Goal: Information Seeking & Learning: Learn about a topic

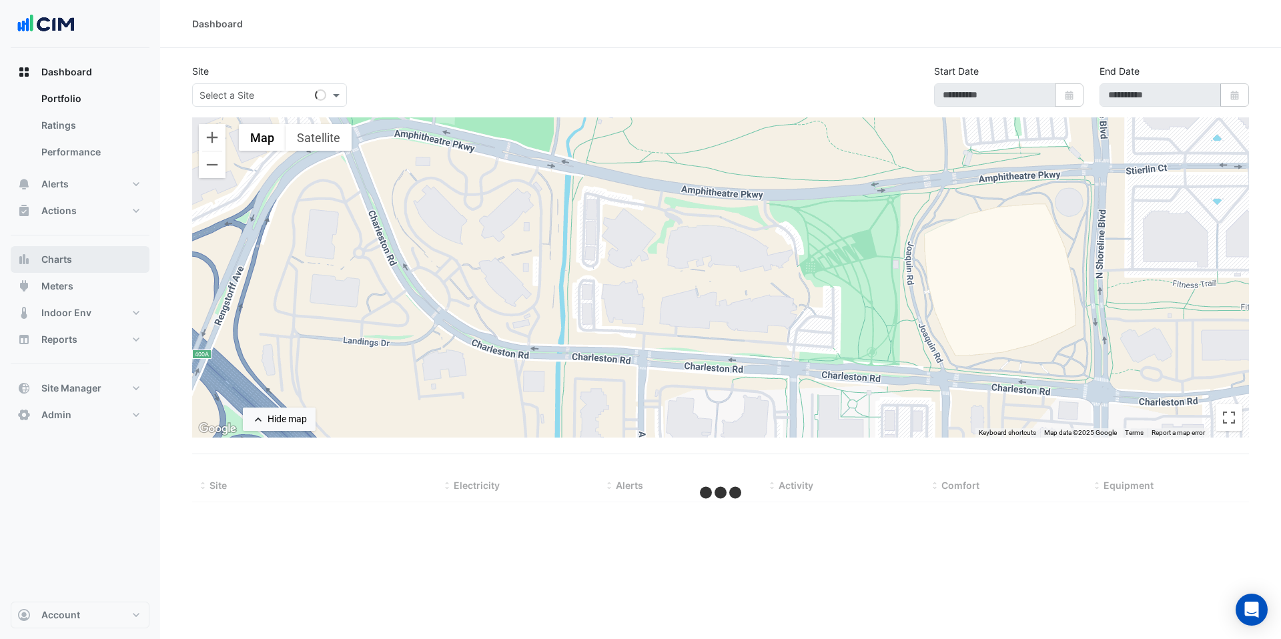
click at [93, 251] on button "Charts" at bounding box center [80, 259] width 139 height 27
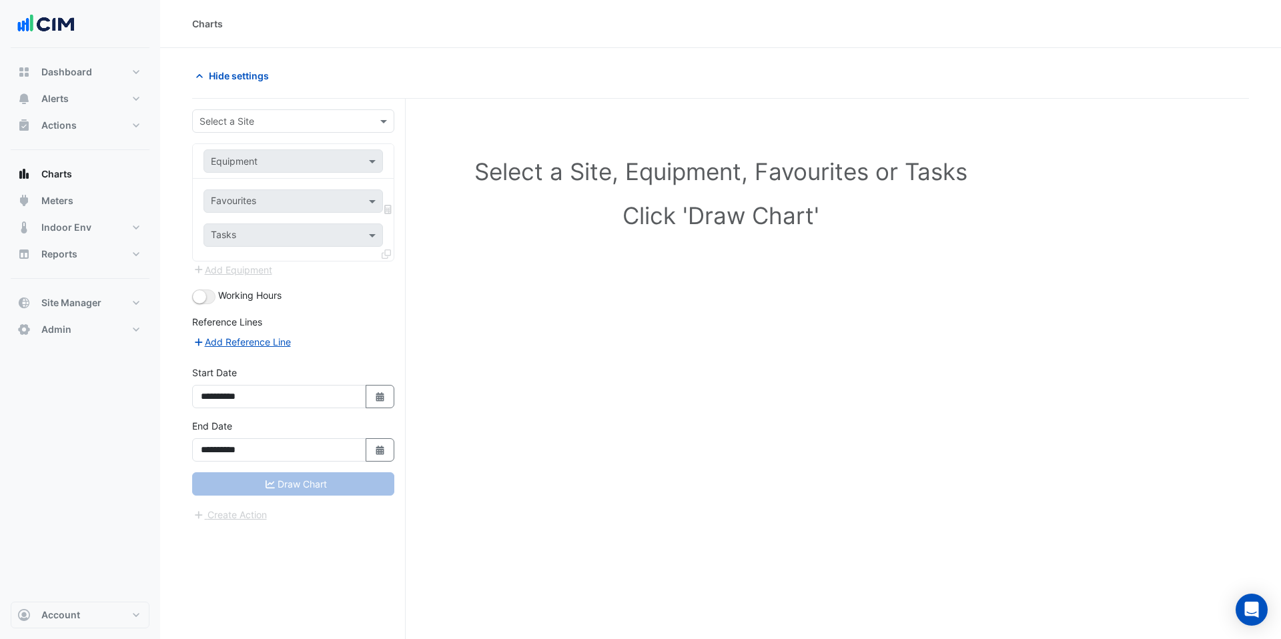
click at [283, 125] on input "text" at bounding box center [279, 122] width 161 height 14
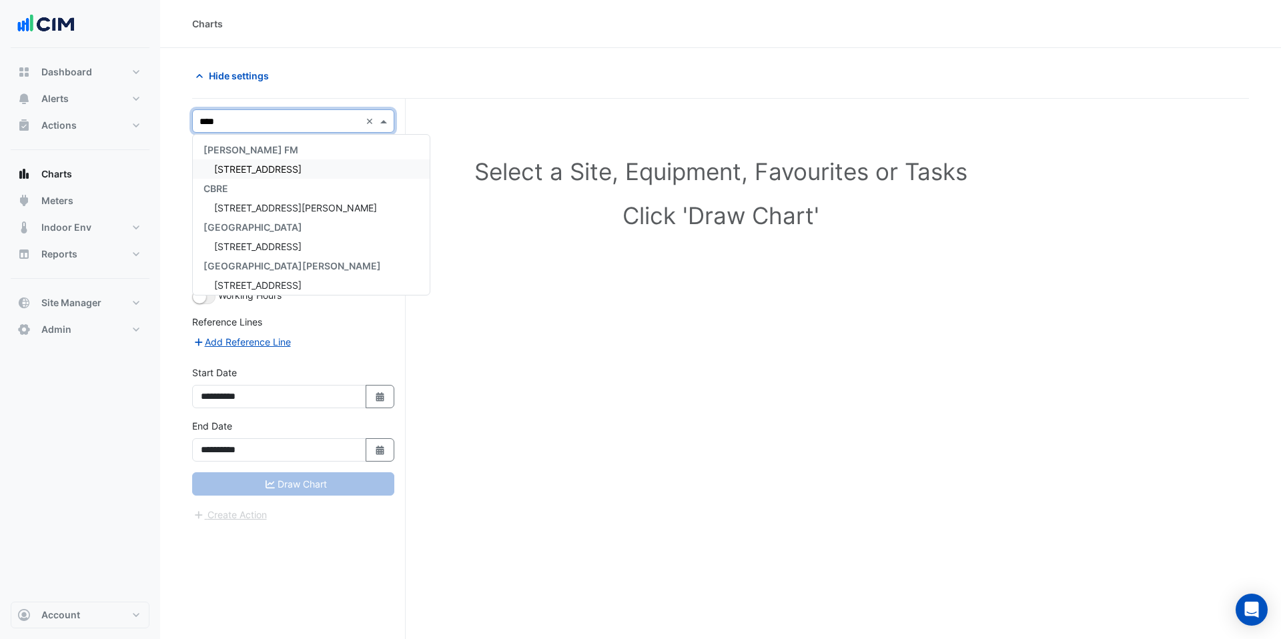
type input "*****"
click at [290, 165] on div "[STREET_ADDRESS][PERSON_NAME]" at bounding box center [293, 168] width 201 height 19
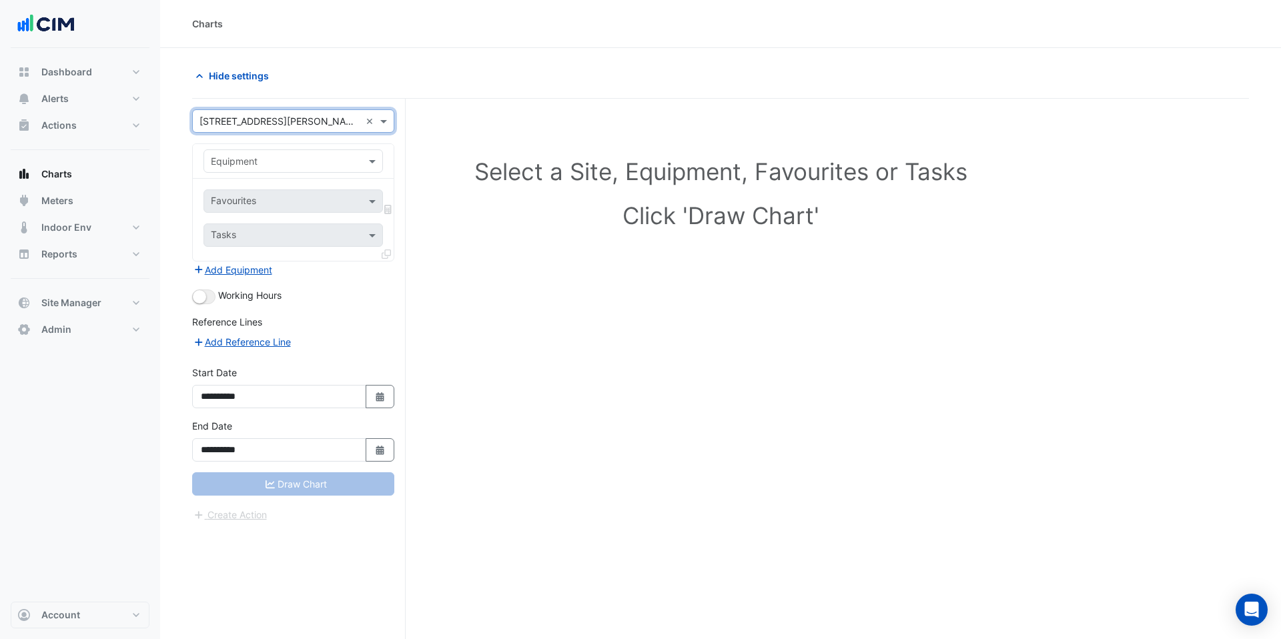
click at [290, 165] on input "text" at bounding box center [280, 162] width 138 height 14
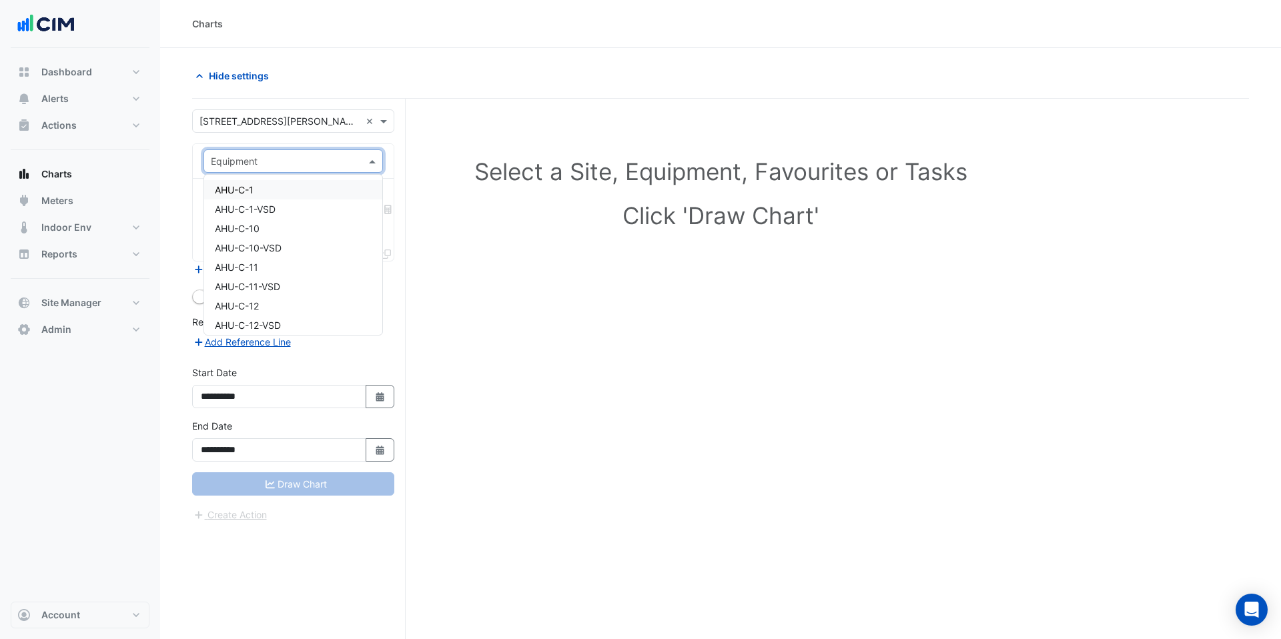
click at [269, 185] on div "AHU-C-1" at bounding box center [293, 189] width 178 height 19
click at [265, 204] on input "text" at bounding box center [278, 202] width 135 height 14
type input "****"
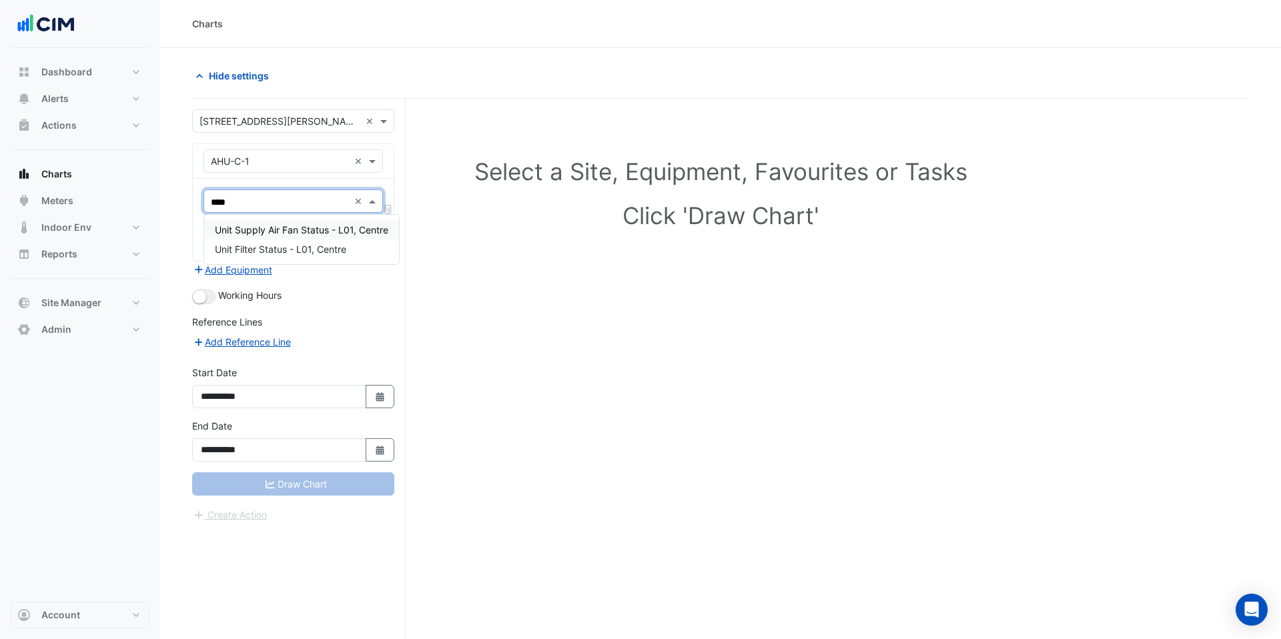
click at [267, 230] on span "Unit Supply Air Fan Status - L01, Centre" at bounding box center [301, 229] width 173 height 11
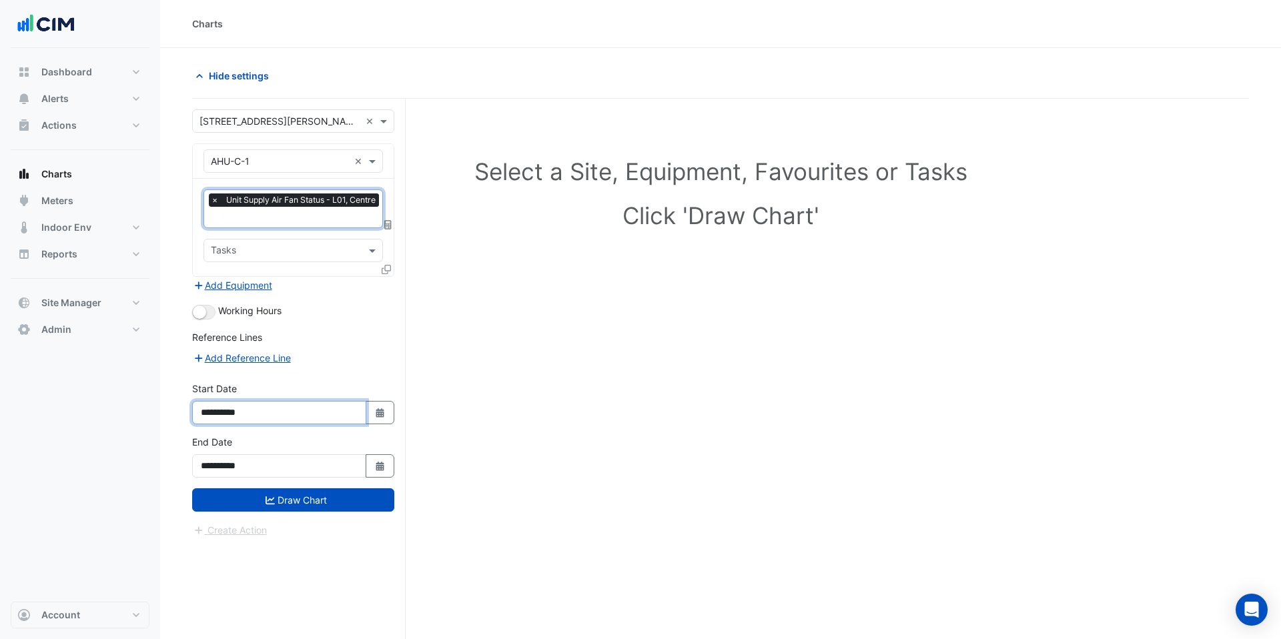
click at [270, 407] on input "**********" at bounding box center [279, 412] width 174 height 23
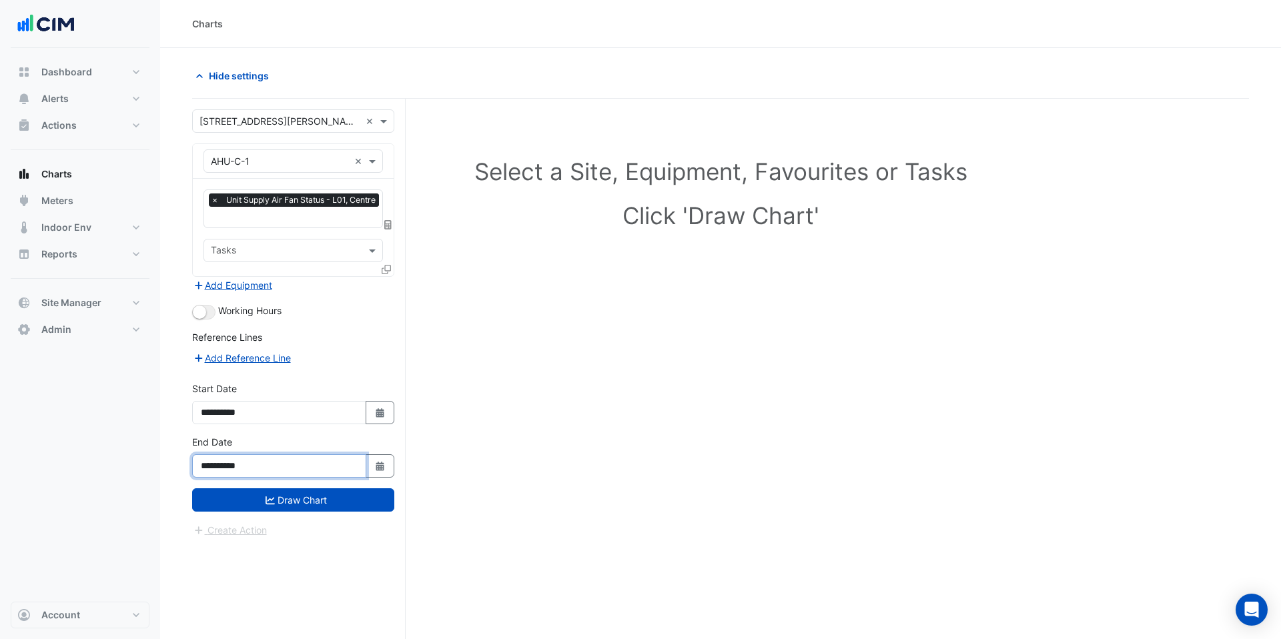
click at [278, 466] on input "**********" at bounding box center [279, 465] width 174 height 23
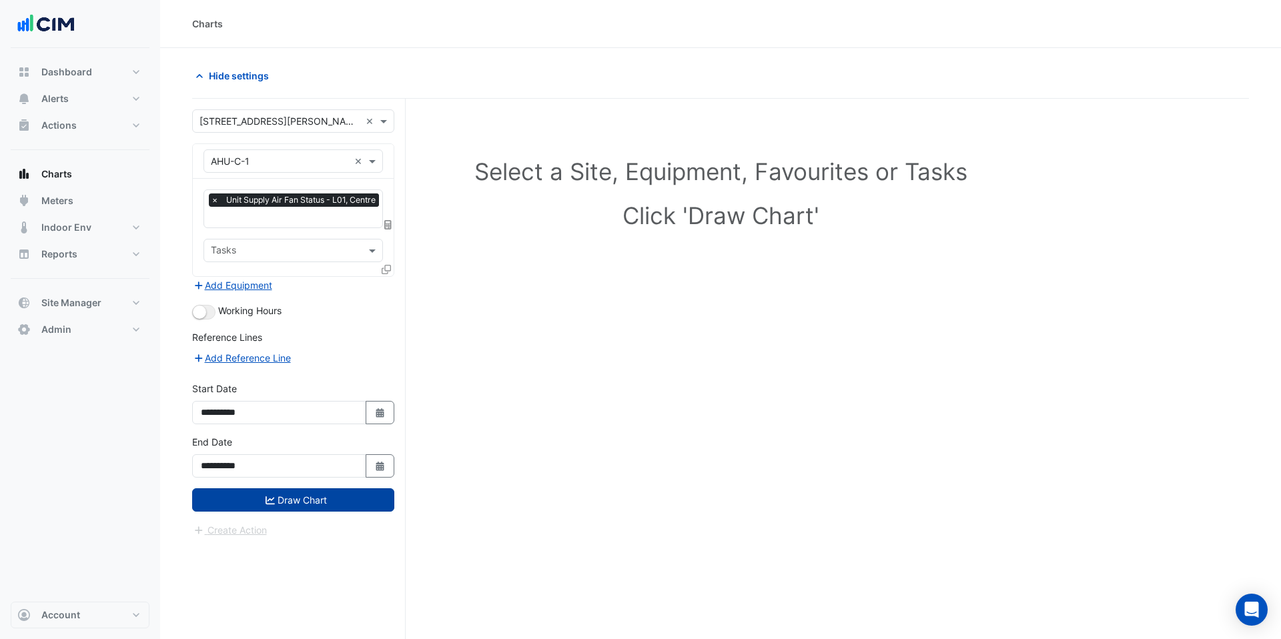
click at [294, 497] on button "Draw Chart" at bounding box center [293, 499] width 202 height 23
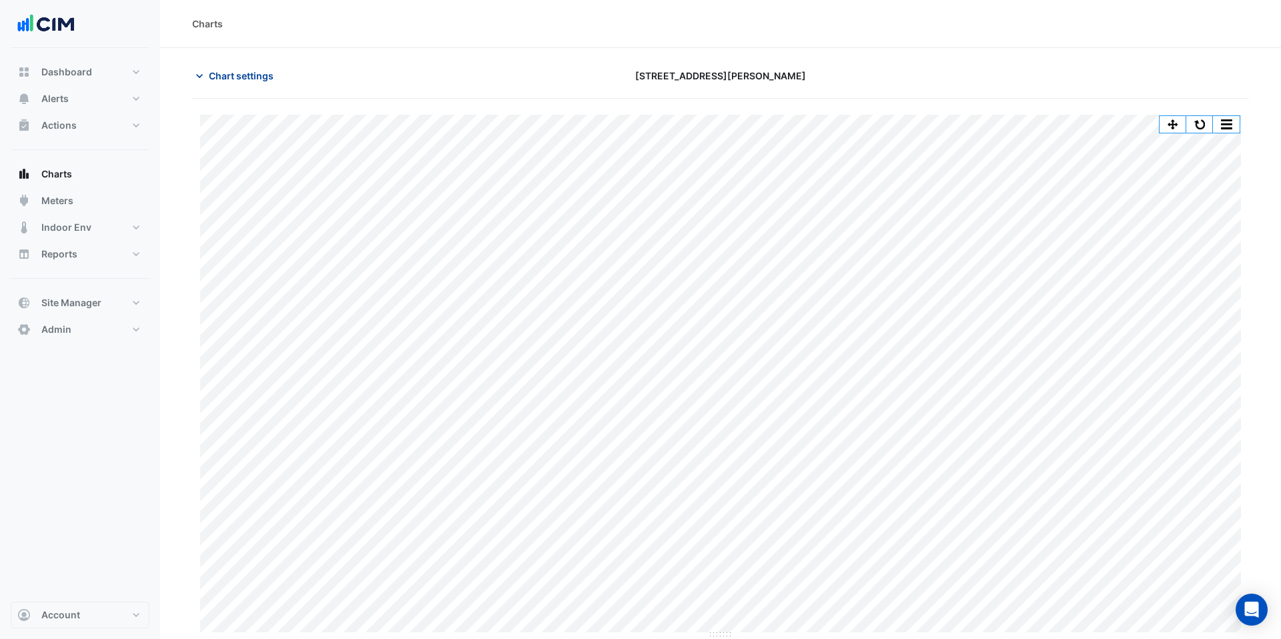
click at [231, 75] on span "Chart settings" at bounding box center [241, 76] width 65 height 14
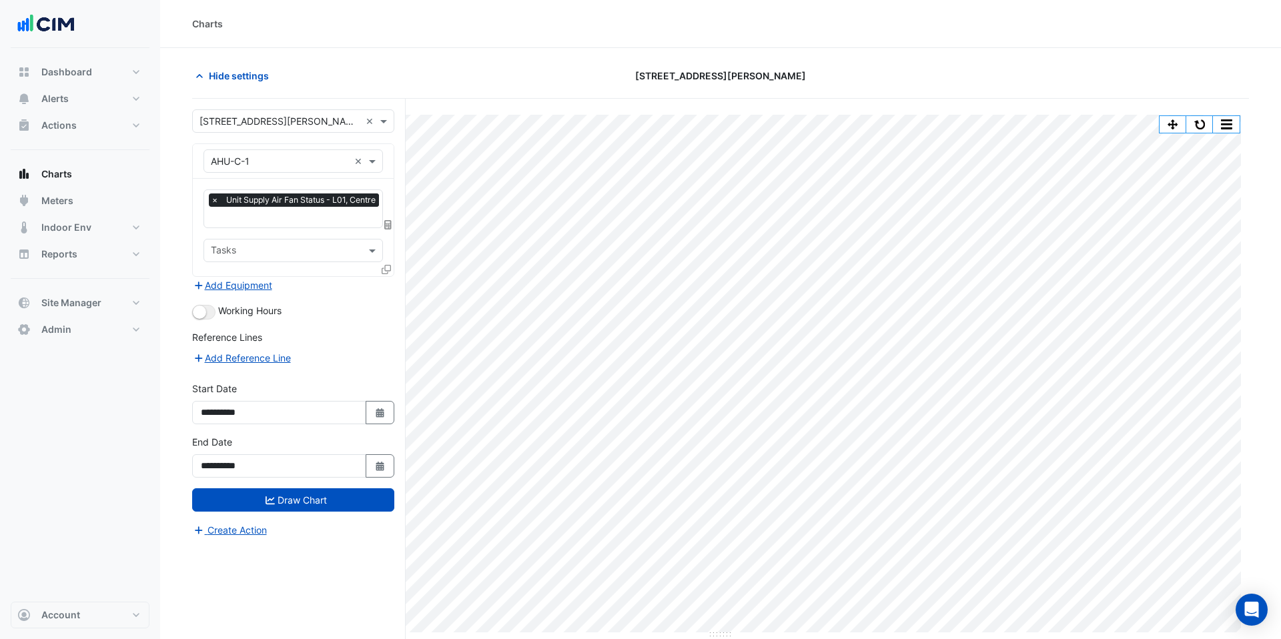
click at [302, 161] on input "text" at bounding box center [280, 162] width 138 height 14
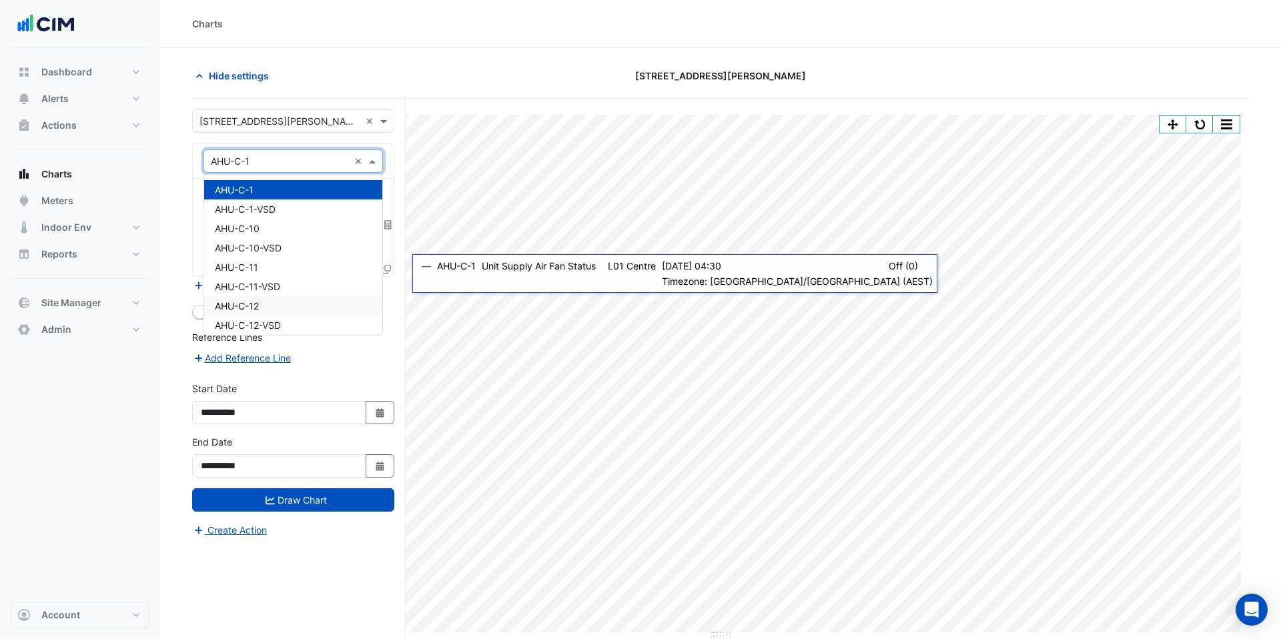
click at [385, 263] on fa-icon at bounding box center [386, 268] width 9 height 11
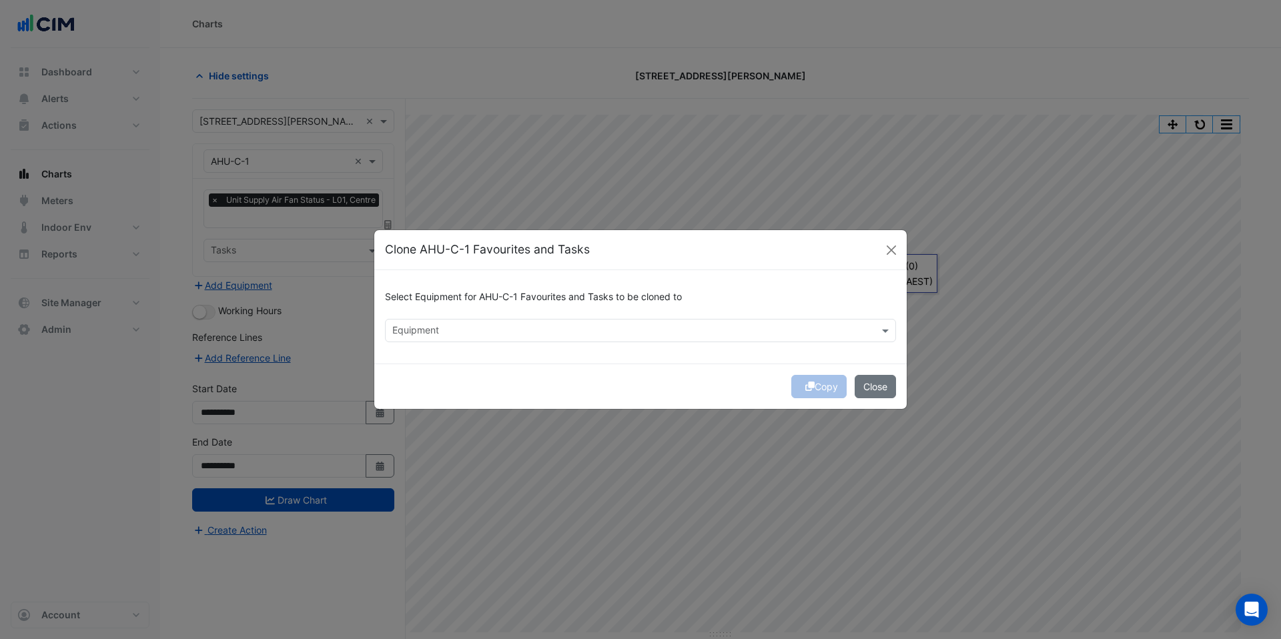
click at [459, 326] on input "text" at bounding box center [632, 332] width 481 height 14
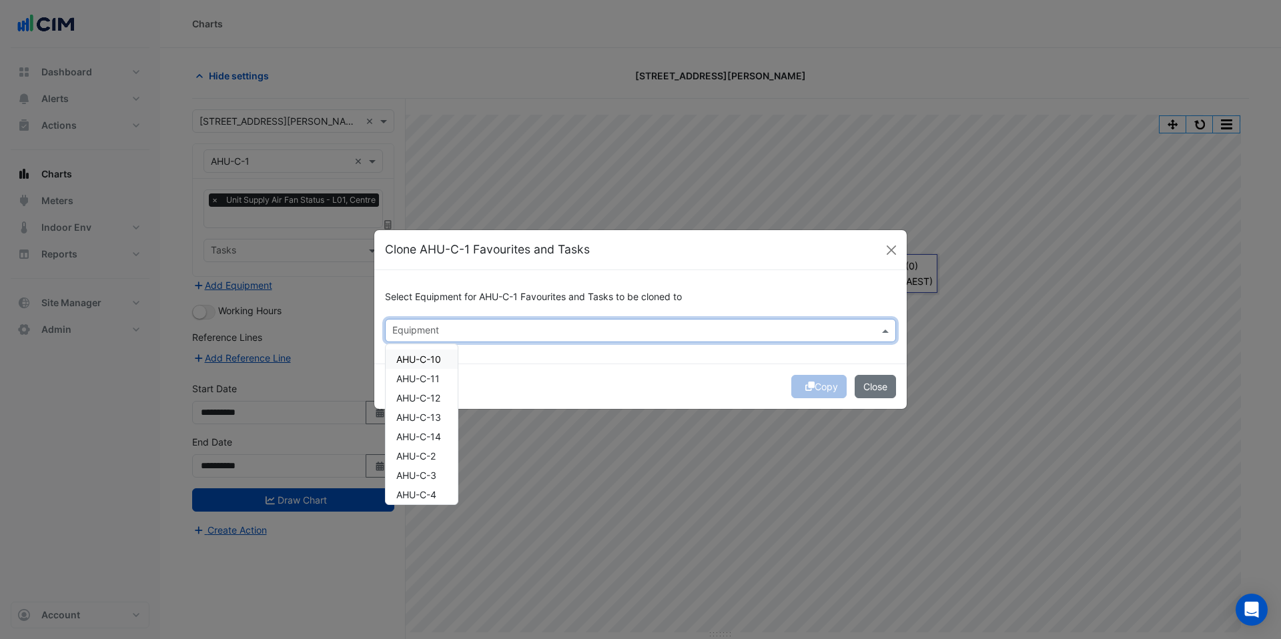
click at [435, 362] on span "AHU-C-10" at bounding box center [418, 359] width 45 height 11
click at [435, 378] on span "AHU-C-11" at bounding box center [417, 378] width 43 height 11
click at [435, 394] on span "AHU-C-12" at bounding box center [418, 397] width 44 height 11
click at [435, 408] on div "AHU-C-13" at bounding box center [422, 417] width 72 height 19
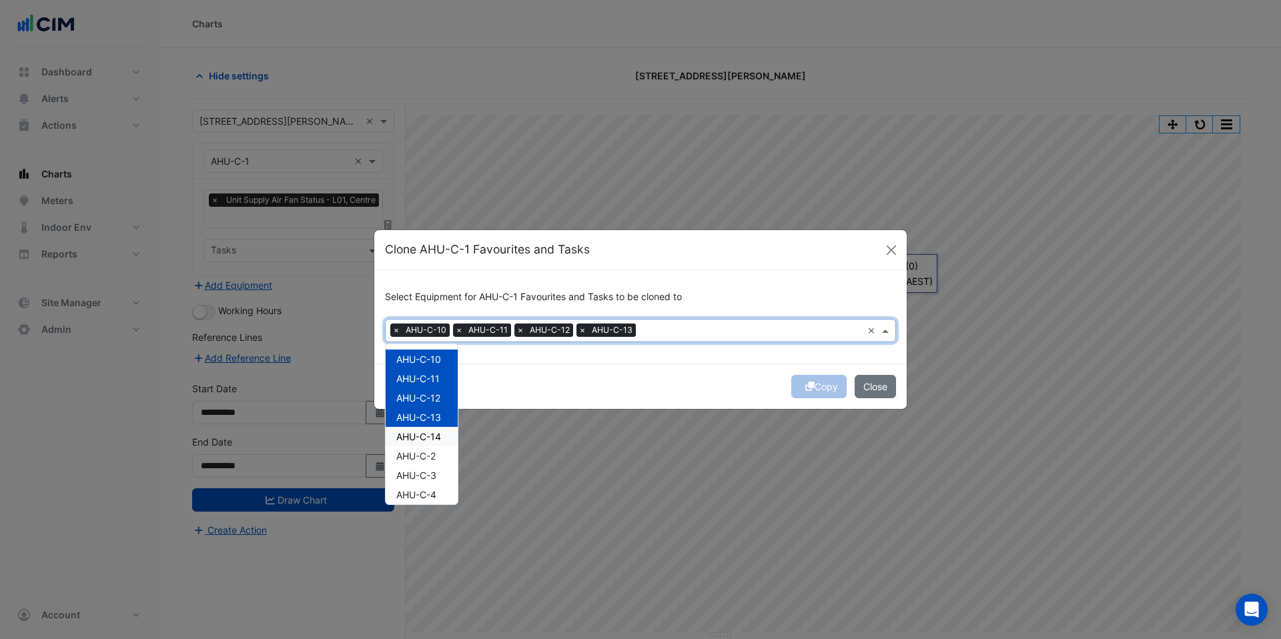
click at [435, 432] on span "AHU-C-14" at bounding box center [418, 436] width 45 height 11
click at [435, 456] on span "AHU-C-2" at bounding box center [415, 455] width 39 height 11
click at [435, 478] on span "AHU-C-3" at bounding box center [416, 475] width 40 height 11
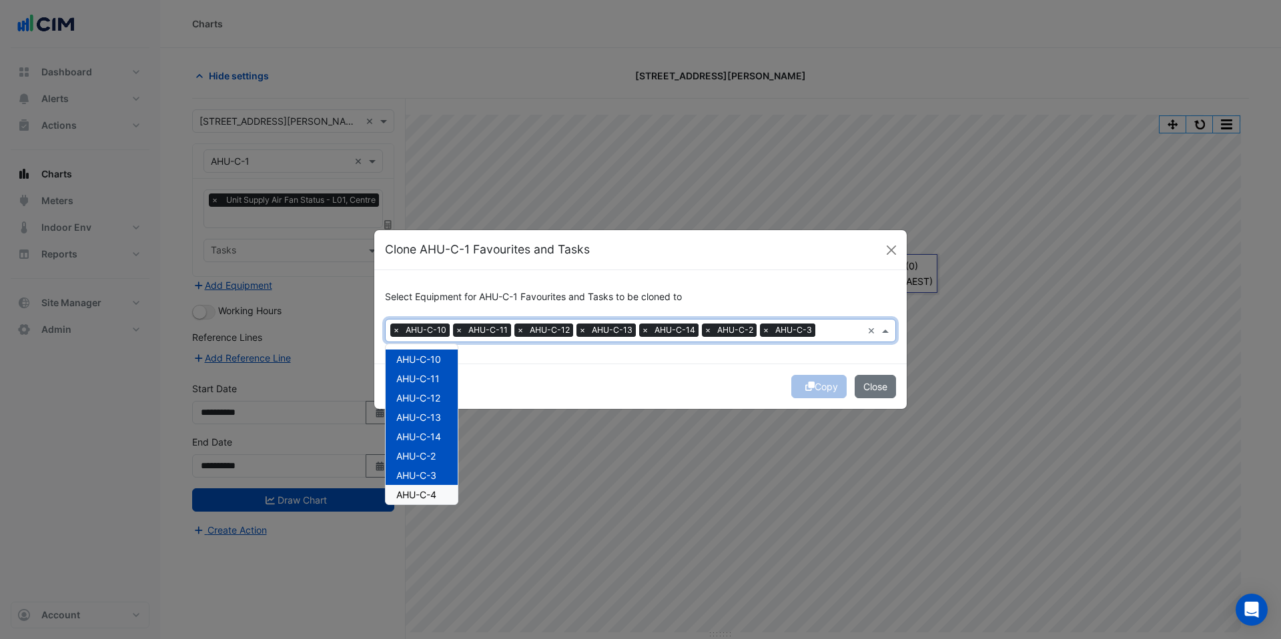
click at [435, 495] on span "AHU-C-4" at bounding box center [416, 494] width 40 height 11
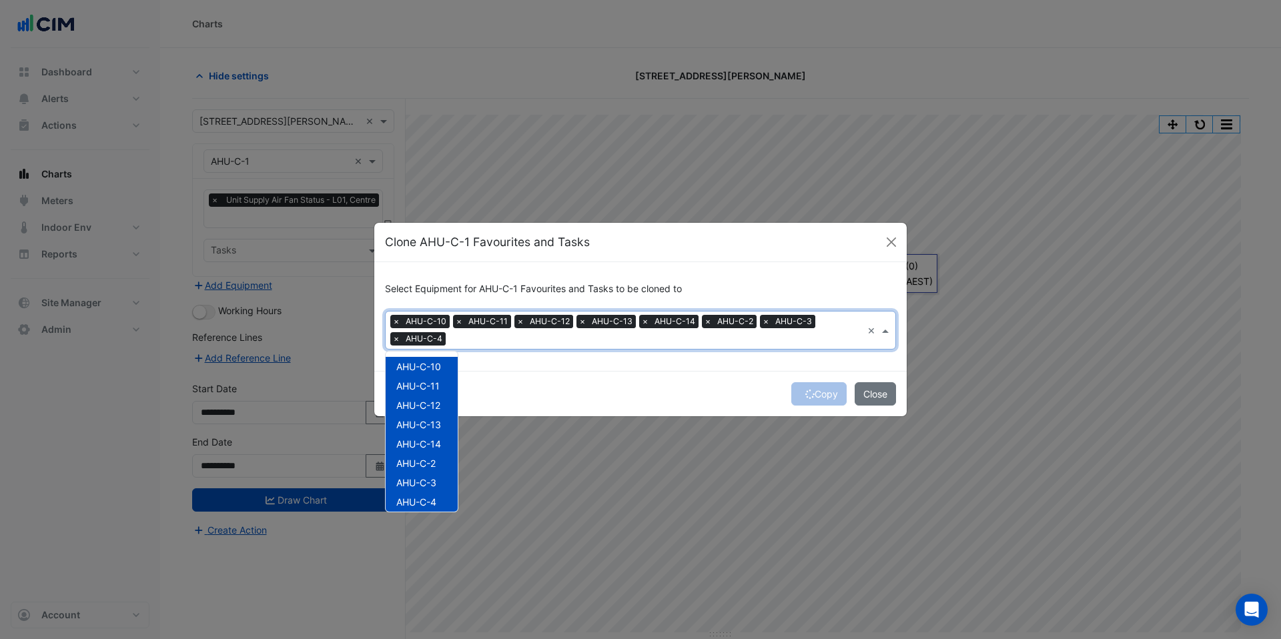
click at [665, 402] on div "Copy Close" at bounding box center [640, 393] width 532 height 45
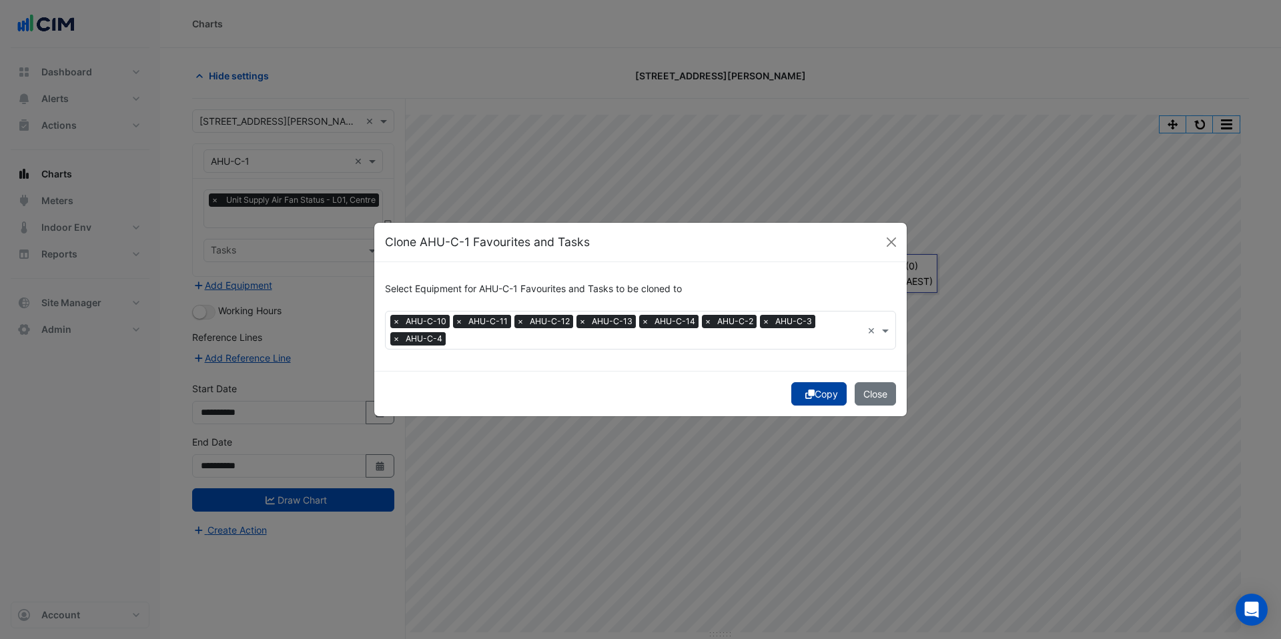
click at [828, 389] on button "Copy" at bounding box center [818, 393] width 55 height 23
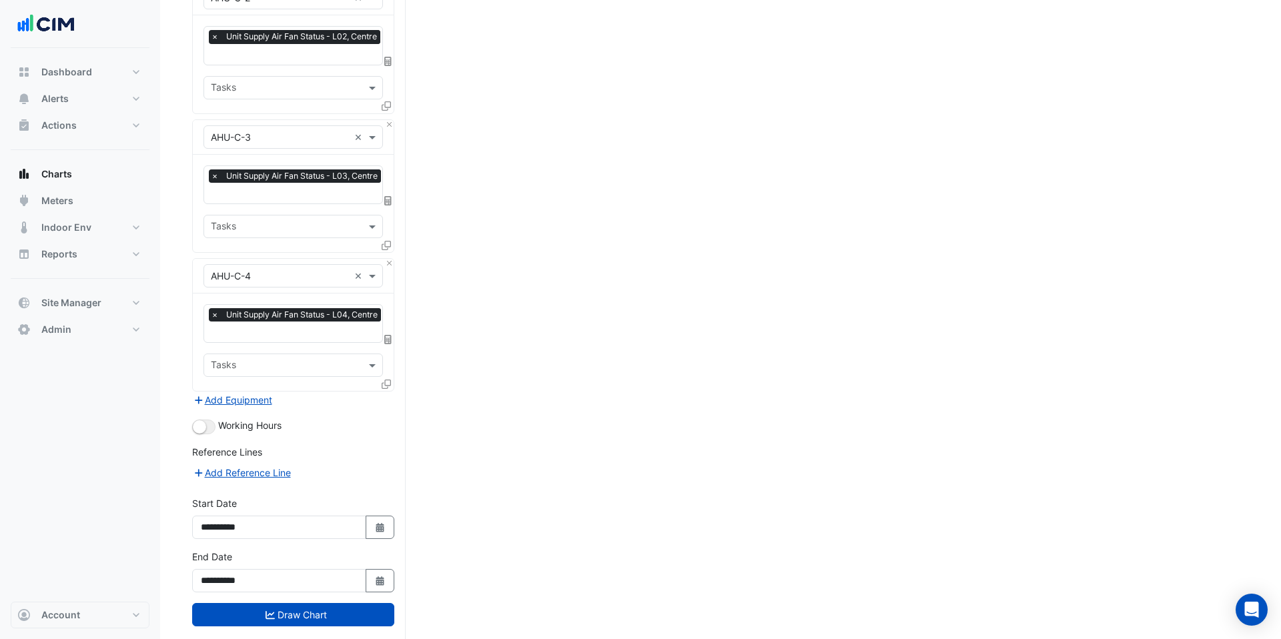
scroll to position [1009, 0]
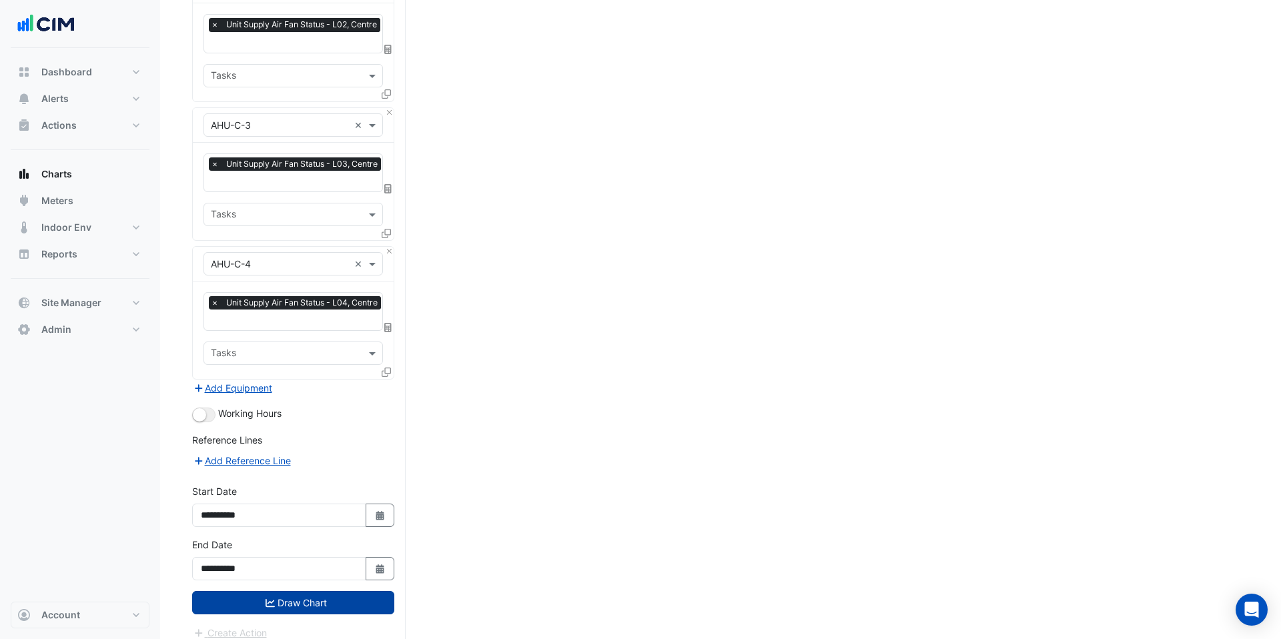
click at [336, 599] on button "Draw Chart" at bounding box center [293, 602] width 202 height 23
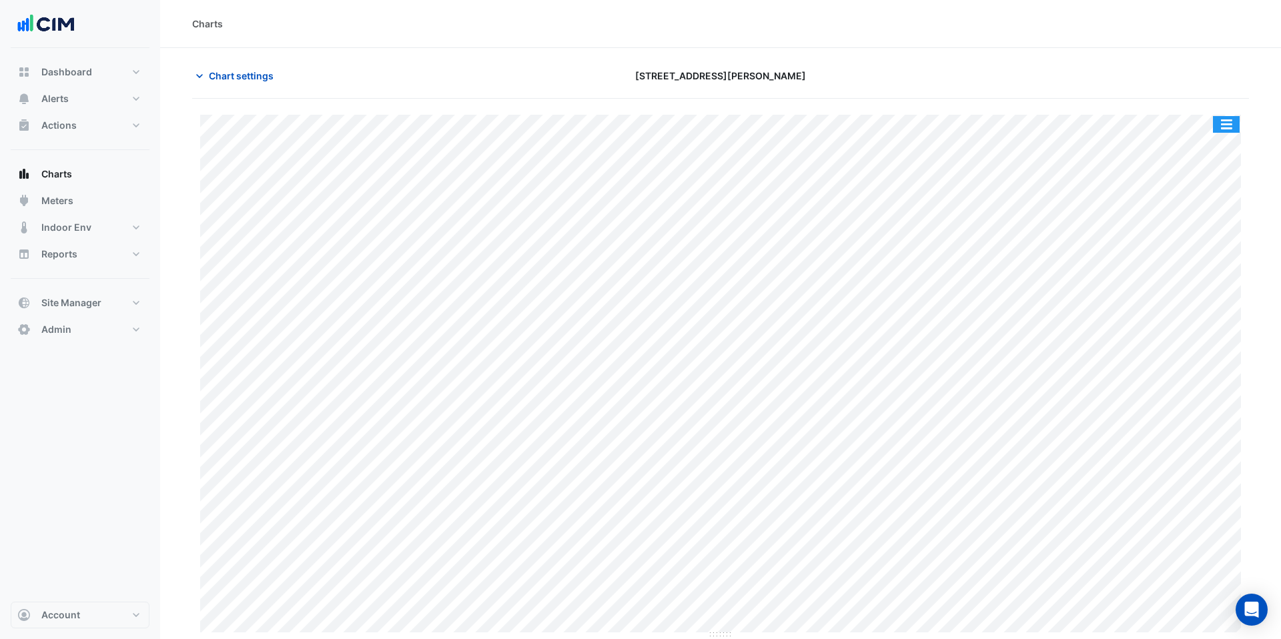
click at [1225, 119] on button "button" at bounding box center [1226, 124] width 27 height 17
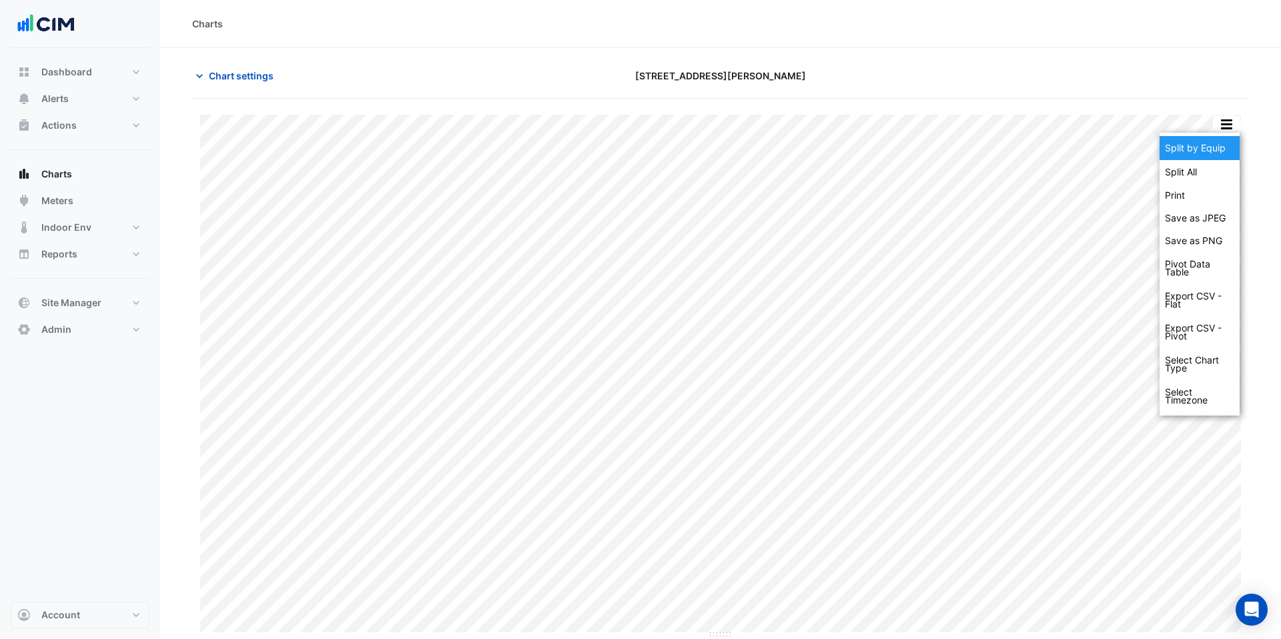
click at [1217, 142] on div "Split by Equip" at bounding box center [1199, 148] width 80 height 24
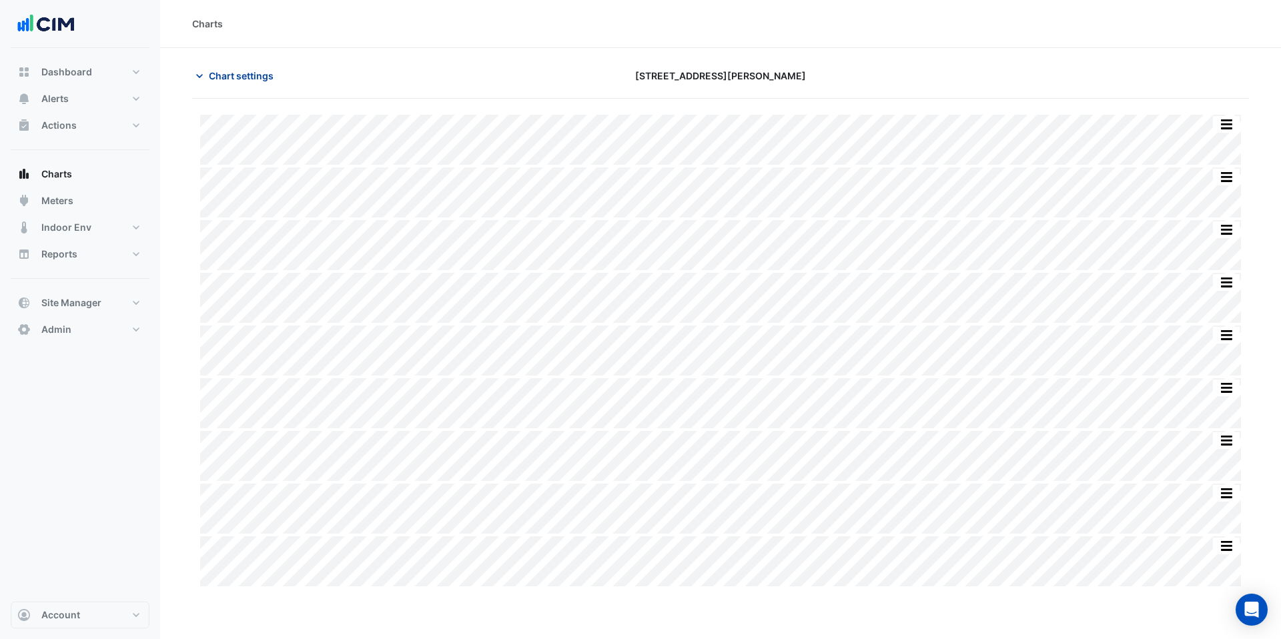
click at [221, 78] on span "Chart settings" at bounding box center [241, 76] width 65 height 14
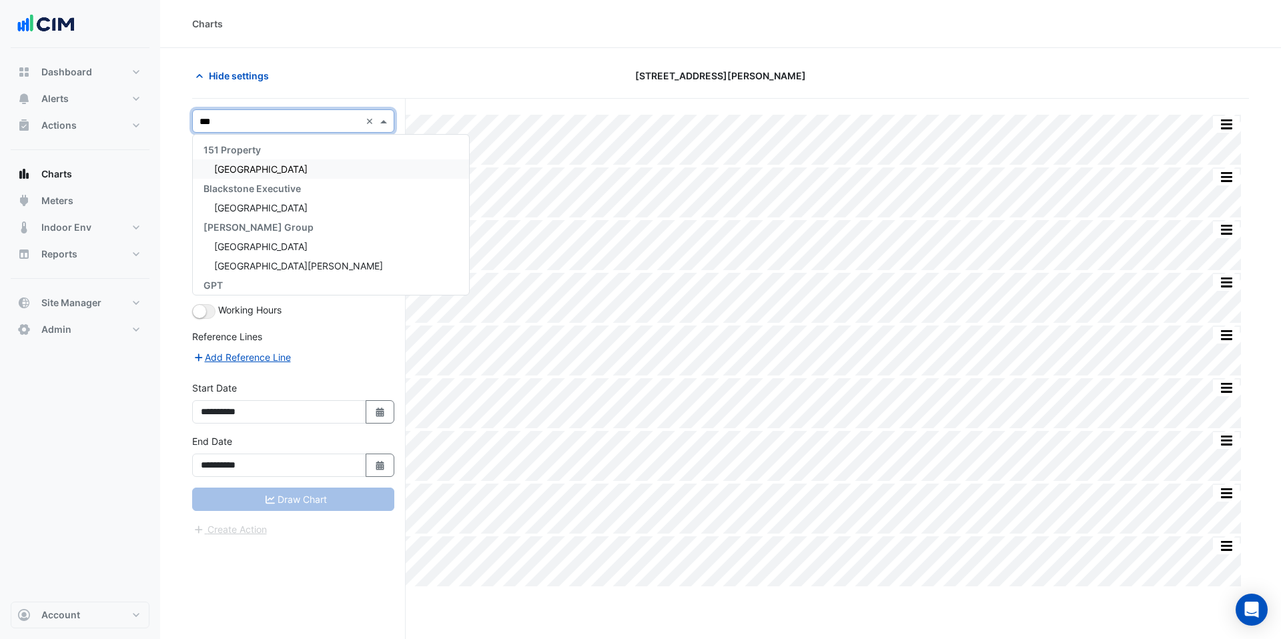
type input "****"
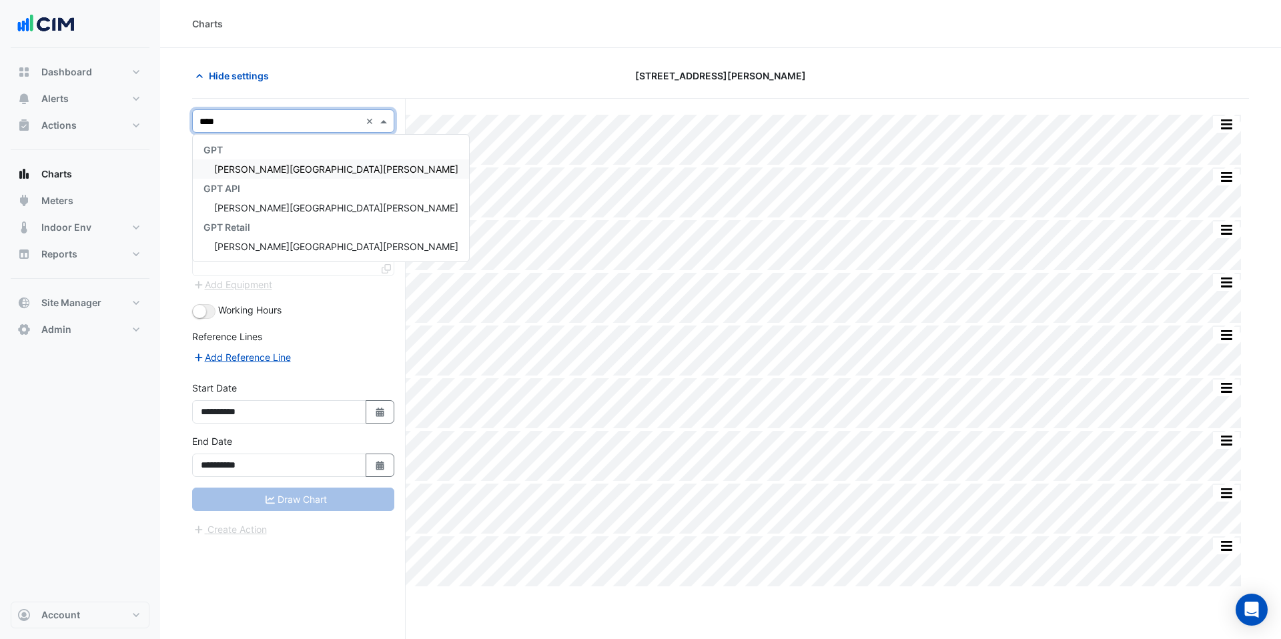
click at [354, 174] on div "[PERSON_NAME][GEOGRAPHIC_DATA][PERSON_NAME]" at bounding box center [331, 168] width 276 height 19
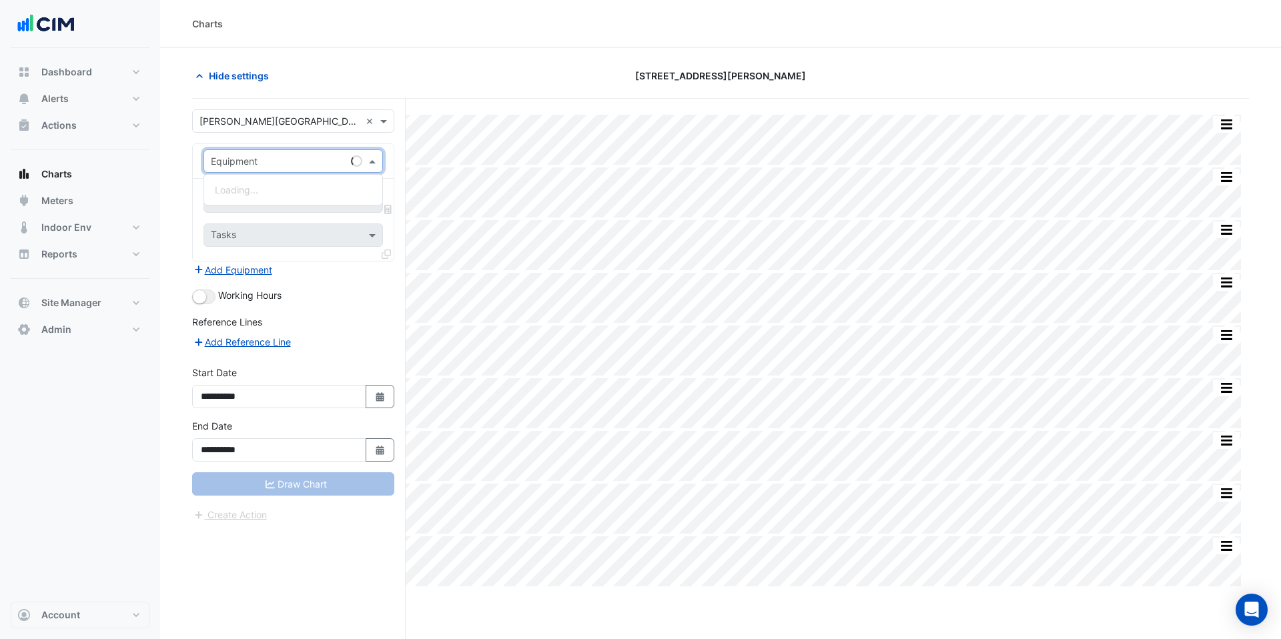
click at [301, 169] on div "Equipment" at bounding box center [292, 160] width 179 height 23
type input "**"
drag, startPoint x: 285, startPoint y: 217, endPoint x: 280, endPoint y: 234, distance: 18.1
click at [278, 229] on div "FCU-A-001" at bounding box center [300, 228] width 193 height 19
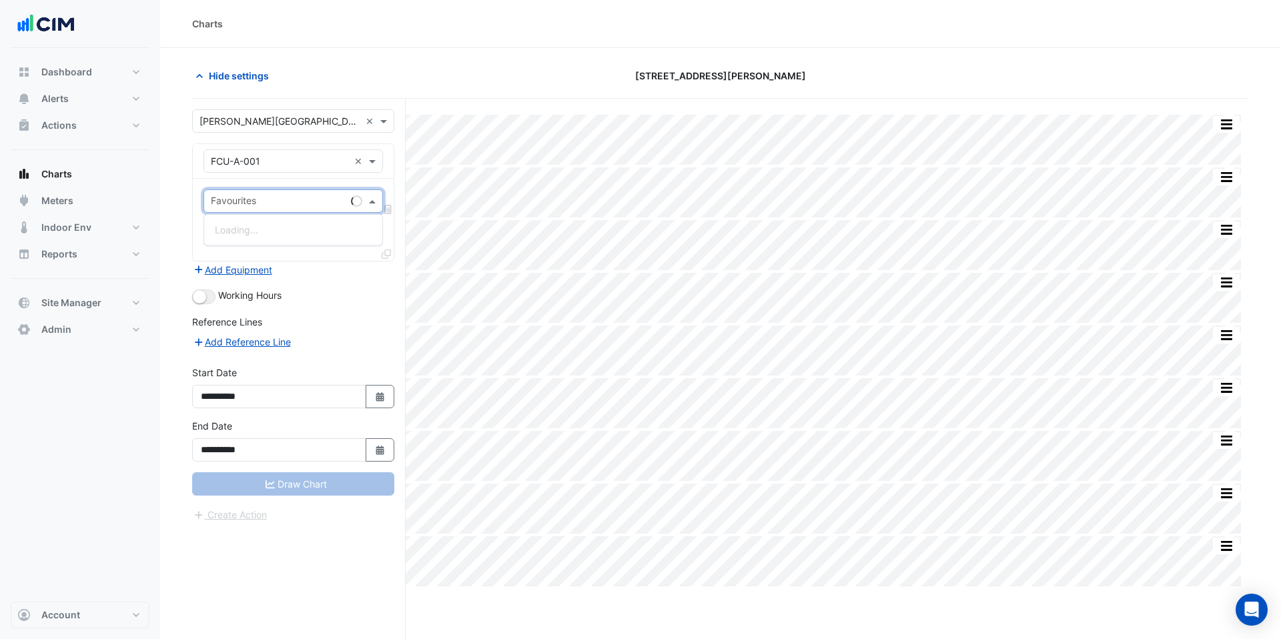
click at [278, 207] on input "text" at bounding box center [278, 202] width 135 height 14
type input "****"
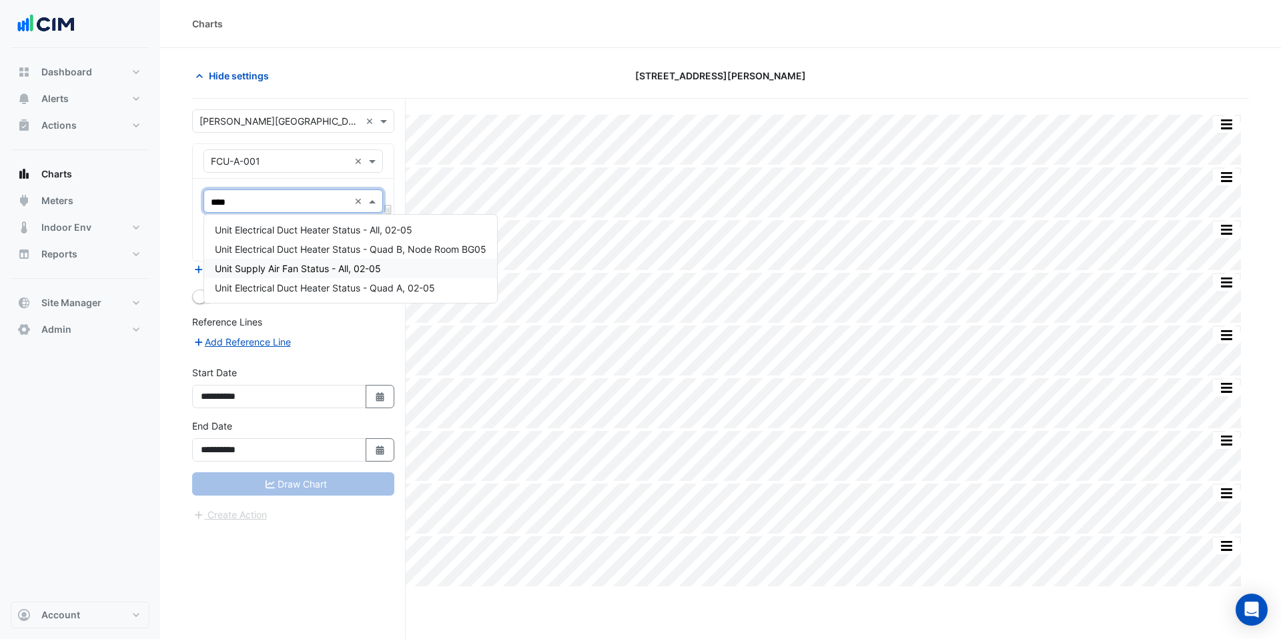
click at [289, 265] on span "Unit Supply Air Fan Status - All, 02-05" at bounding box center [298, 268] width 166 height 11
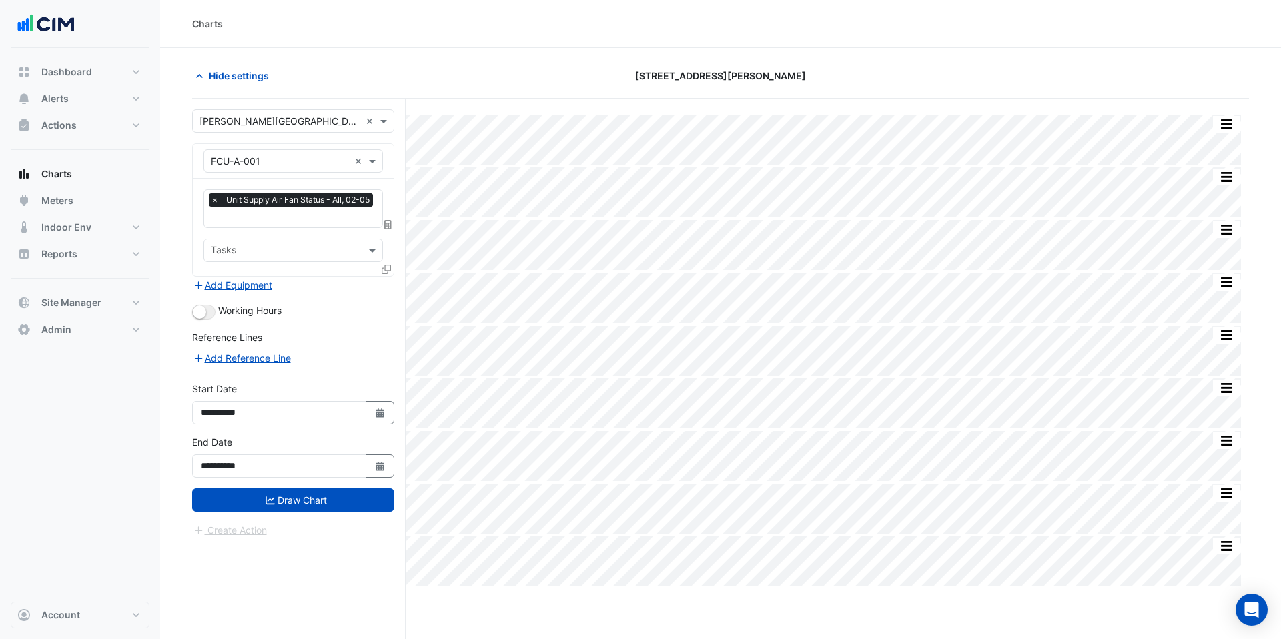
click at [385, 267] on icon at bounding box center [386, 269] width 9 height 9
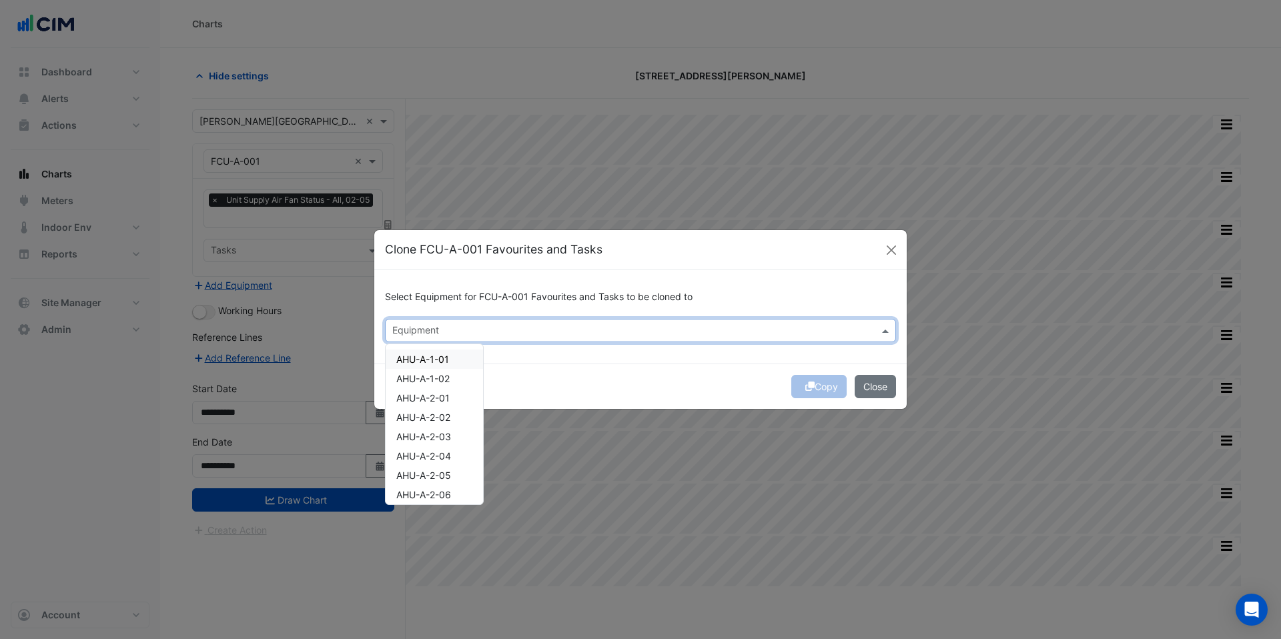
click at [422, 328] on input "text" at bounding box center [632, 332] width 481 height 14
click at [433, 356] on span "AHU-A-1-01" at bounding box center [422, 359] width 53 height 11
click at [433, 380] on span "AHU-A-1-02" at bounding box center [422, 378] width 53 height 11
click at [433, 394] on span "AHU-A-2-01" at bounding box center [422, 397] width 53 height 11
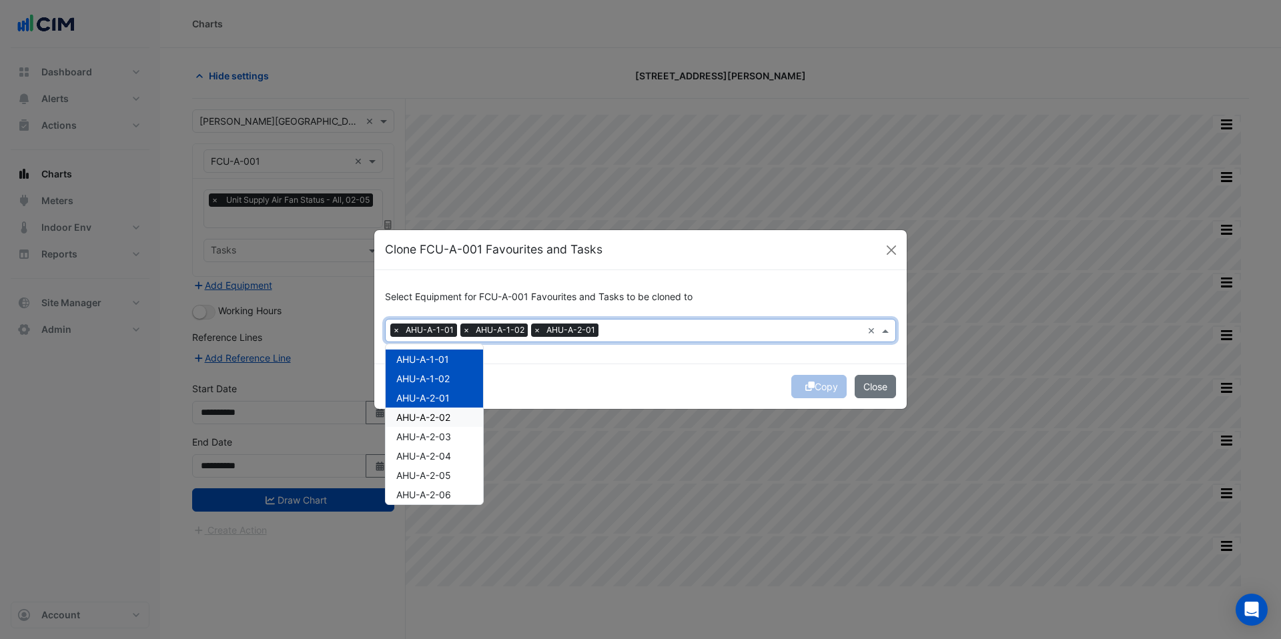
click at [433, 413] on span "AHU-A-2-02" at bounding box center [423, 417] width 54 height 11
click at [433, 443] on div "AHU-A-2-03" at bounding box center [434, 436] width 97 height 19
click at [433, 477] on span "AHU-A-2-05" at bounding box center [423, 475] width 55 height 11
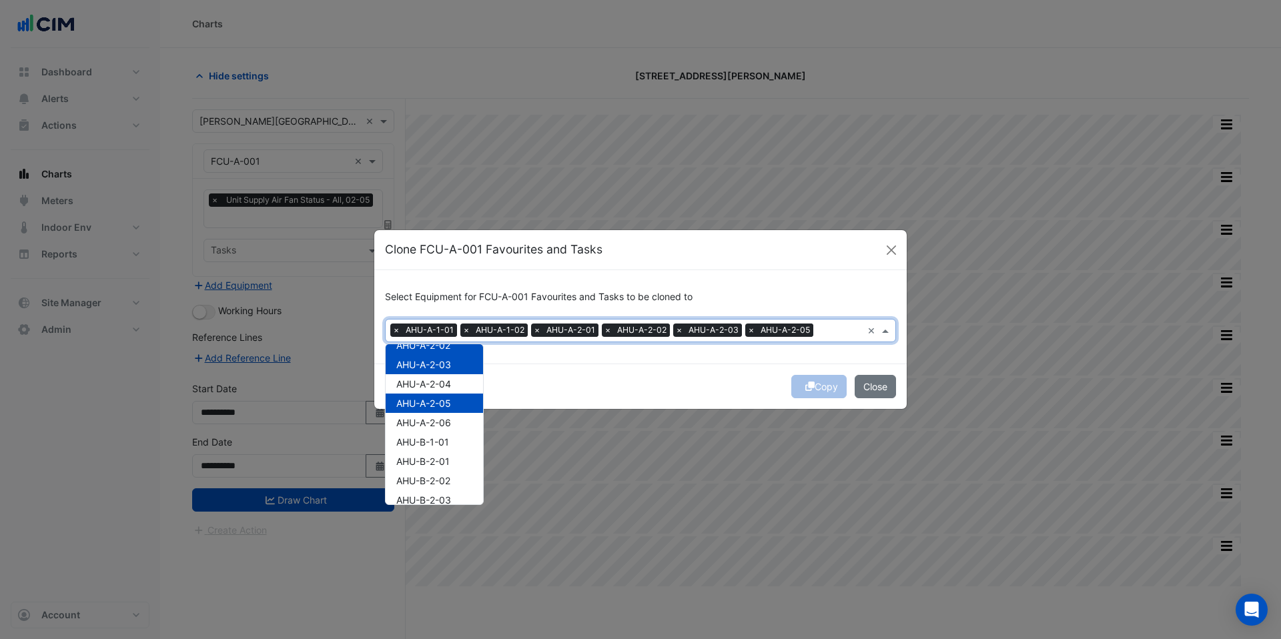
scroll to position [73, 0]
click at [437, 459] on span "AHU-B-2-01" at bounding box center [422, 460] width 53 height 11
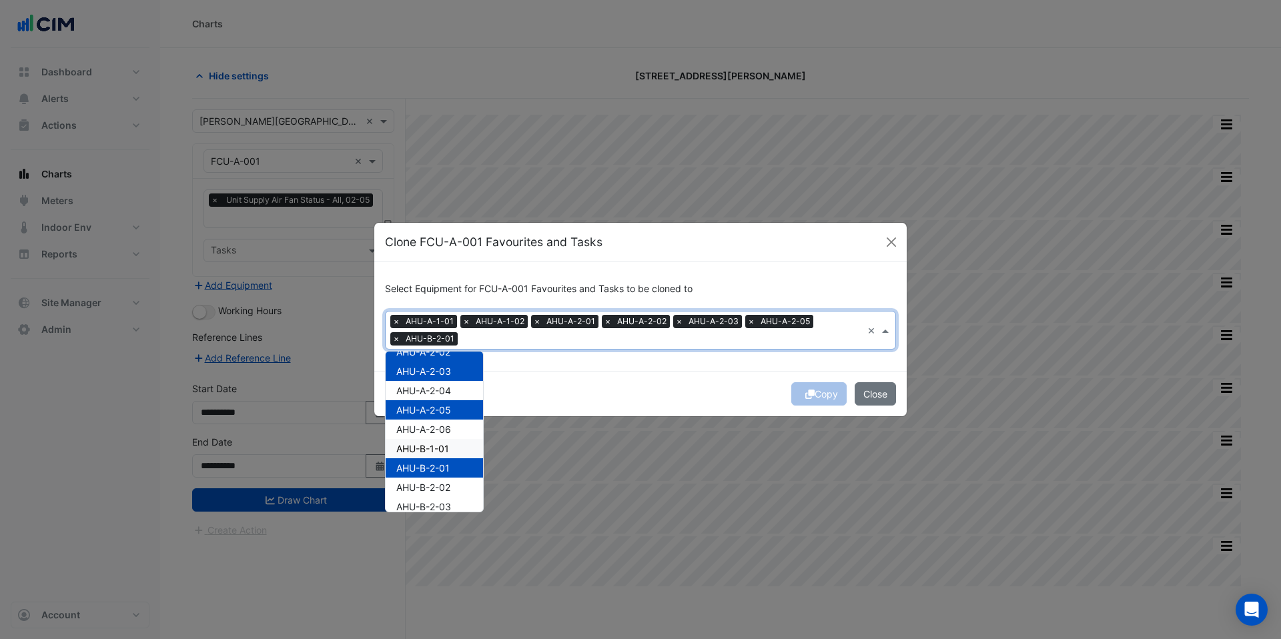
click at [437, 443] on span "AHU-B-1-01" at bounding box center [422, 448] width 53 height 11
click at [433, 414] on span "AHU-A-2-05" at bounding box center [423, 409] width 55 height 11
click at [433, 390] on span "AHU-A-2-04" at bounding box center [423, 390] width 55 height 11
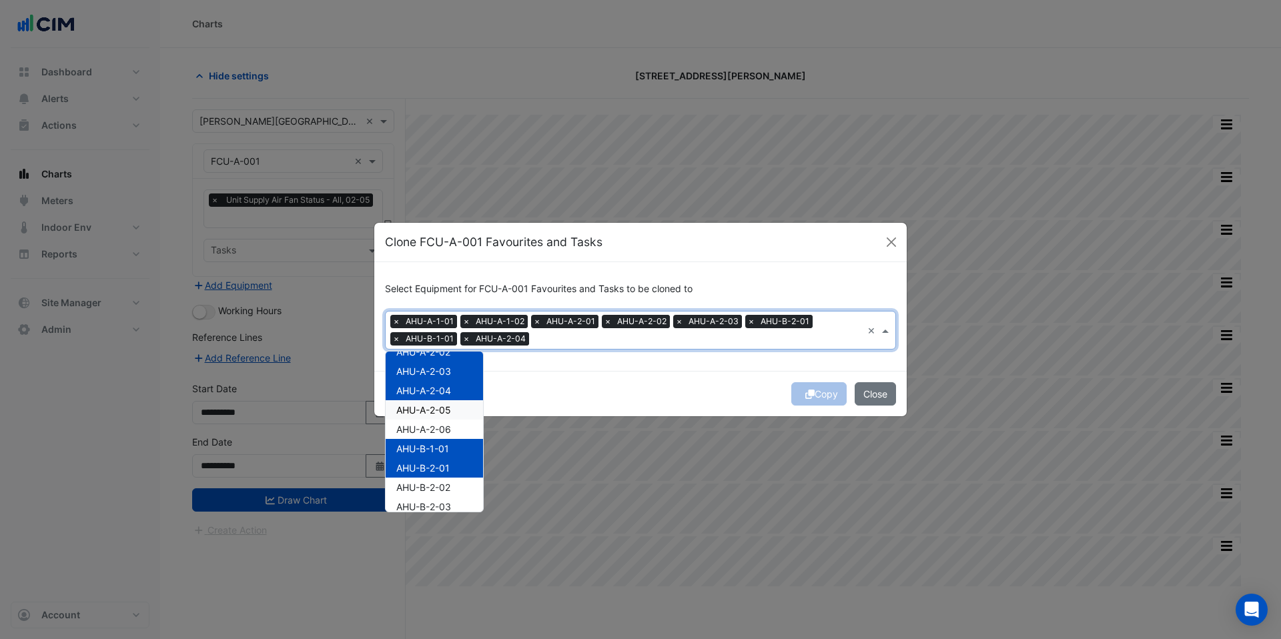
click at [433, 408] on span "AHU-A-2-05" at bounding box center [423, 409] width 55 height 11
click at [433, 420] on div "AHU-A-2-06" at bounding box center [434, 429] width 97 height 19
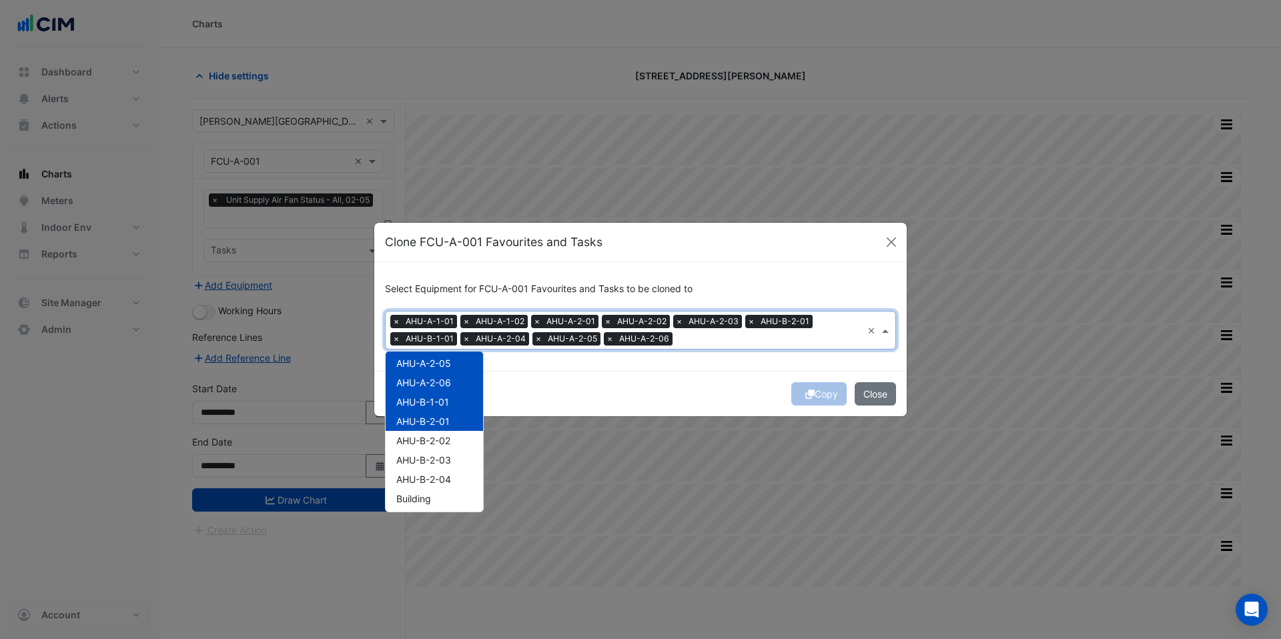
scroll to position [120, 0]
click at [428, 448] on div "AHU-B-2-02" at bounding box center [434, 439] width 97 height 19
click at [428, 469] on div "AHU-B-2-04" at bounding box center [434, 478] width 97 height 19
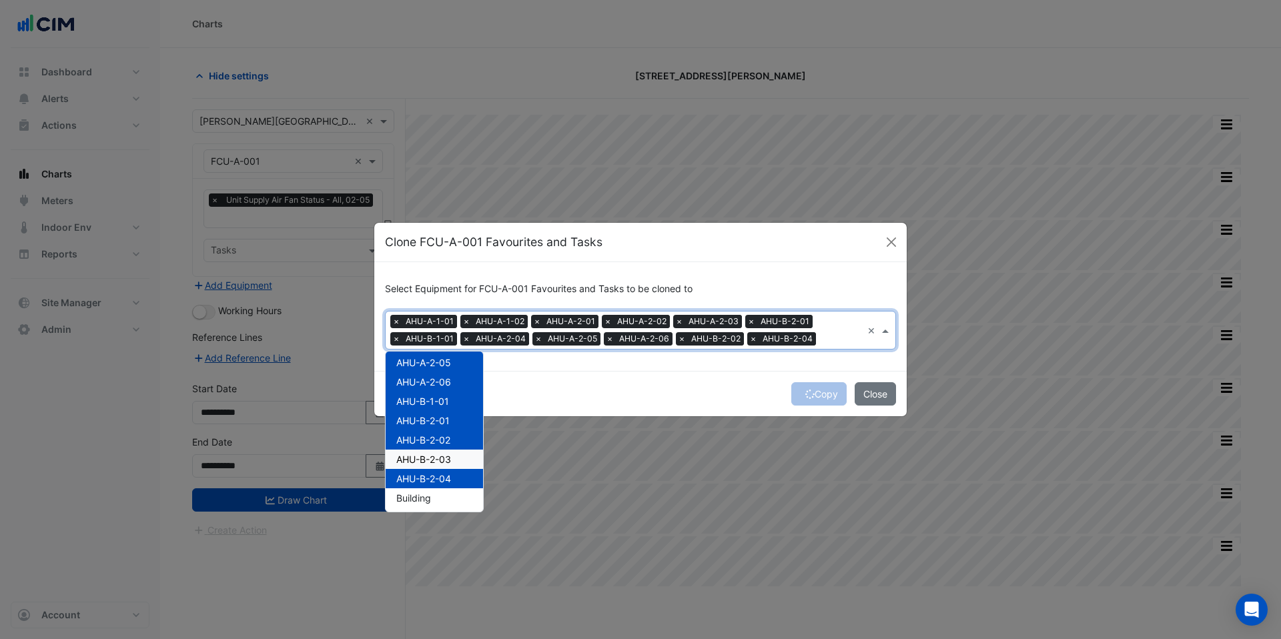
click at [440, 463] on span "AHU-B-2-03" at bounding box center [423, 459] width 55 height 11
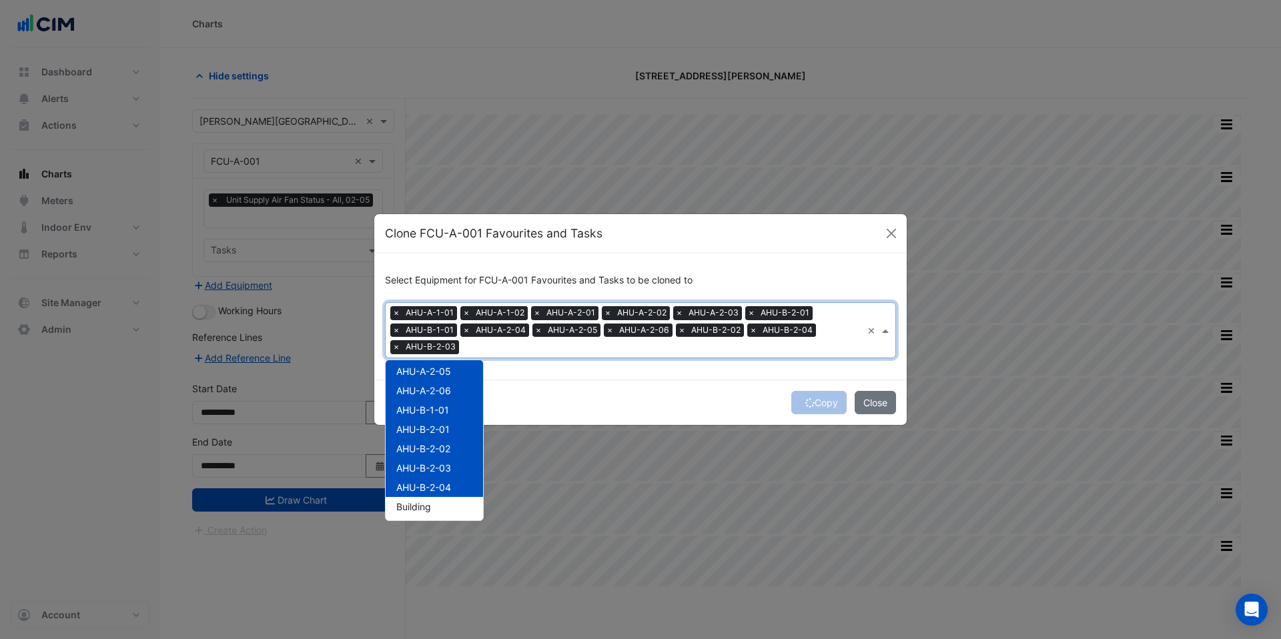
click at [702, 386] on div "Copy Close" at bounding box center [640, 402] width 532 height 45
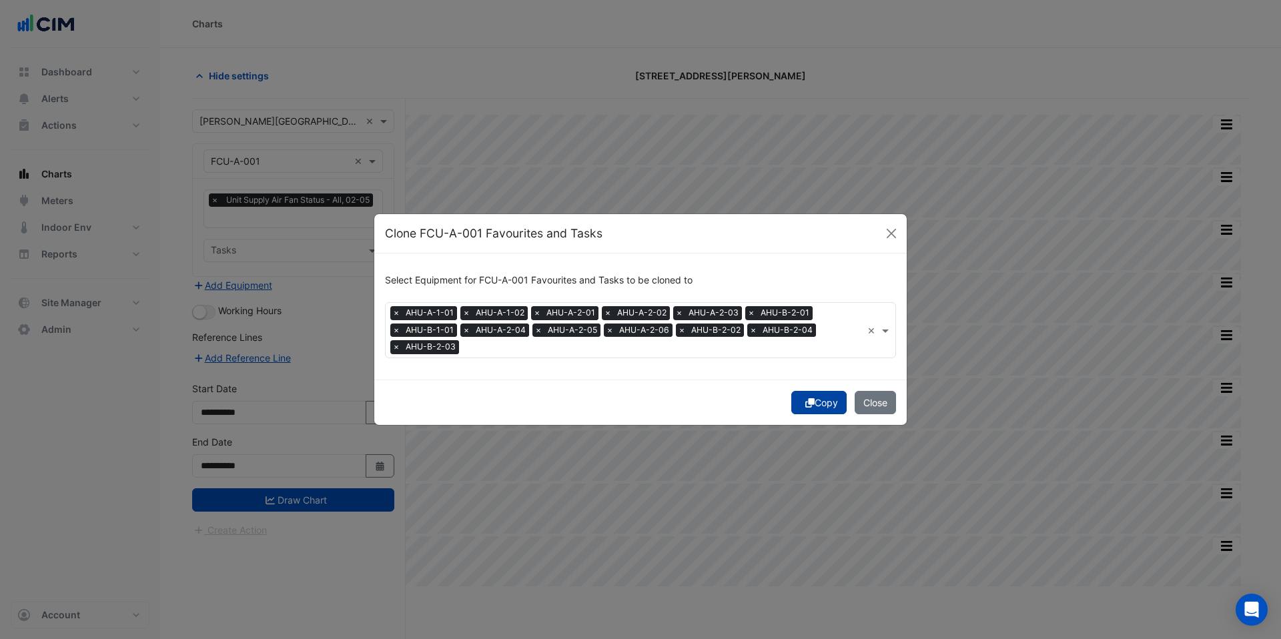
click at [814, 408] on button "Copy" at bounding box center [818, 402] width 55 height 23
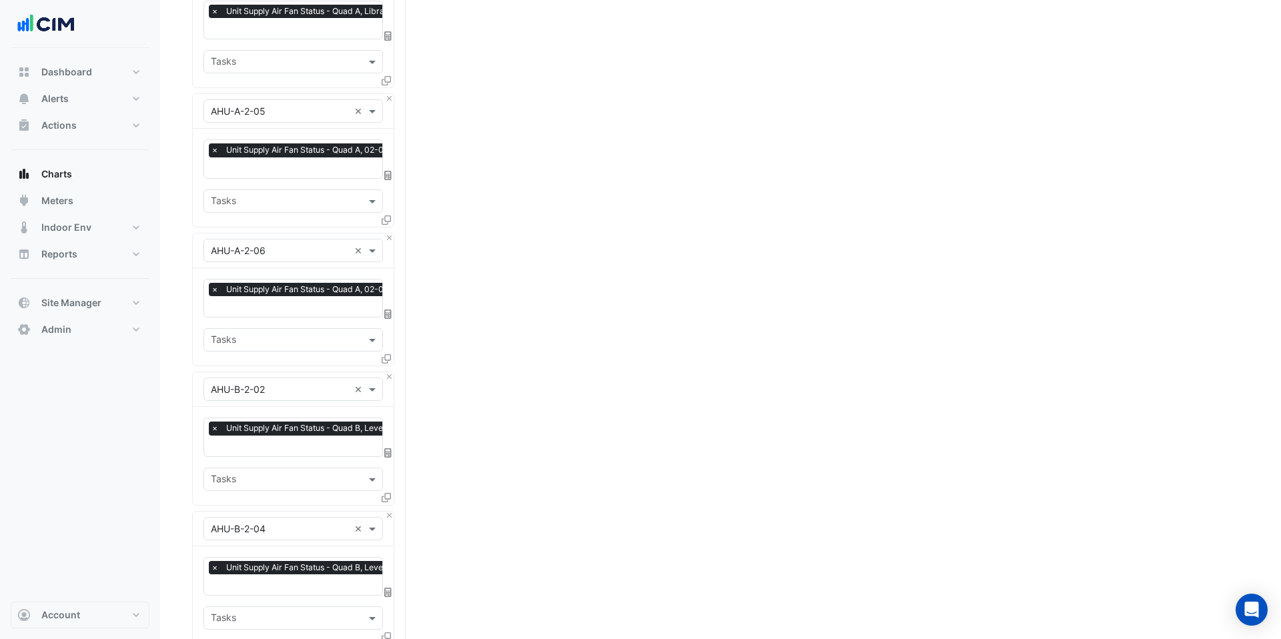
scroll to position [1698, 0]
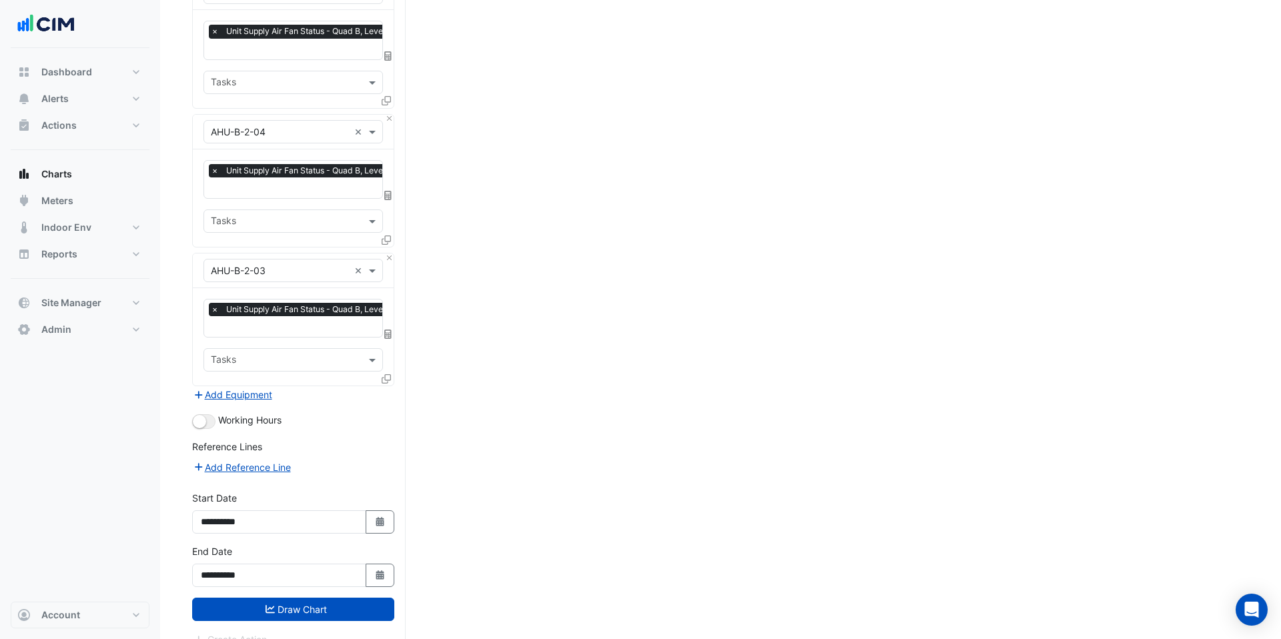
drag, startPoint x: 290, startPoint y: 594, endPoint x: 736, endPoint y: 275, distance: 548.3
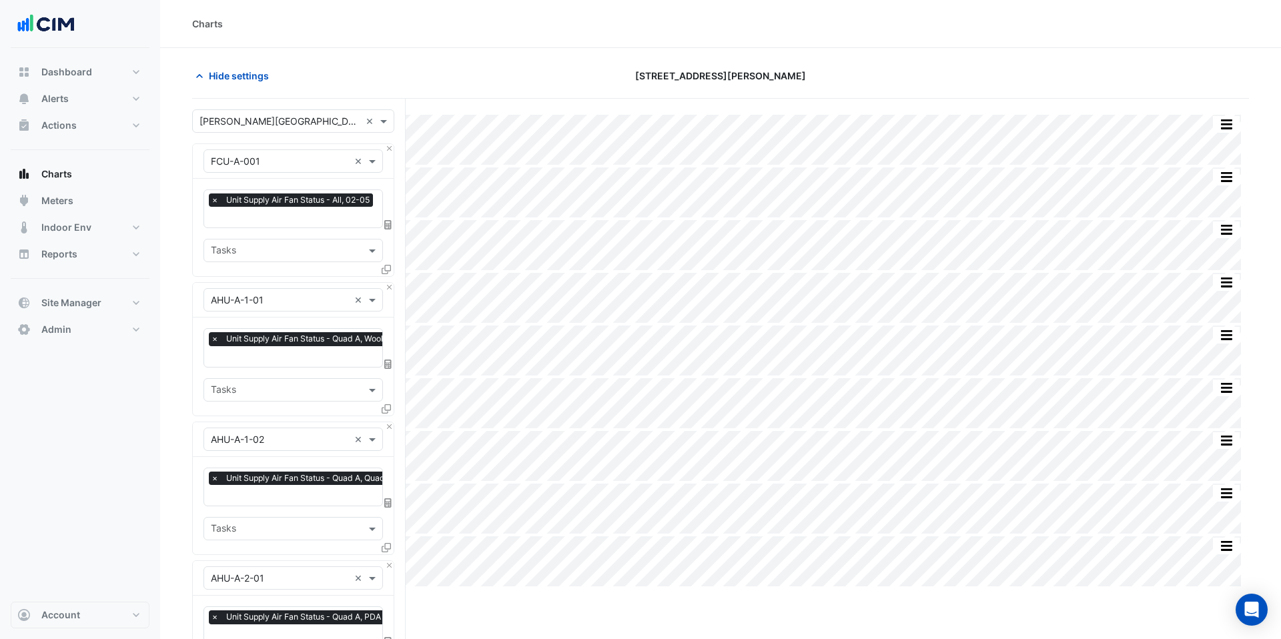
click at [386, 267] on icon at bounding box center [386, 269] width 9 height 9
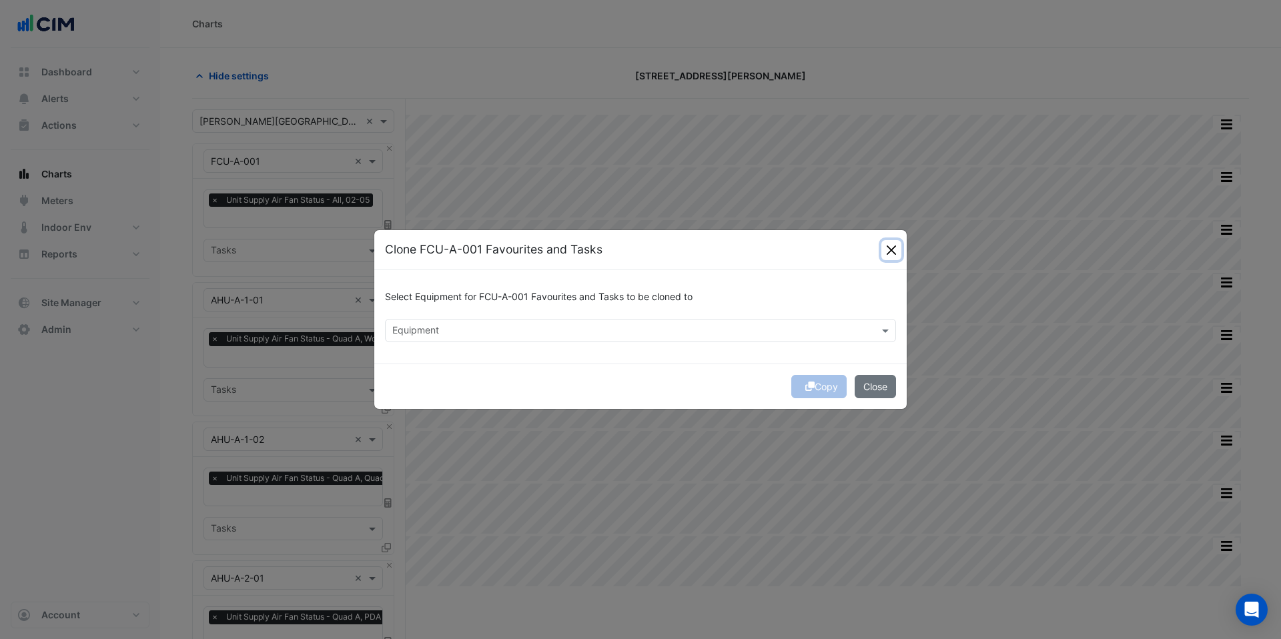
click at [893, 240] on button "Close" at bounding box center [891, 250] width 20 height 20
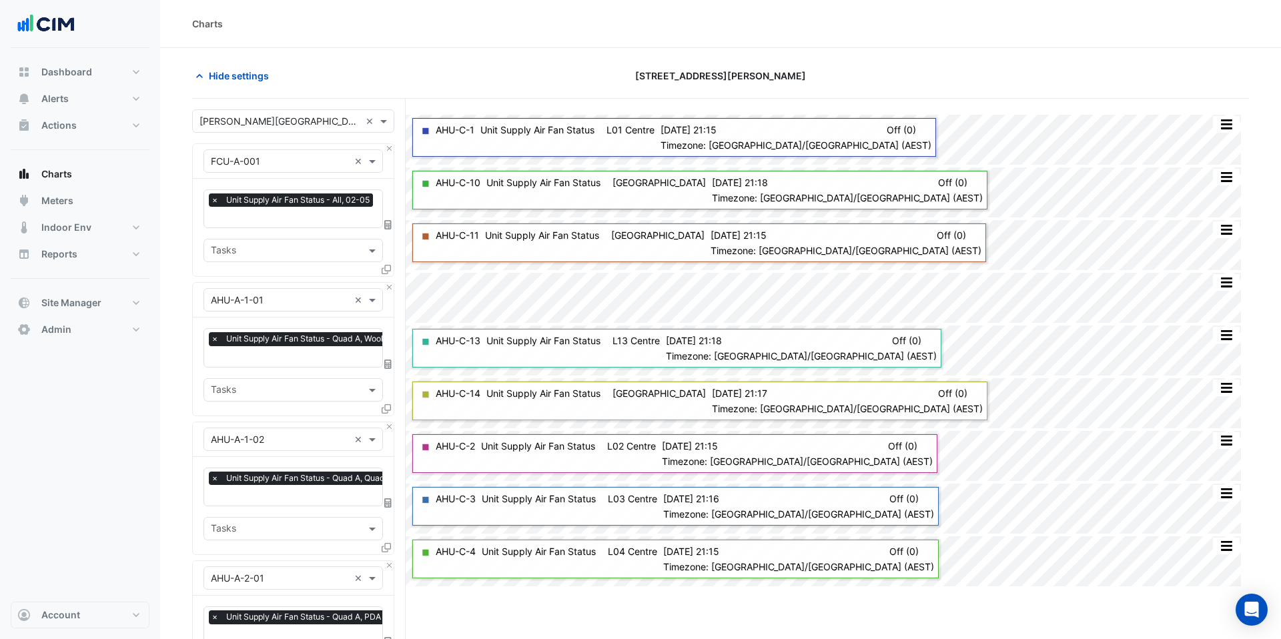
click at [384, 269] on icon at bounding box center [386, 269] width 9 height 9
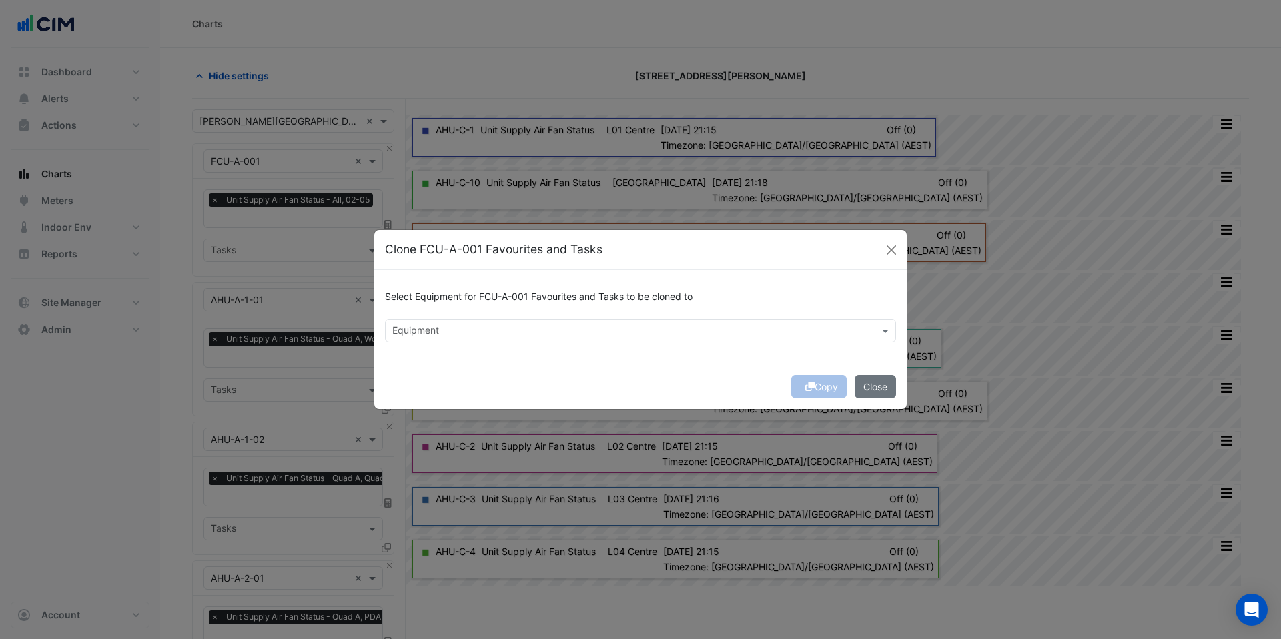
click at [529, 342] on div "Select Equipment for FCU-A-001 Favourites and Tasks to be cloned to Equipment" at bounding box center [640, 316] width 532 height 93
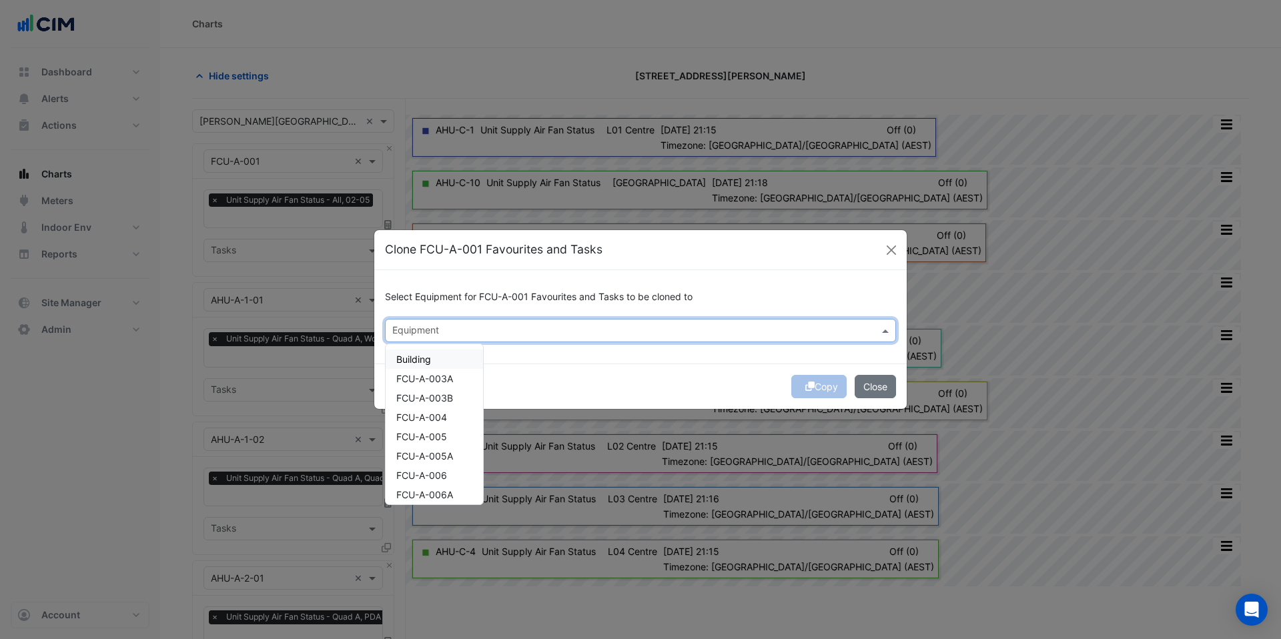
click at [524, 326] on input "text" at bounding box center [632, 332] width 481 height 14
click at [879, 382] on button "Close" at bounding box center [875, 386] width 41 height 23
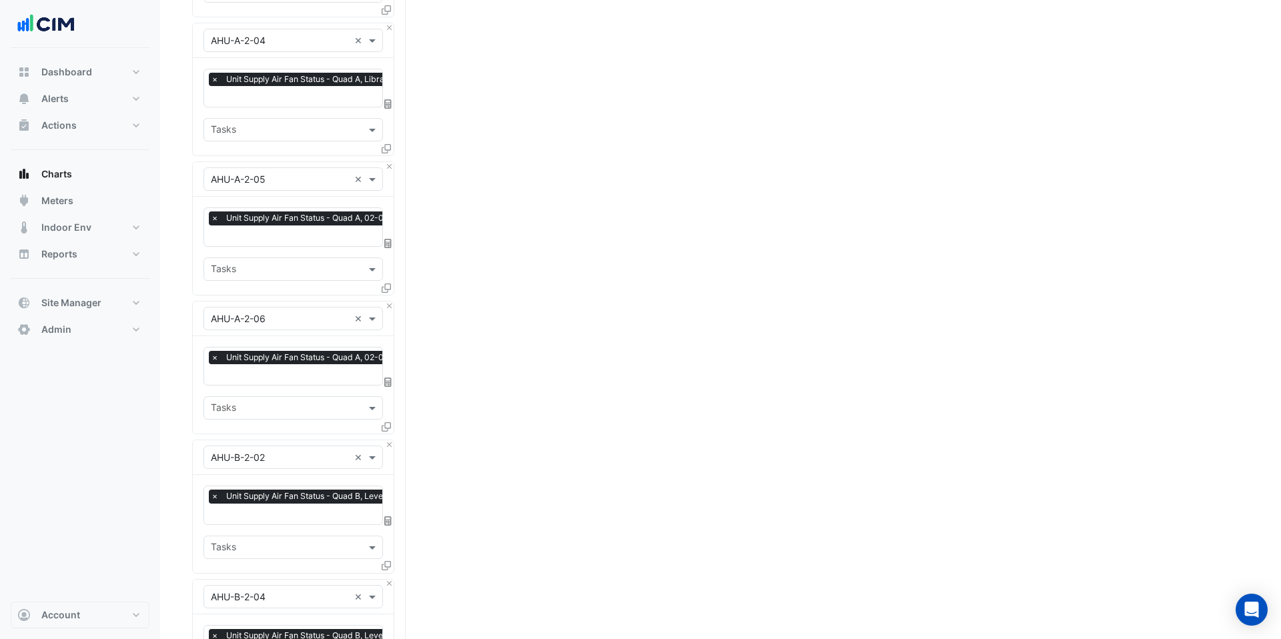
scroll to position [1698, 0]
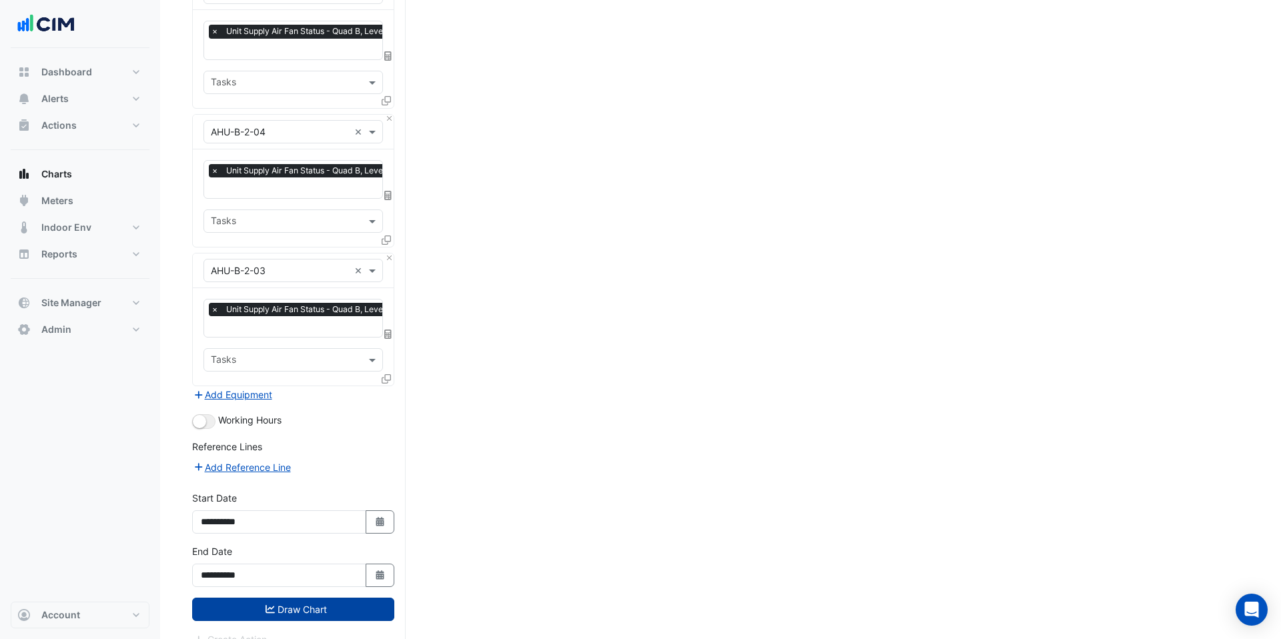
click at [316, 598] on button "Draw Chart" at bounding box center [293, 609] width 202 height 23
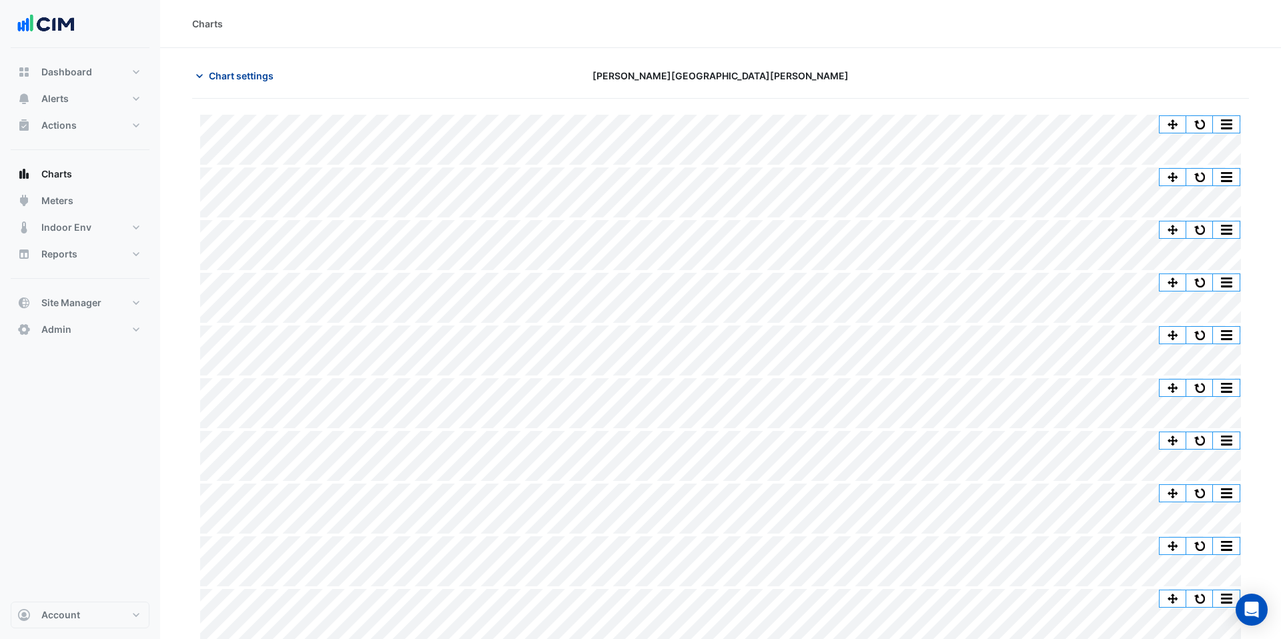
click at [235, 77] on span "Chart settings" at bounding box center [241, 76] width 65 height 14
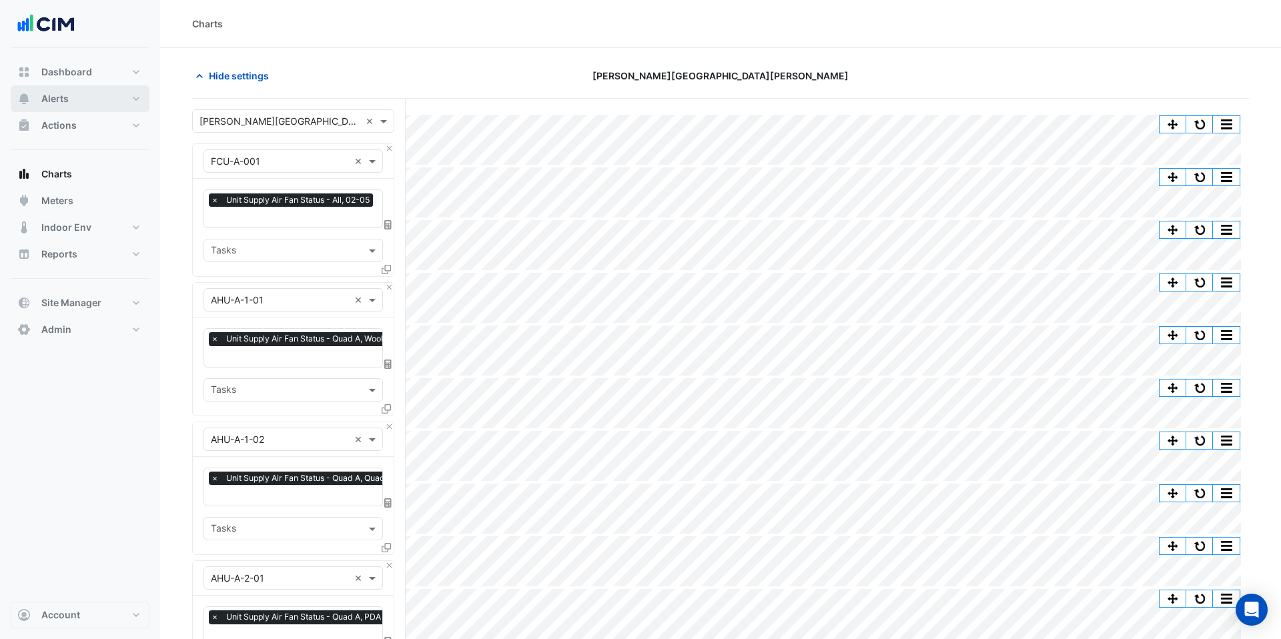
click at [119, 100] on button "Alerts" at bounding box center [80, 98] width 139 height 27
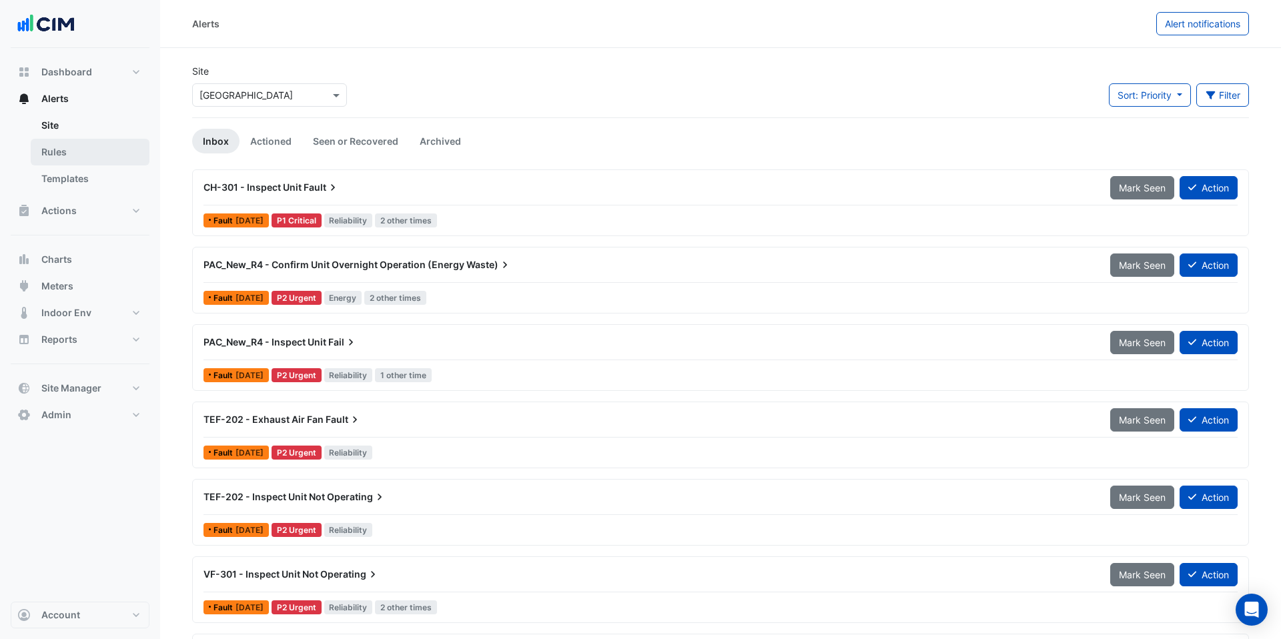
click at [107, 156] on link "Rules" at bounding box center [90, 152] width 119 height 27
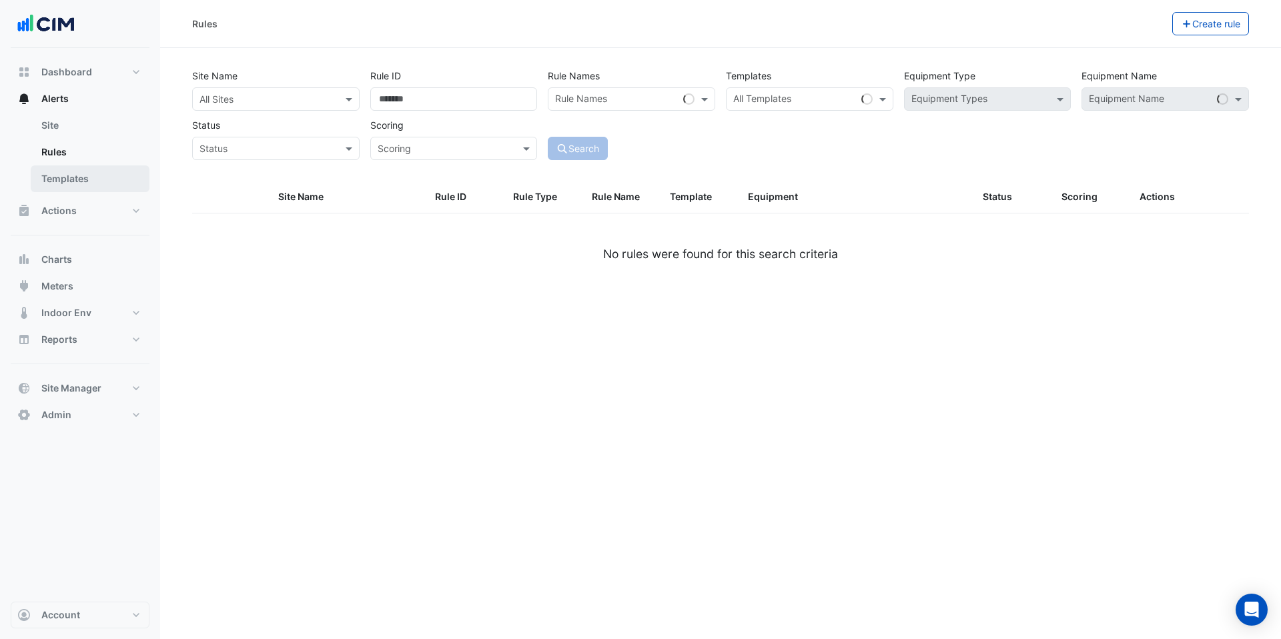
click at [97, 176] on link "Templates" at bounding box center [90, 178] width 119 height 27
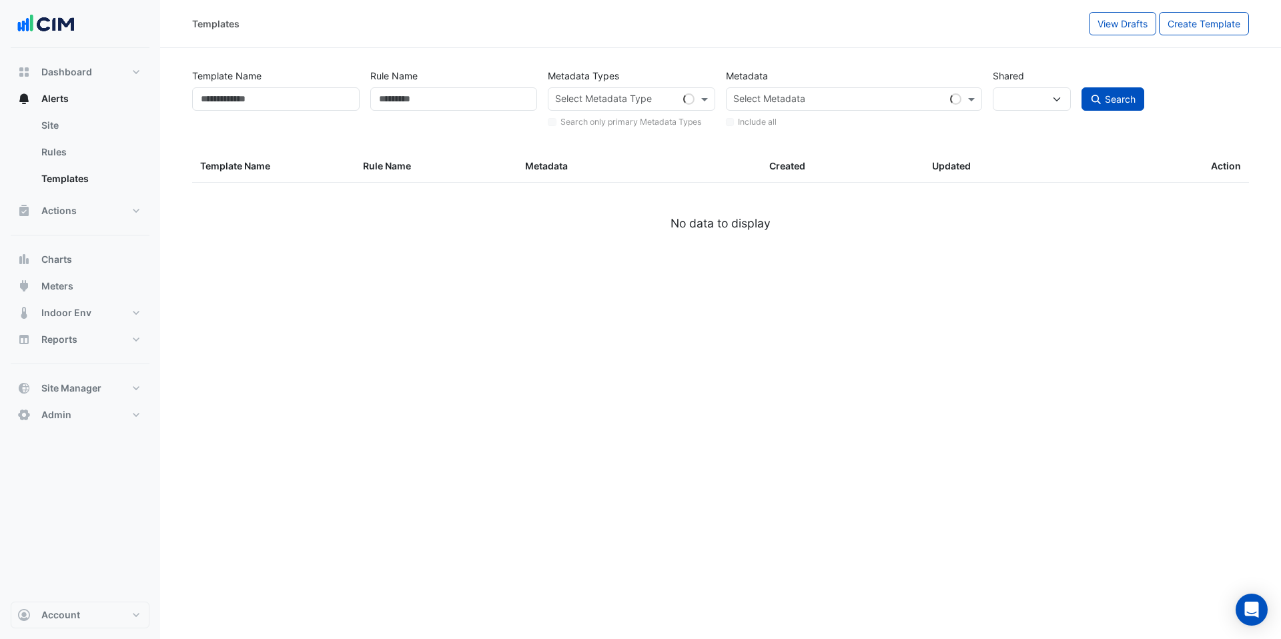
select select
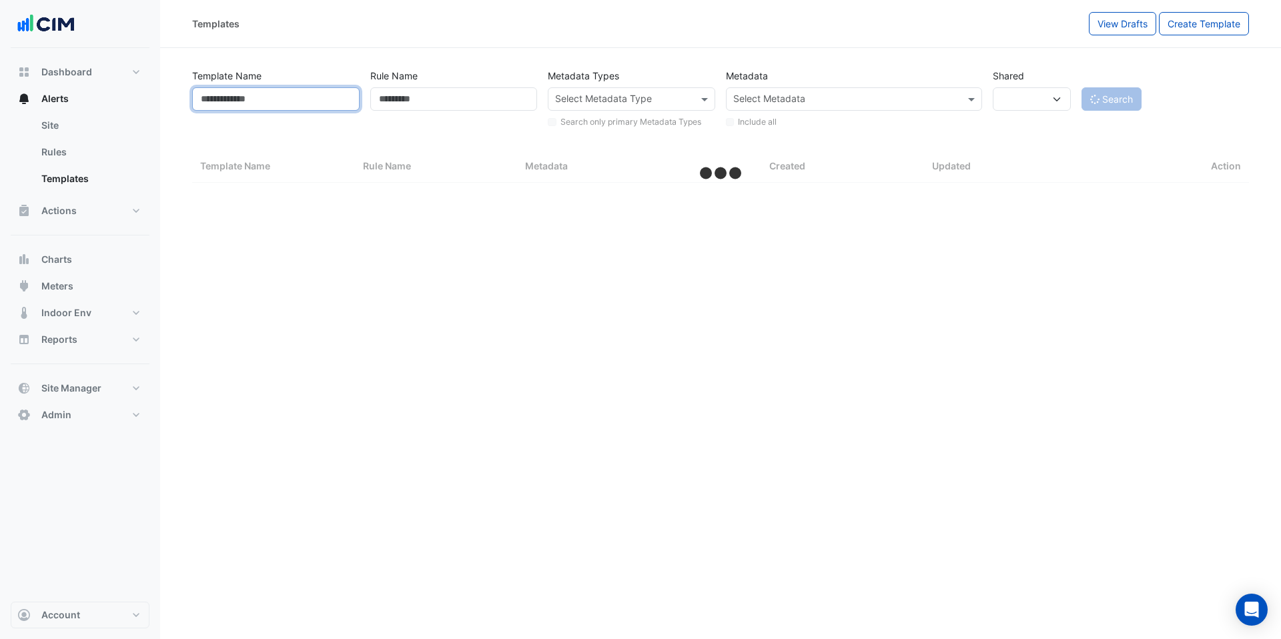
click at [292, 101] on input "Template Name" at bounding box center [275, 98] width 167 height 23
select select "***"
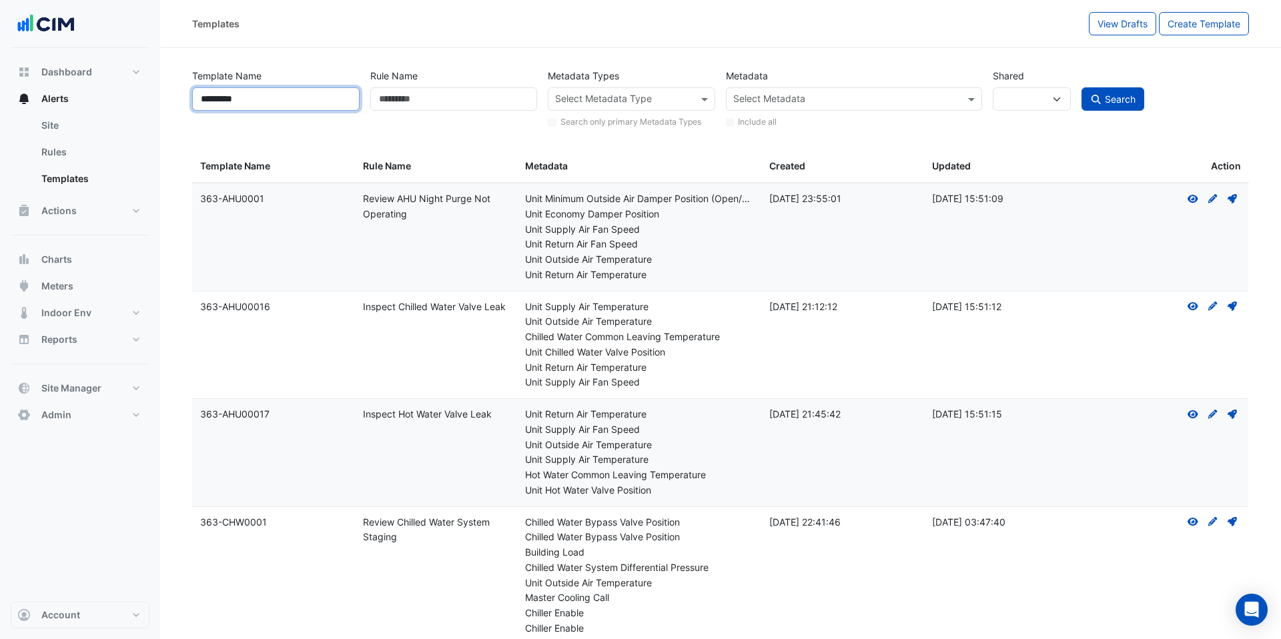
type input "*********"
click at [1081, 87] on button "Search" at bounding box center [1112, 98] width 63 height 23
select select
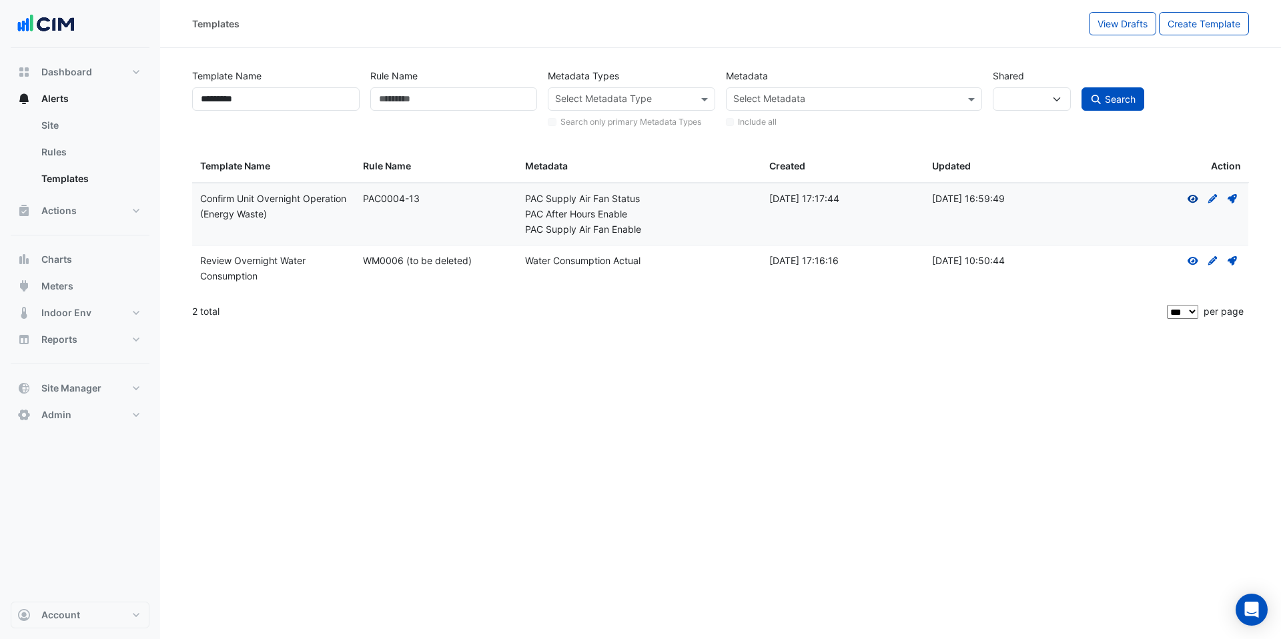
click at [1195, 195] on icon at bounding box center [1192, 199] width 11 height 8
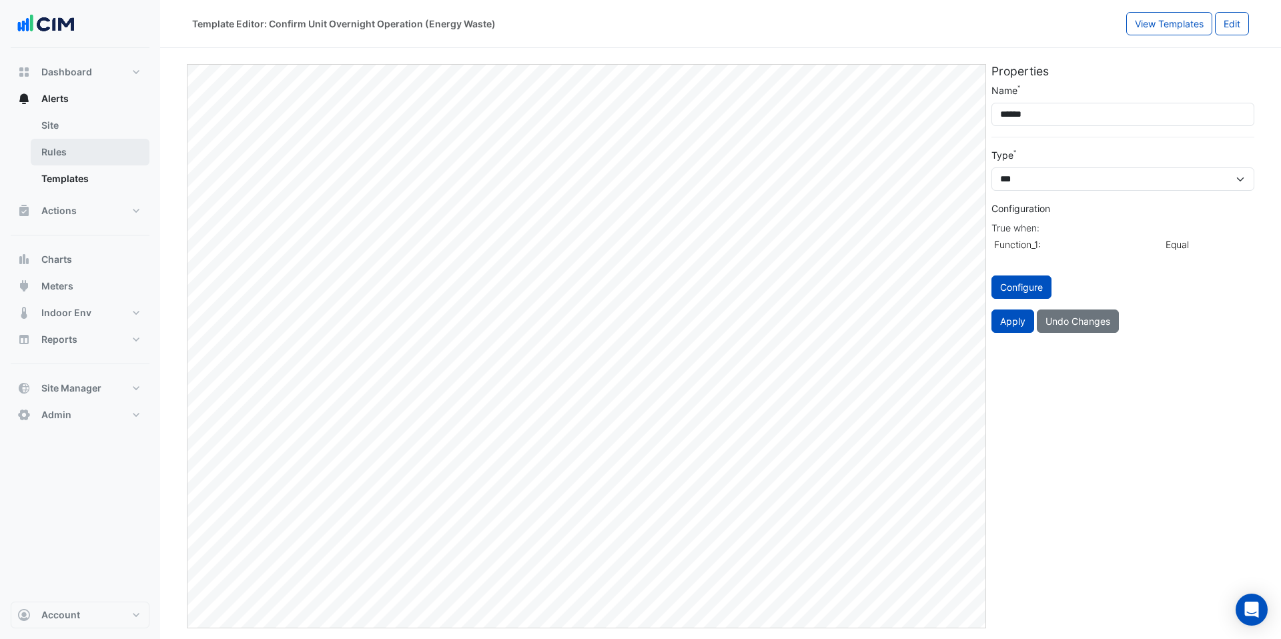
click at [85, 153] on link "Rules" at bounding box center [90, 152] width 119 height 27
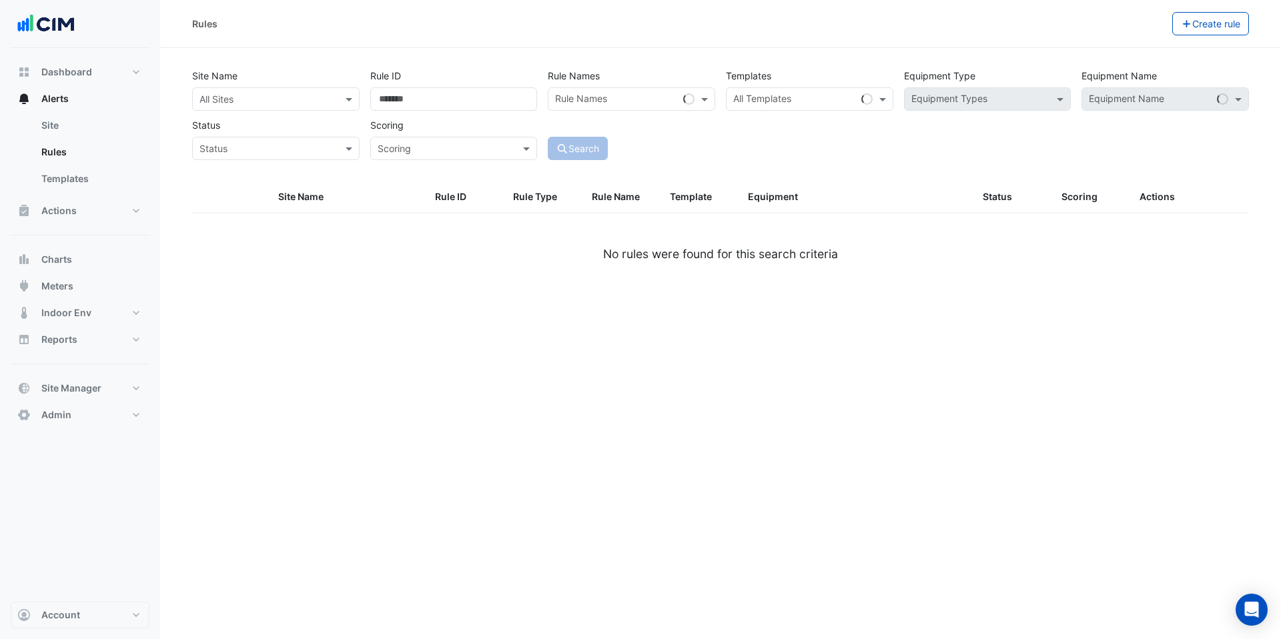
click at [278, 103] on input "text" at bounding box center [262, 100] width 126 height 14
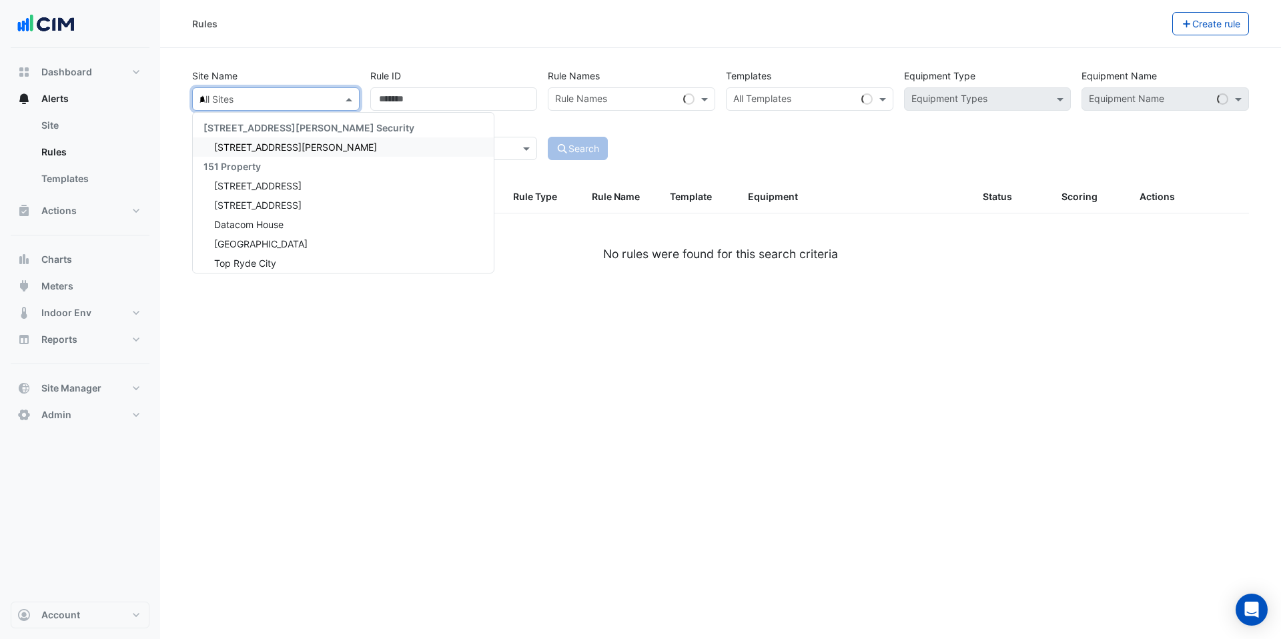
type input "**"
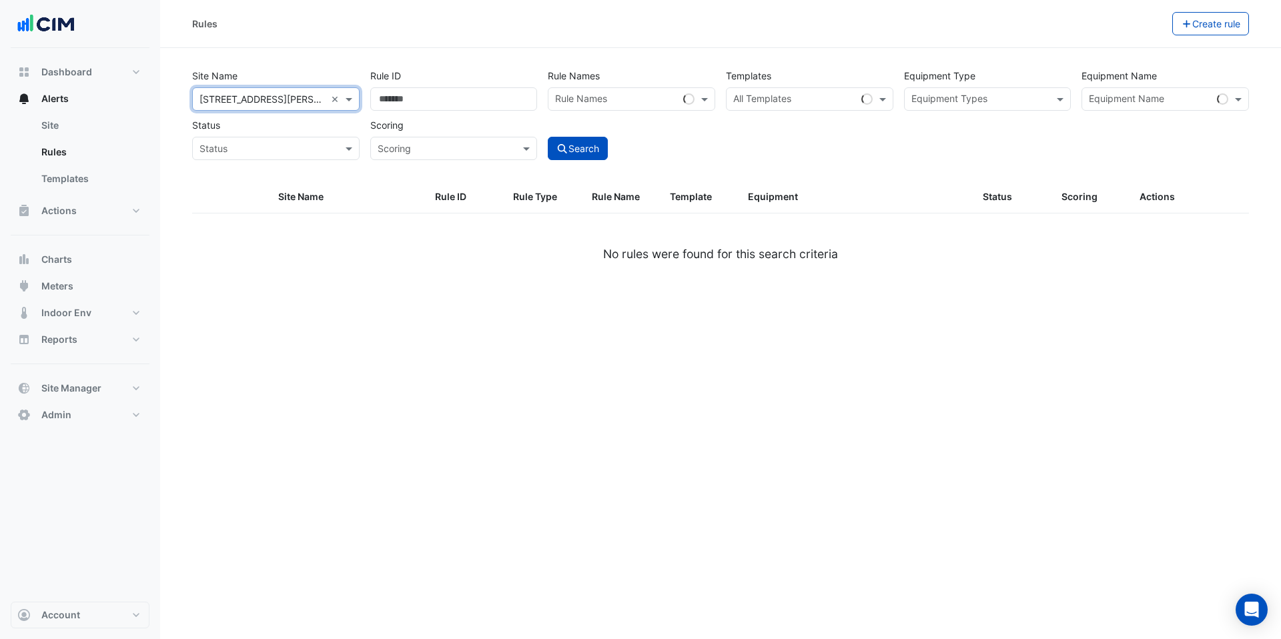
click at [611, 99] on input "text" at bounding box center [616, 100] width 123 height 14
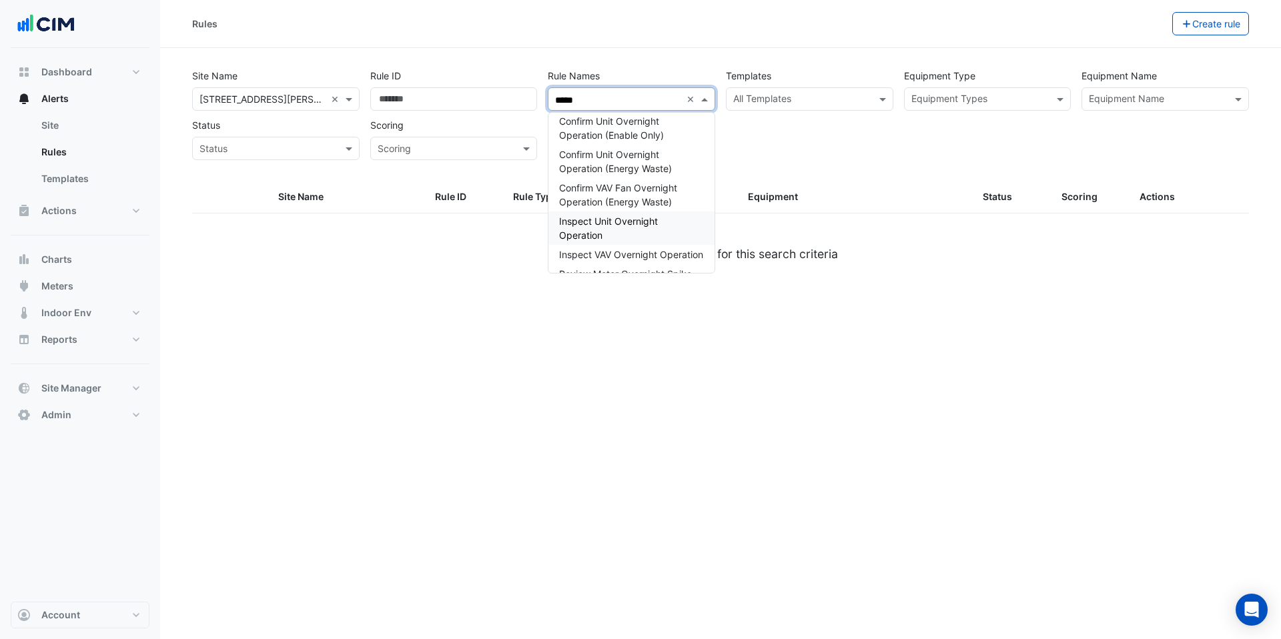
scroll to position [497, 0]
click at [640, 159] on span "Confirm Unit Overnight Operation (Energy Waste)" at bounding box center [615, 155] width 113 height 25
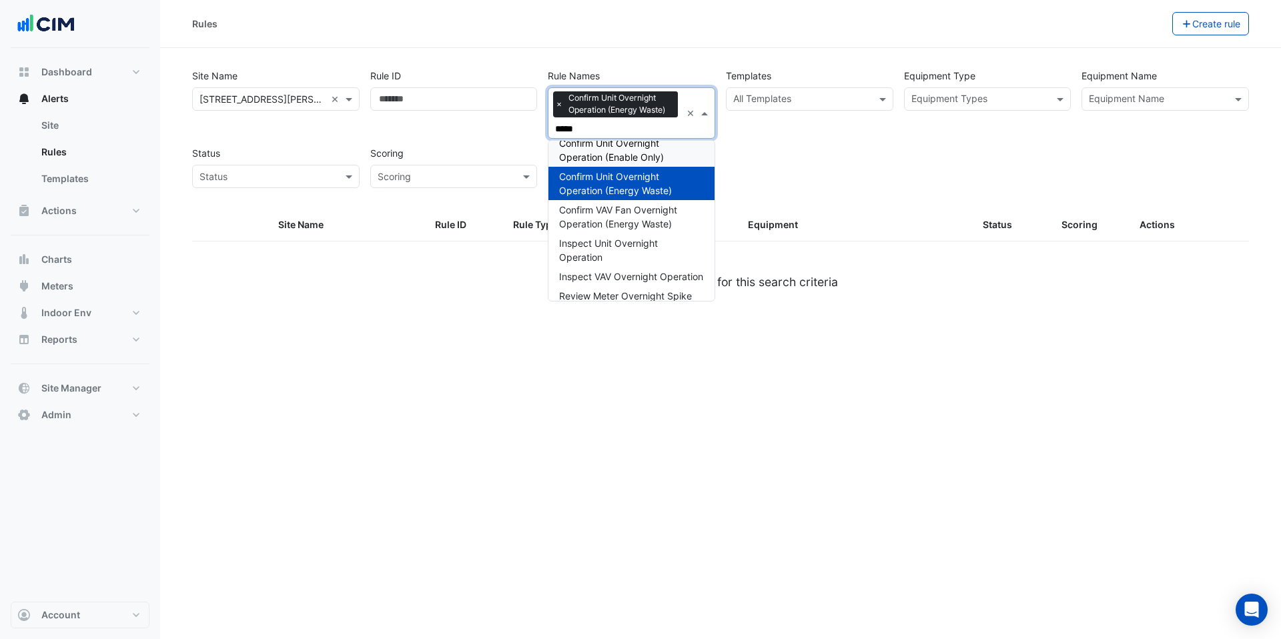
type input "*****"
click at [847, 105] on input "text" at bounding box center [801, 100] width 137 height 14
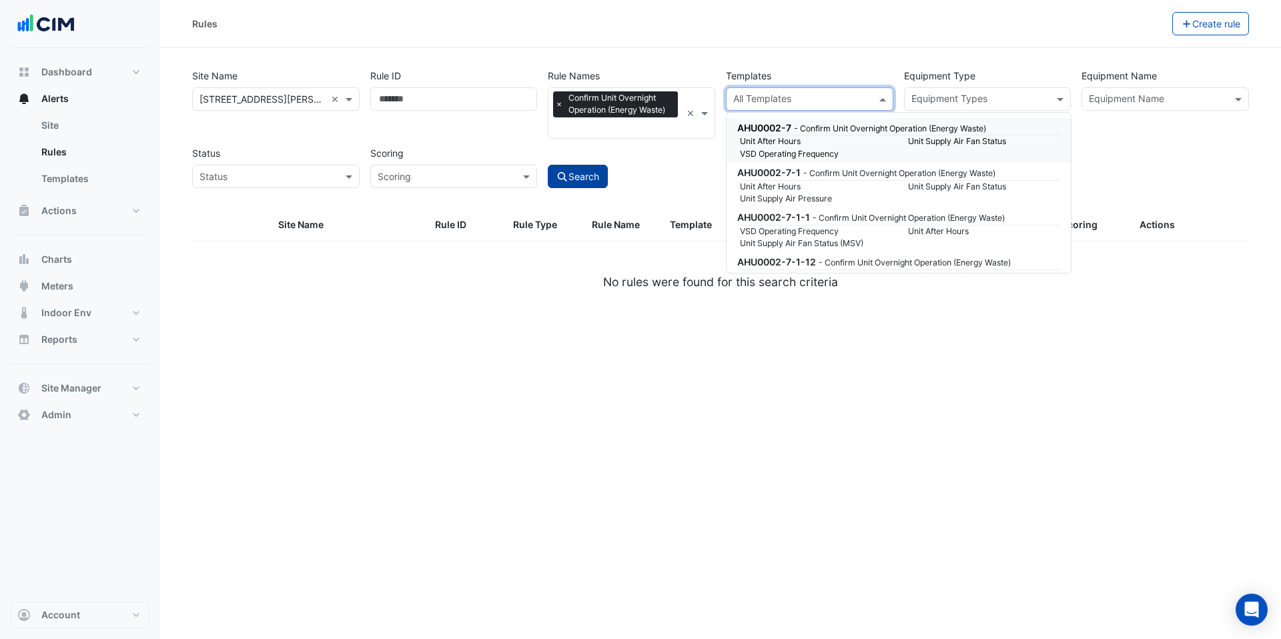
click at [599, 174] on button "Search" at bounding box center [578, 176] width 60 height 23
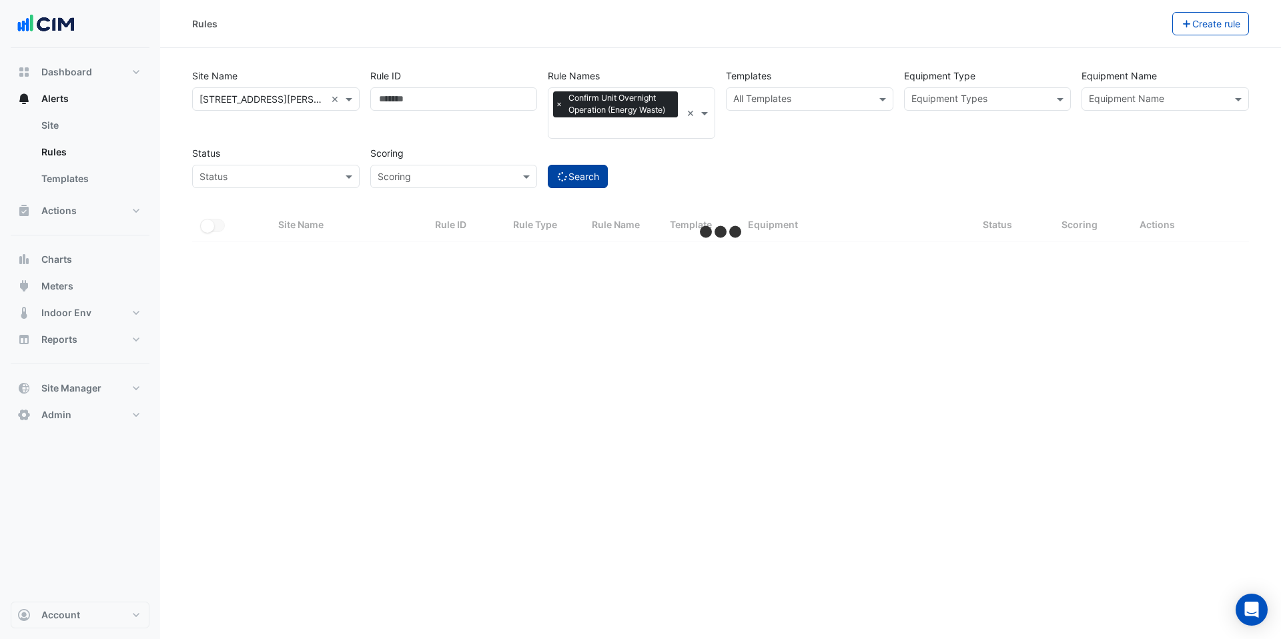
select select "***"
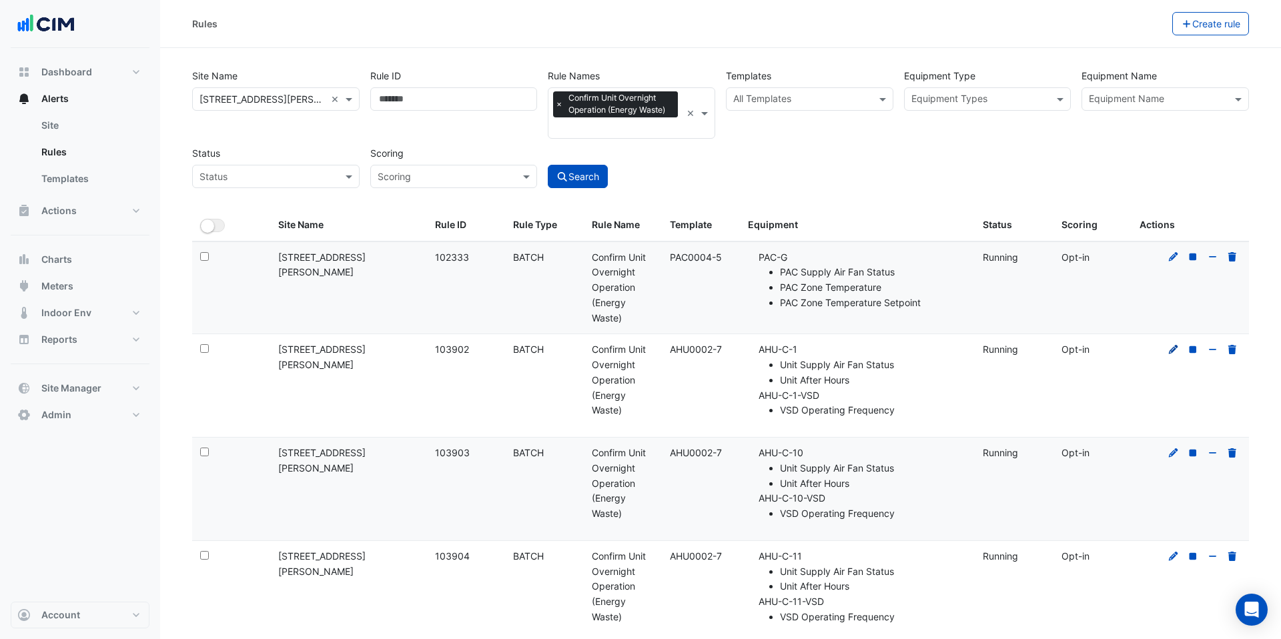
click at [1173, 348] on icon at bounding box center [1173, 349] width 9 height 9
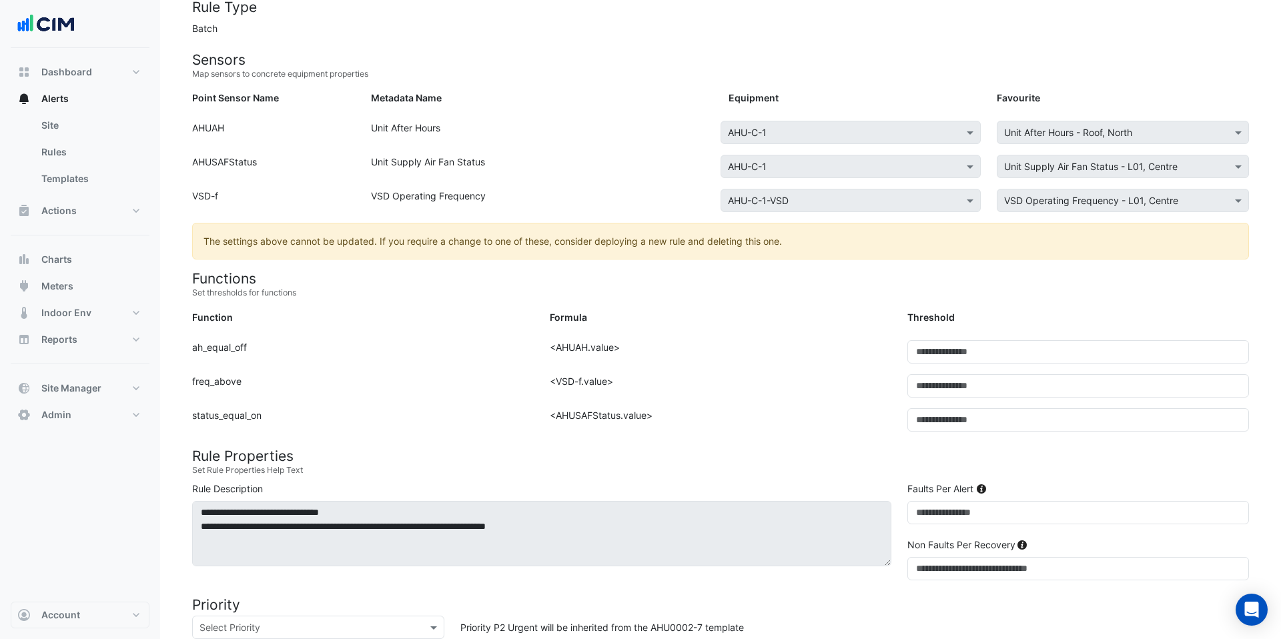
scroll to position [141, 0]
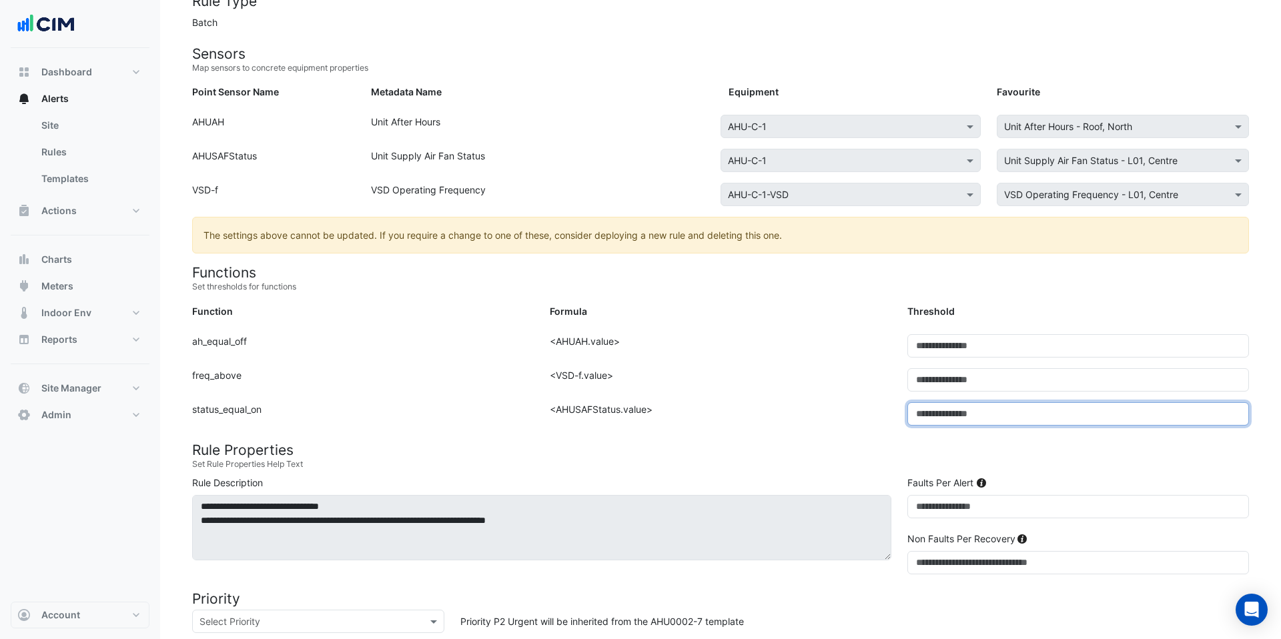
drag, startPoint x: 942, startPoint y: 411, endPoint x: 890, endPoint y: 411, distance: 52.0
click at [890, 411] on div "Function: status_equal_on Formula: <AHUSAFStatus.value> Threshold: *" at bounding box center [720, 419] width 1073 height 34
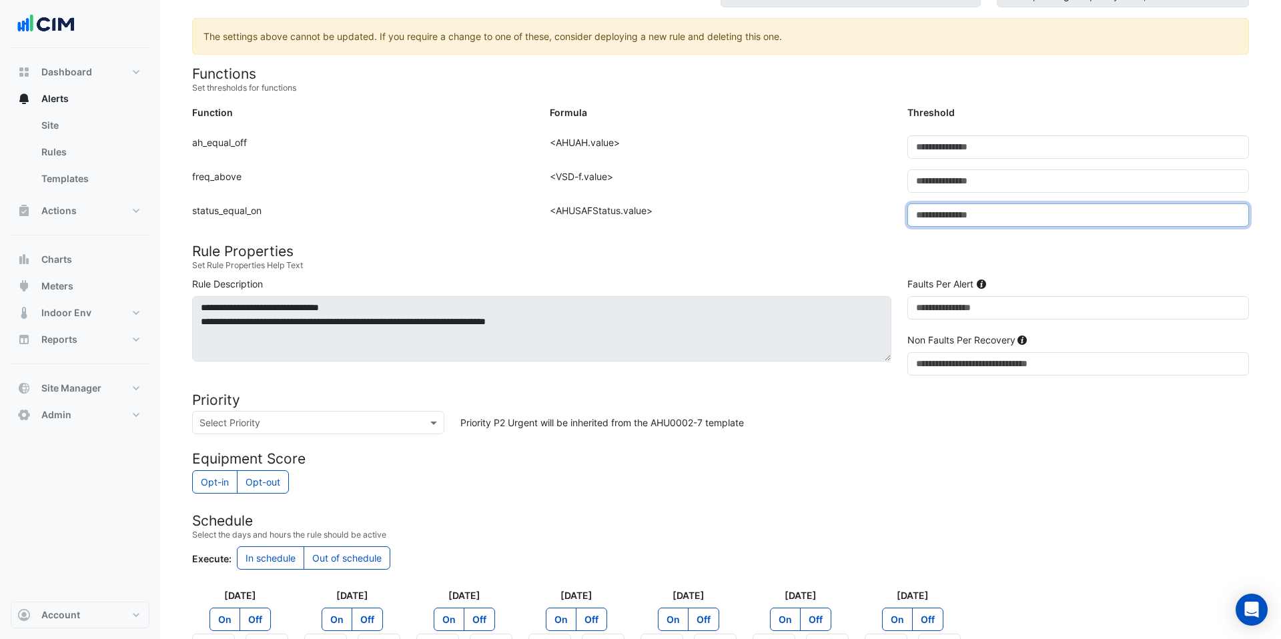
scroll to position [443, 0]
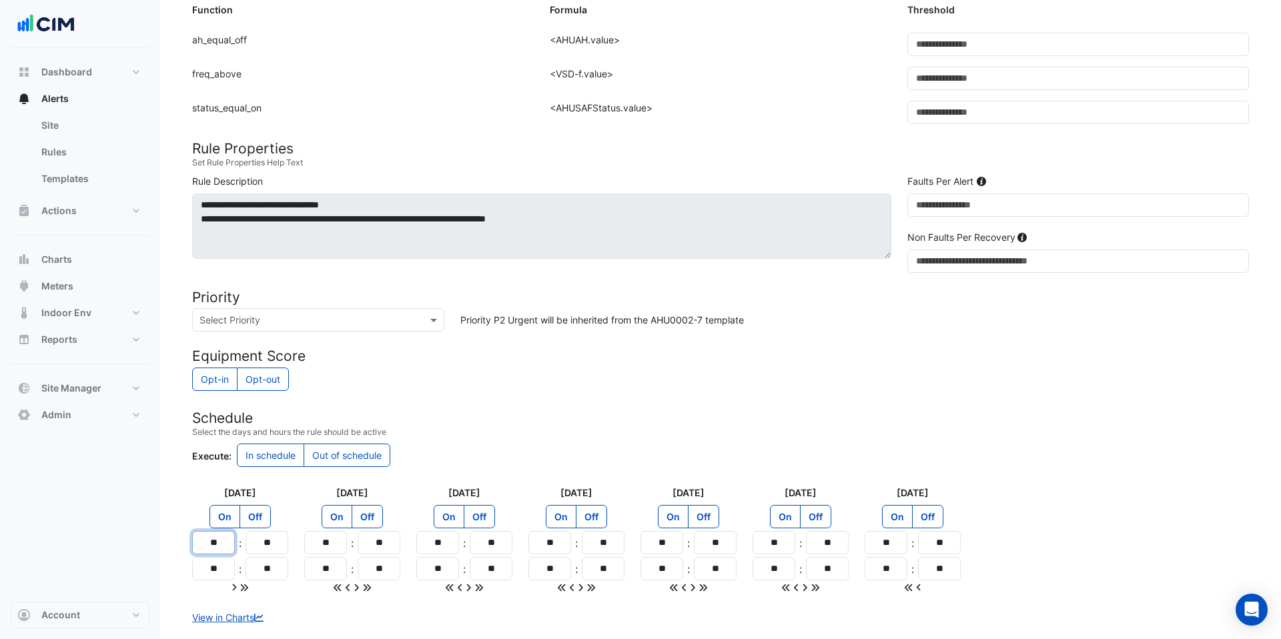
drag, startPoint x: 222, startPoint y: 544, endPoint x: 210, endPoint y: 544, distance: 12.0
click at [210, 544] on input "**" at bounding box center [213, 542] width 43 height 23
drag, startPoint x: 223, startPoint y: 572, endPoint x: 189, endPoint y: 572, distance: 34.0
click at [192, 572] on input "**" at bounding box center [213, 568] width 43 height 23
click at [81, 255] on button "Charts" at bounding box center [80, 259] width 139 height 27
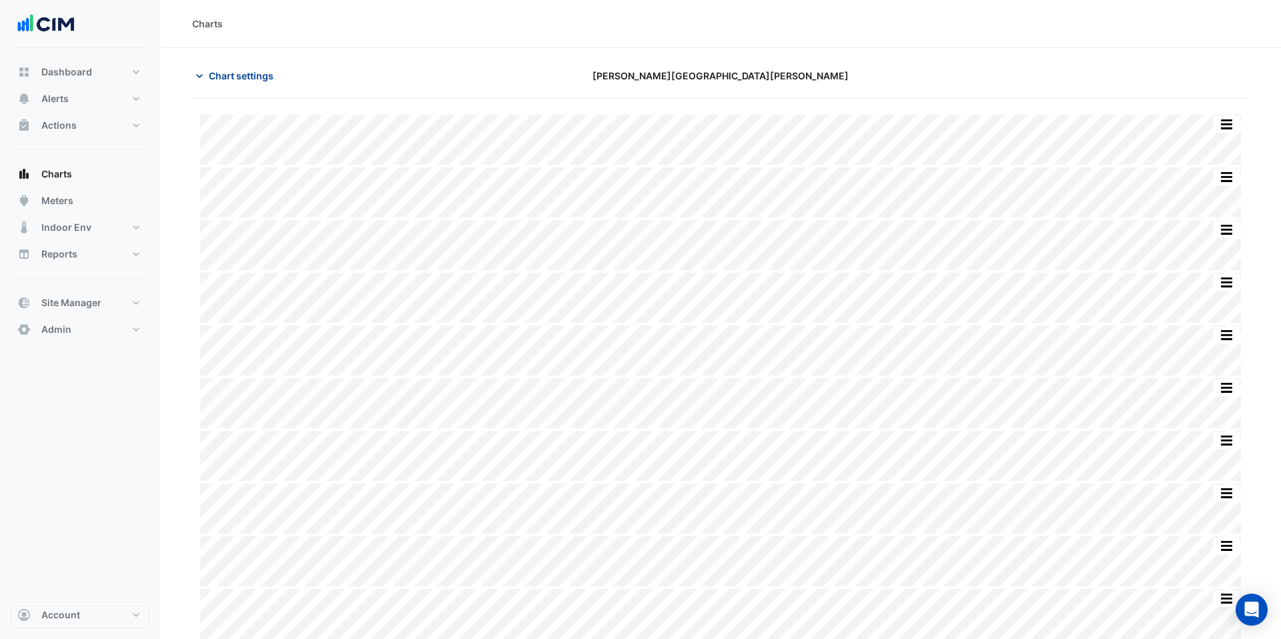
click at [205, 71] on icon "button" at bounding box center [199, 75] width 13 height 13
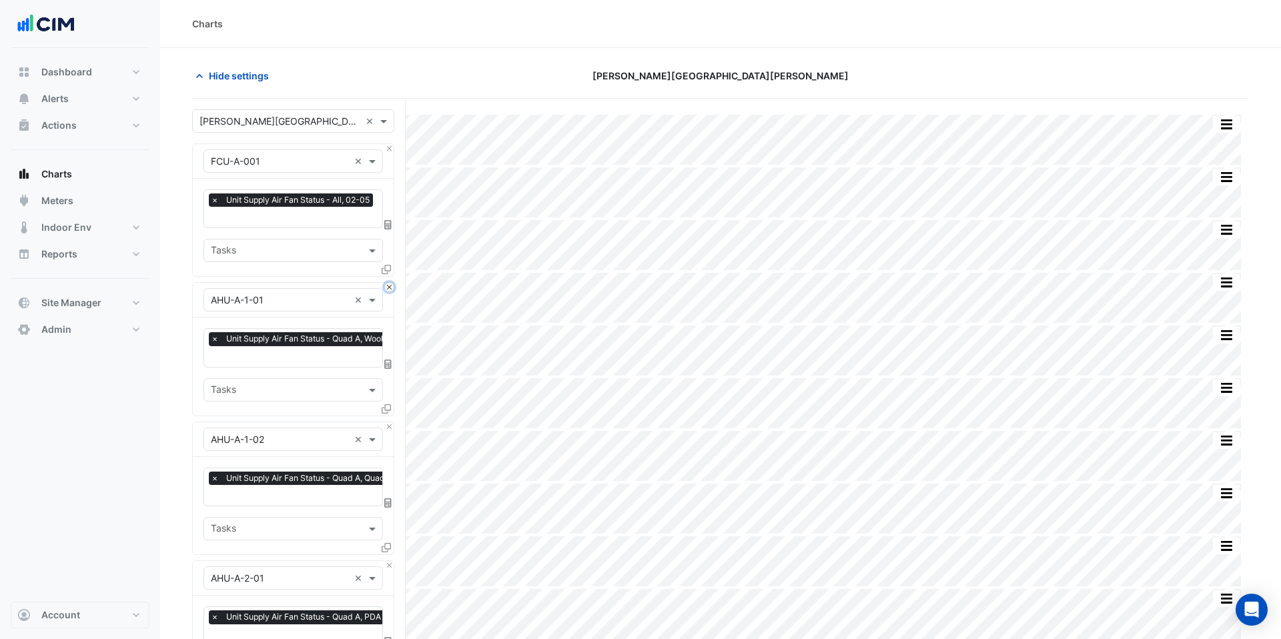
click at [388, 288] on button "Close" at bounding box center [389, 287] width 9 height 9
click at [388, 422] on button "Close" at bounding box center [389, 426] width 9 height 9
click at [388, 288] on button "Close" at bounding box center [389, 287] width 9 height 9
click at [388, 422] on button "Close" at bounding box center [389, 426] width 9 height 9
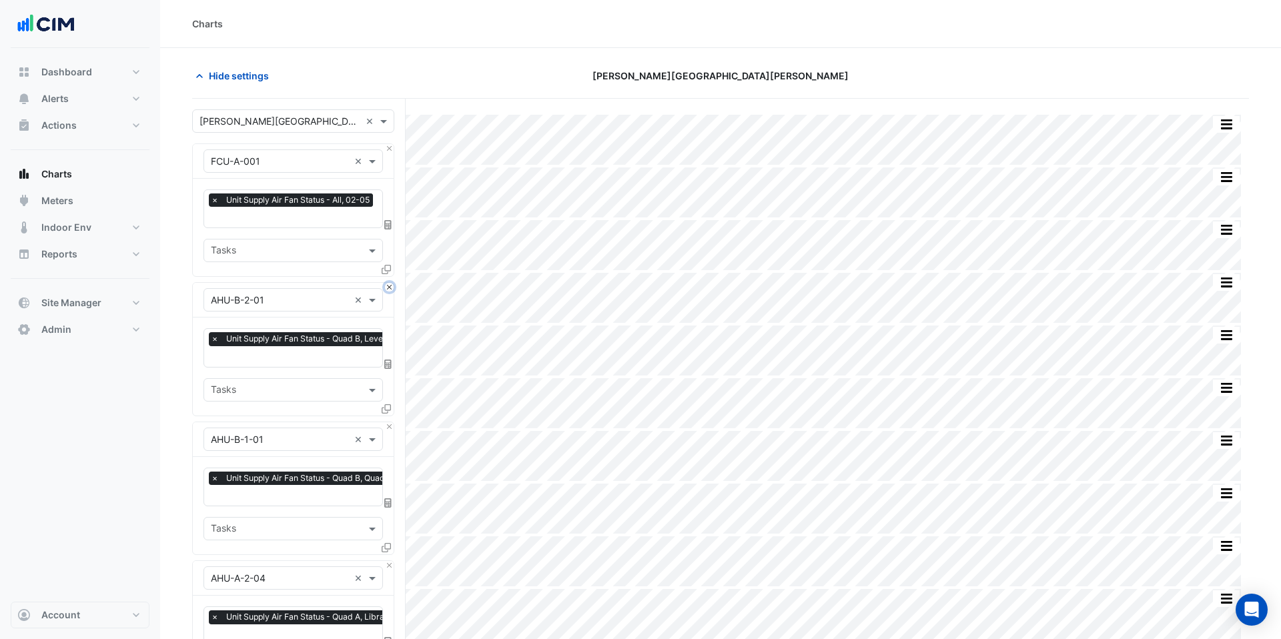
click at [388, 288] on button "Close" at bounding box center [389, 287] width 9 height 9
click at [388, 422] on button "Close" at bounding box center [389, 426] width 9 height 9
click at [388, 288] on button "Close" at bounding box center [389, 287] width 9 height 9
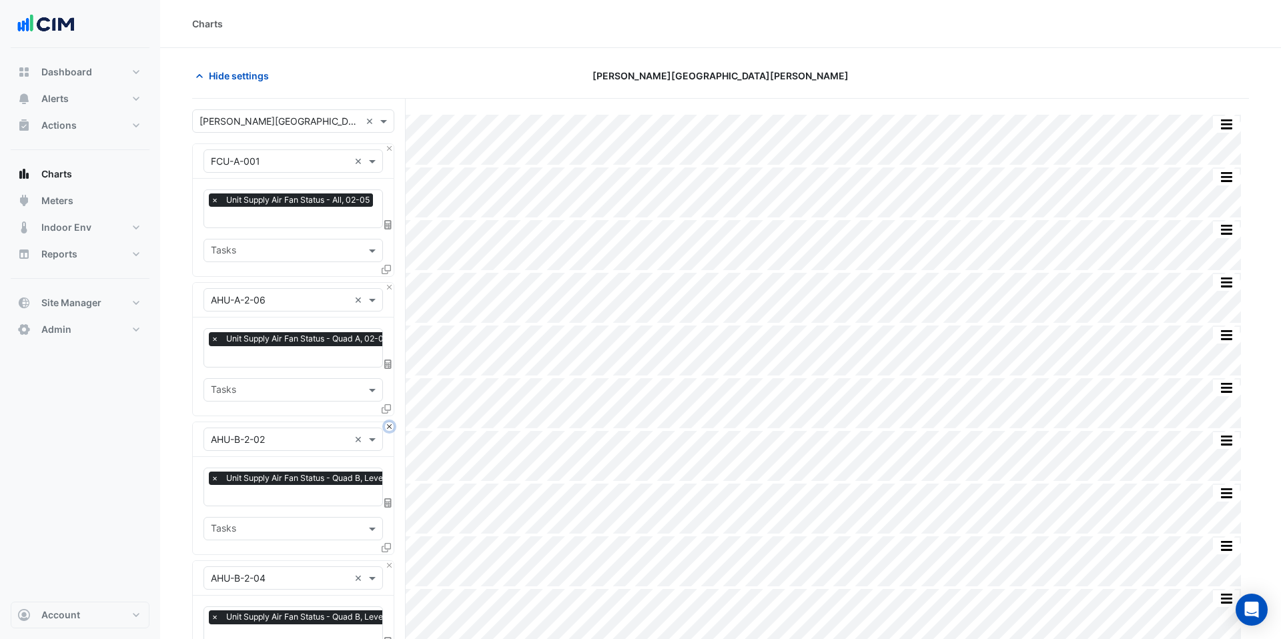
click at [388, 422] on button "Close" at bounding box center [389, 426] width 9 height 9
click at [388, 288] on button "Close" at bounding box center [389, 287] width 9 height 9
click at [388, 422] on button "Close" at bounding box center [389, 426] width 9 height 9
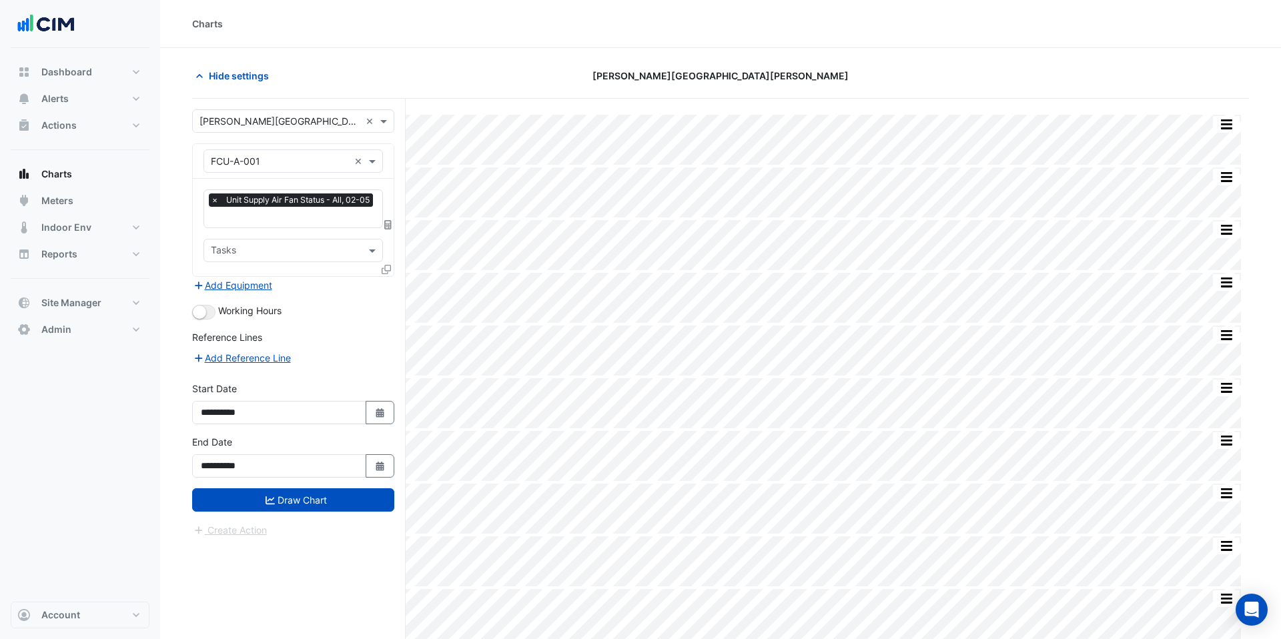
click at [388, 288] on div "Add Equipment" at bounding box center [293, 285] width 202 height 16
click at [317, 499] on button "Draw Chart" at bounding box center [293, 499] width 202 height 23
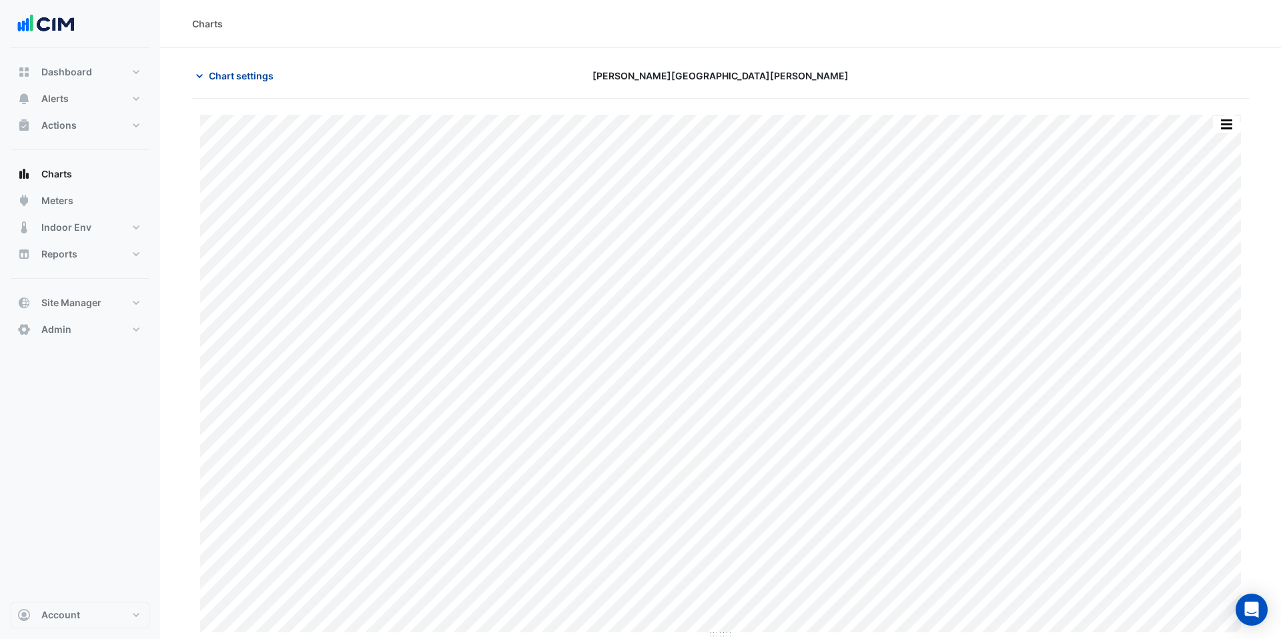
click at [254, 78] on span "Chart settings" at bounding box center [241, 76] width 65 height 14
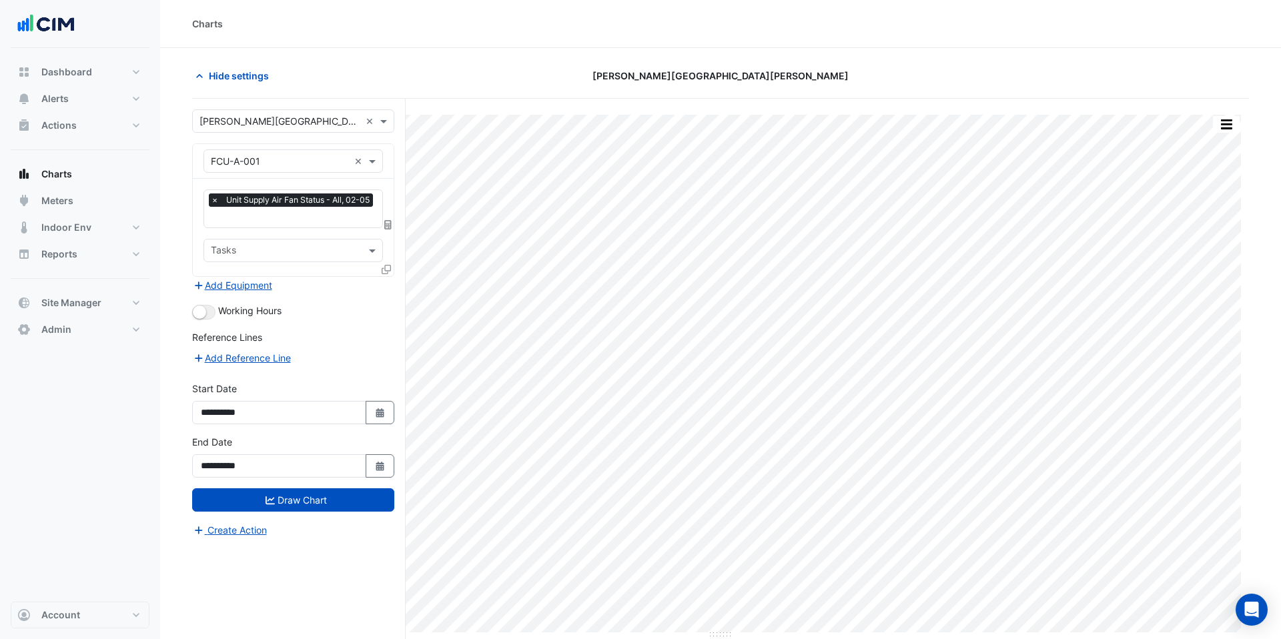
click at [212, 199] on span "×" at bounding box center [215, 199] width 12 height 13
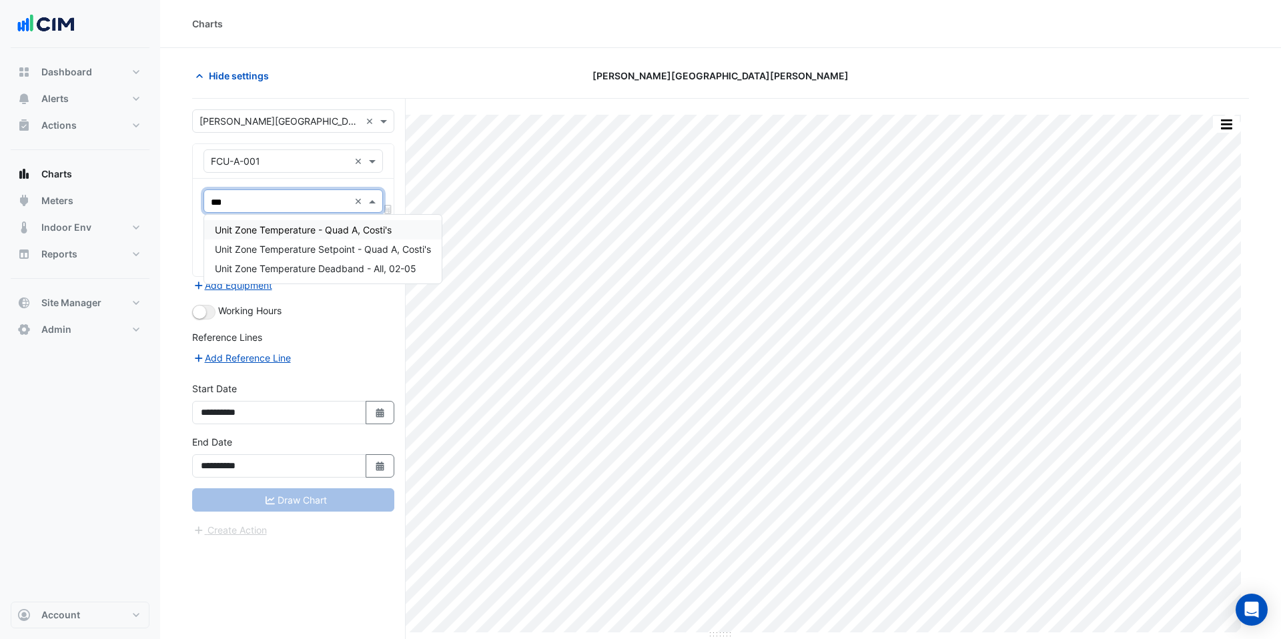
type input "****"
click at [265, 233] on span "Unit Zone Temperature - Quad A, Costi's" at bounding box center [303, 229] width 177 height 11
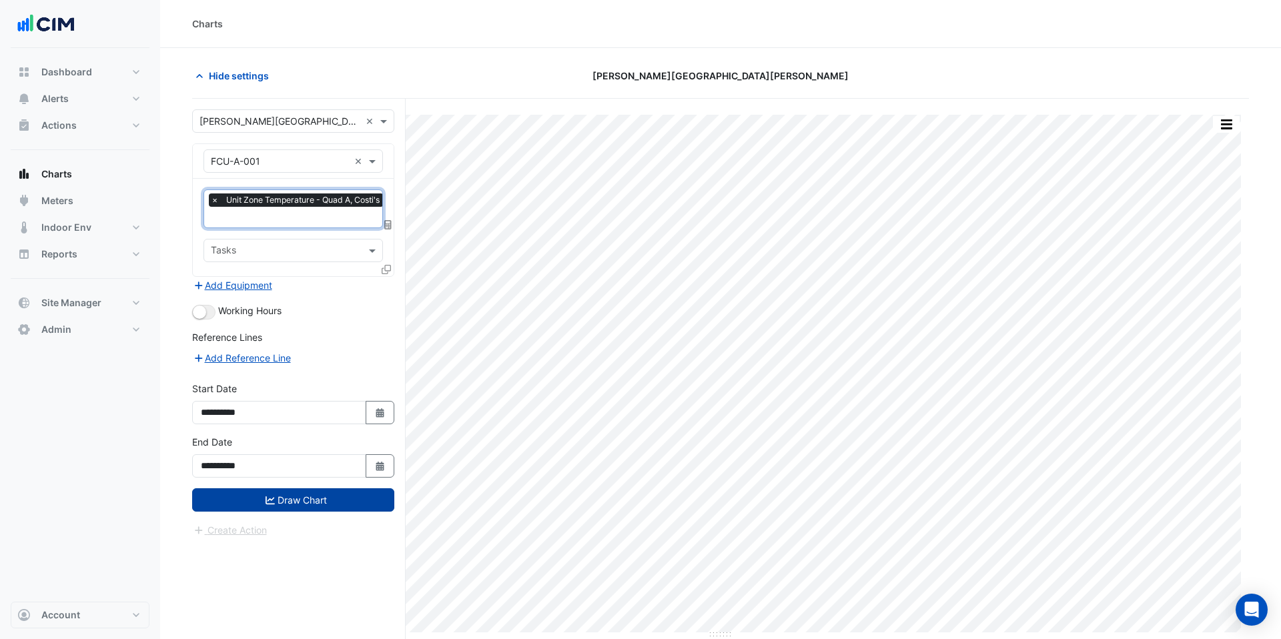
click at [287, 502] on button "Draw Chart" at bounding box center [293, 499] width 202 height 23
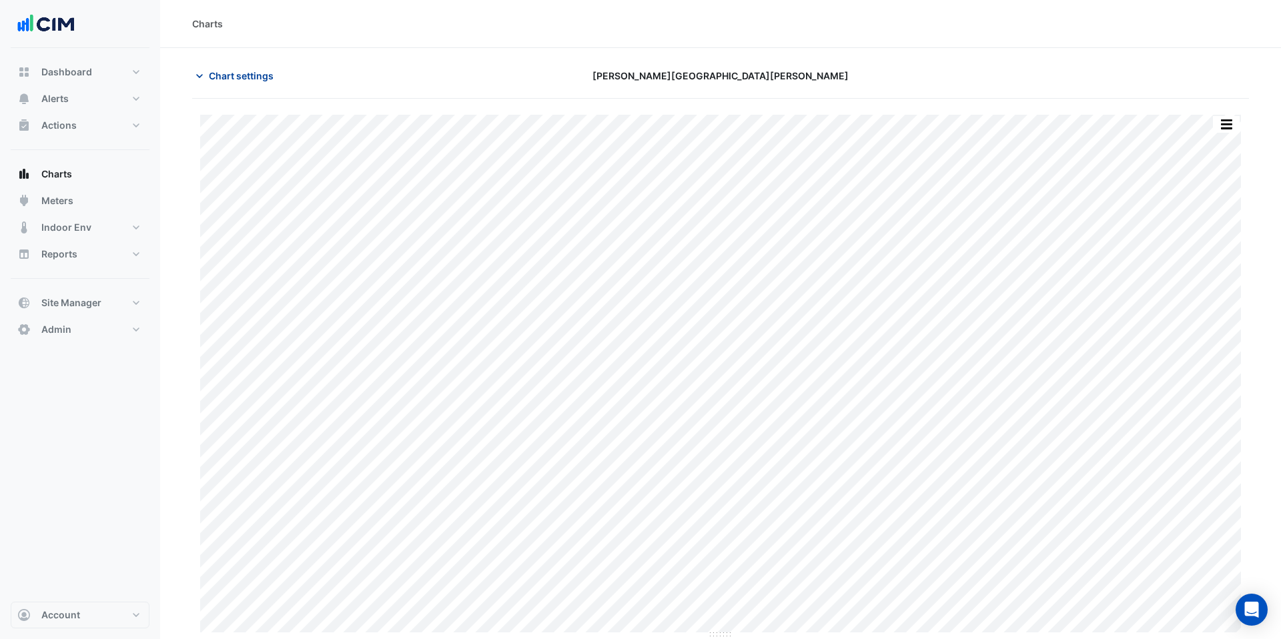
click at [227, 73] on span "Chart settings" at bounding box center [241, 76] width 65 height 14
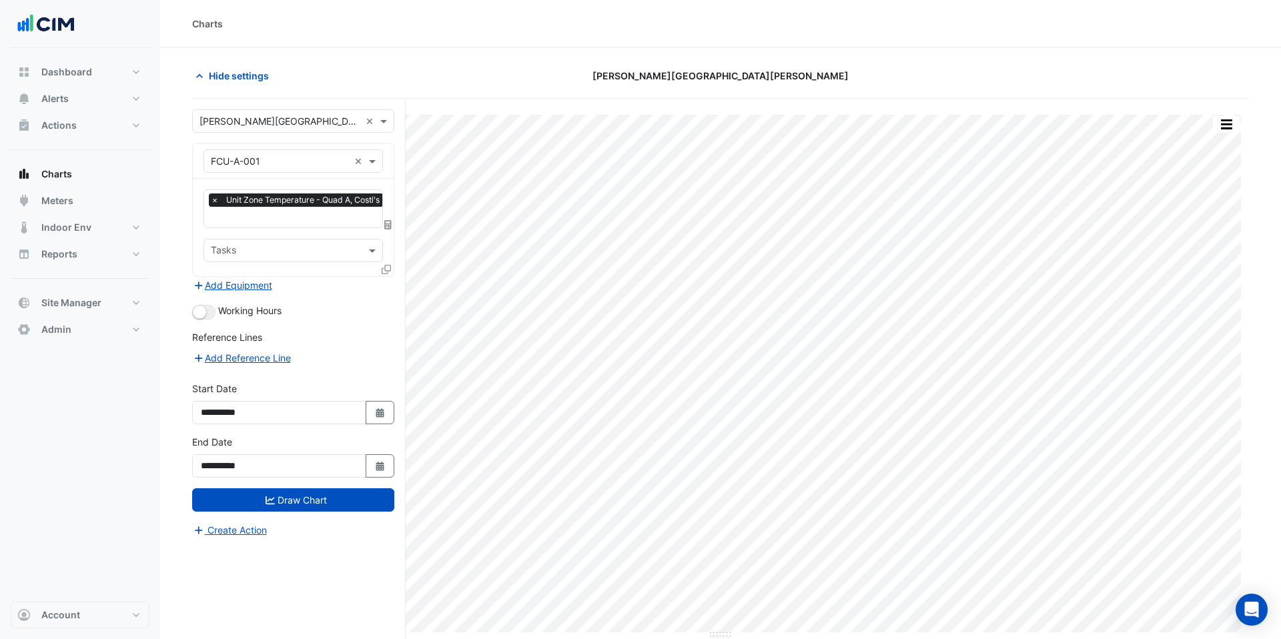
click at [390, 223] on icon at bounding box center [387, 224] width 7 height 9
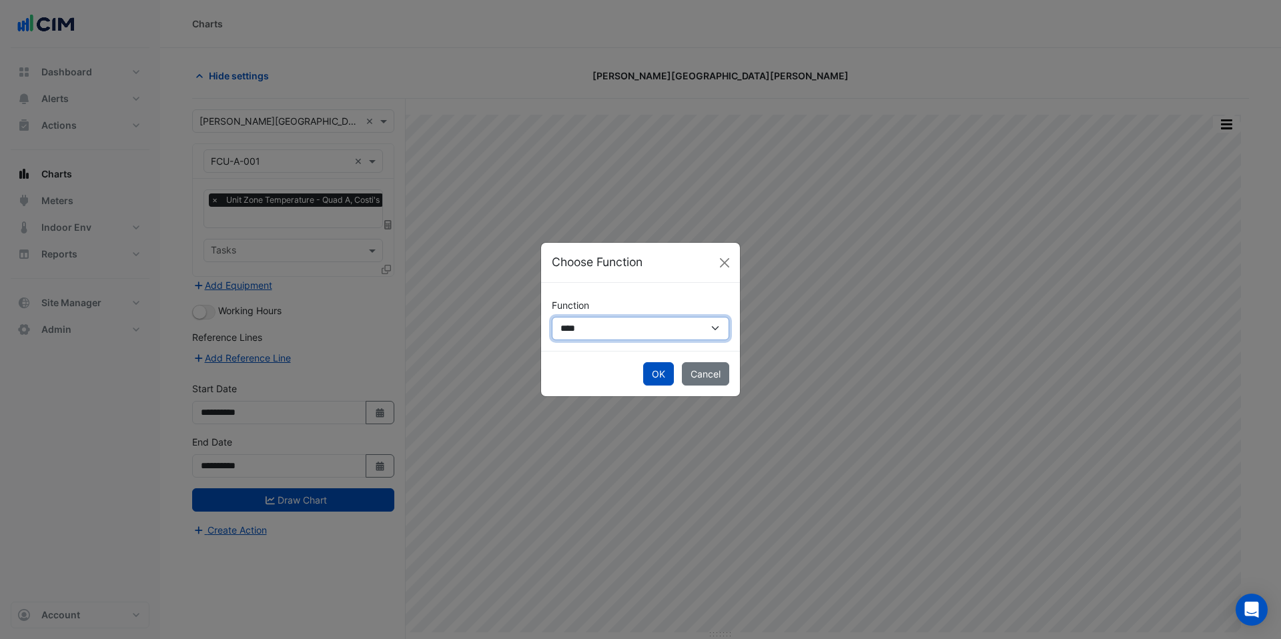
click at [592, 332] on select "**********" at bounding box center [640, 328] width 177 height 23
select select "******"
click at [552, 317] on select "**********" at bounding box center [640, 328] width 177 height 23
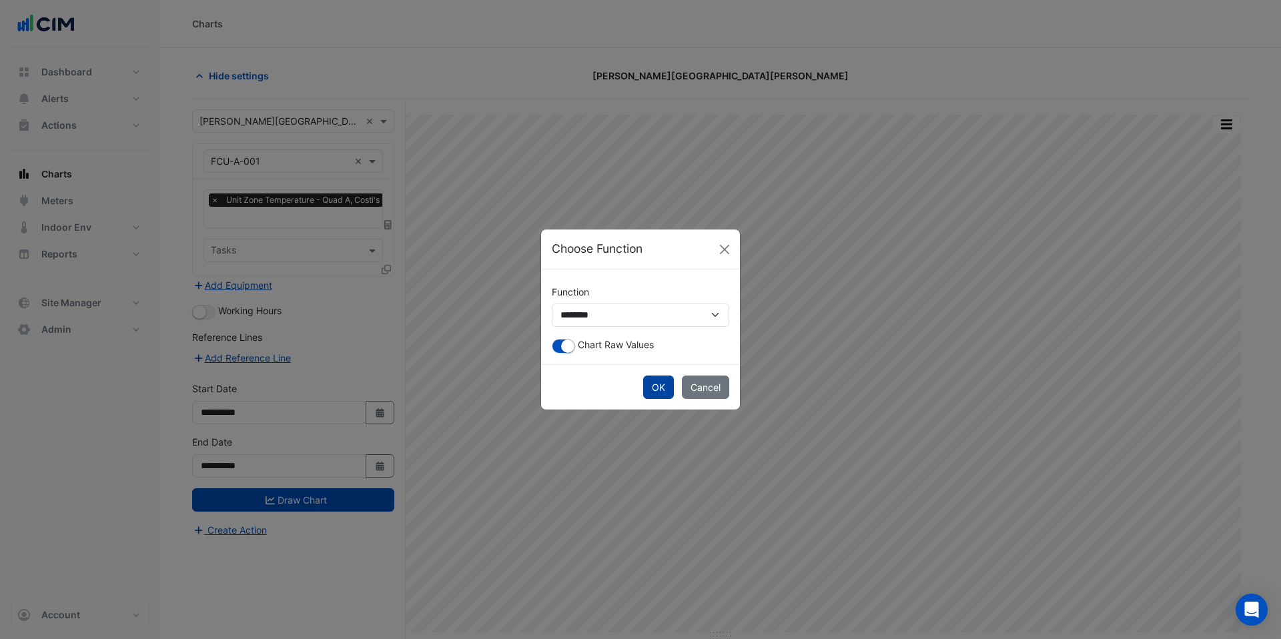
click at [650, 393] on button "OK" at bounding box center [658, 387] width 31 height 23
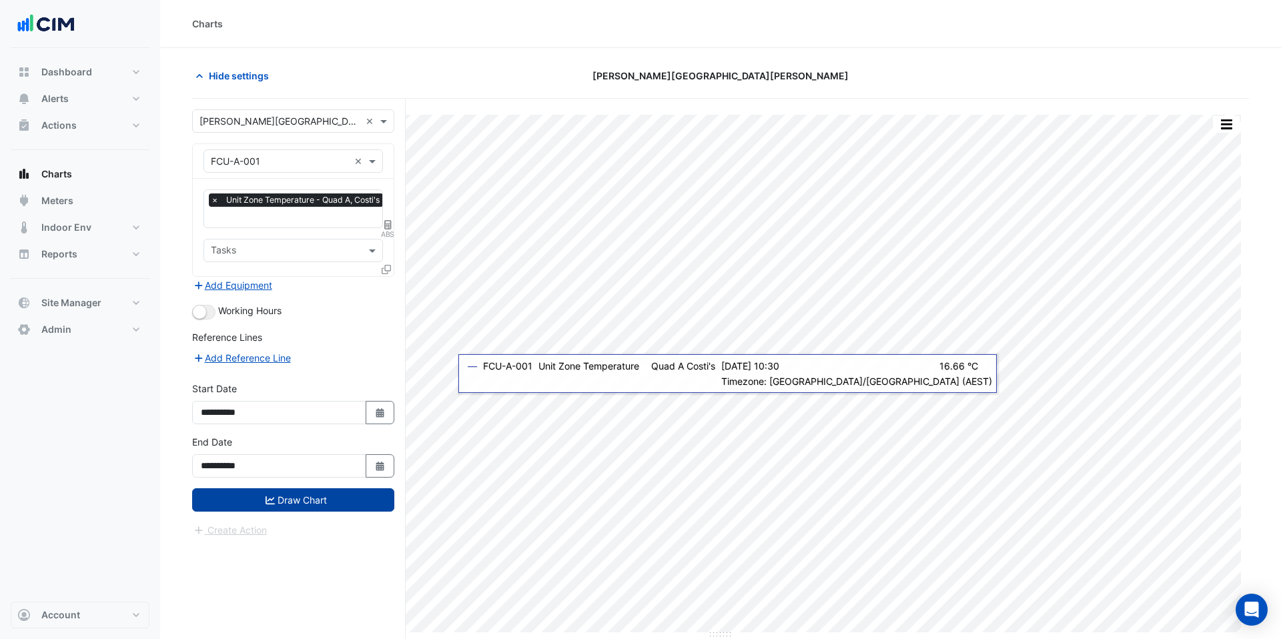
click at [302, 498] on button "Draw Chart" at bounding box center [293, 499] width 202 height 23
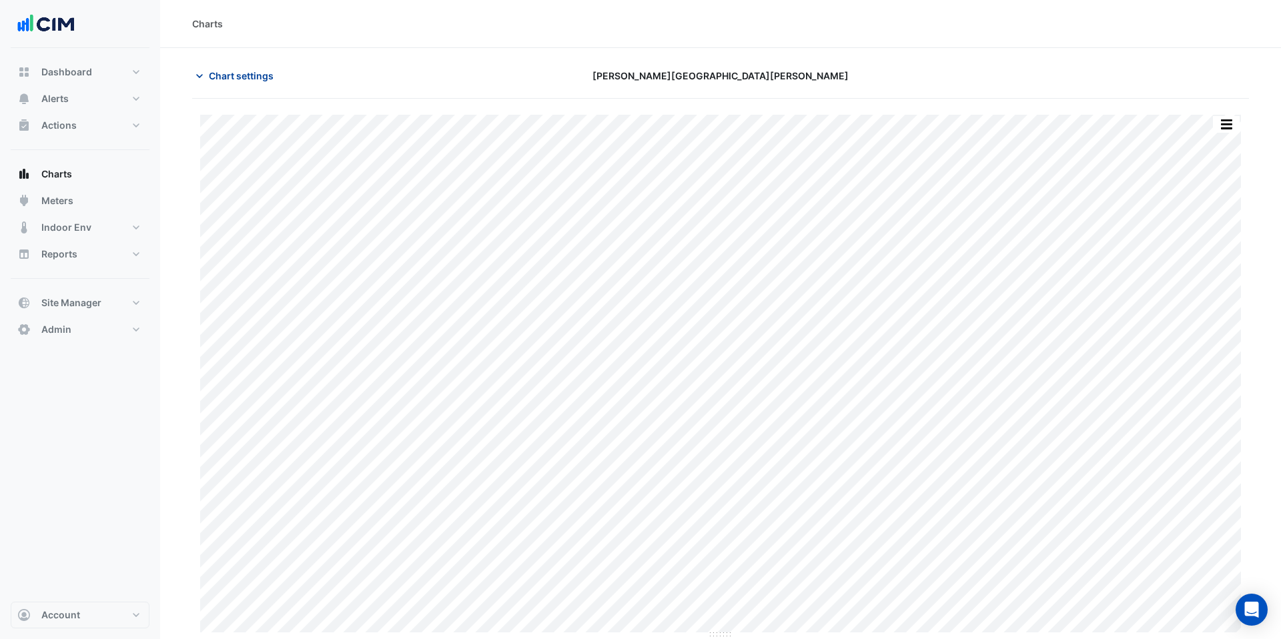
click at [244, 83] on button "Chart settings" at bounding box center [237, 75] width 90 height 23
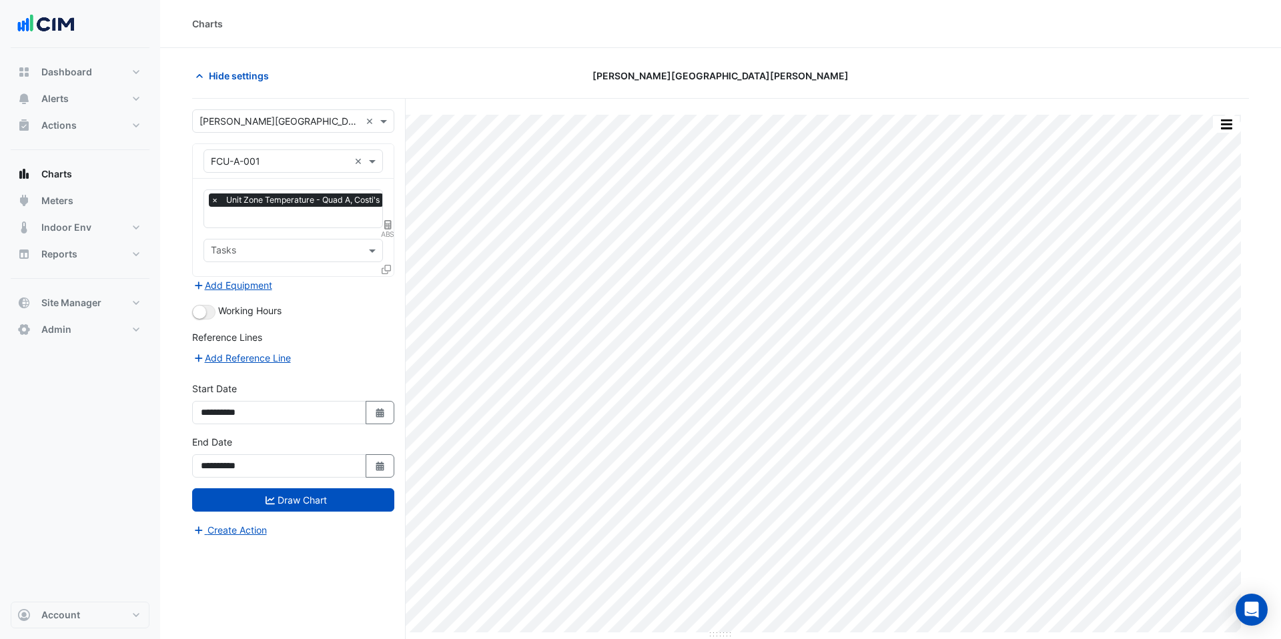
click at [388, 229] on span "ABS" at bounding box center [387, 234] width 13 height 11
select select "******"
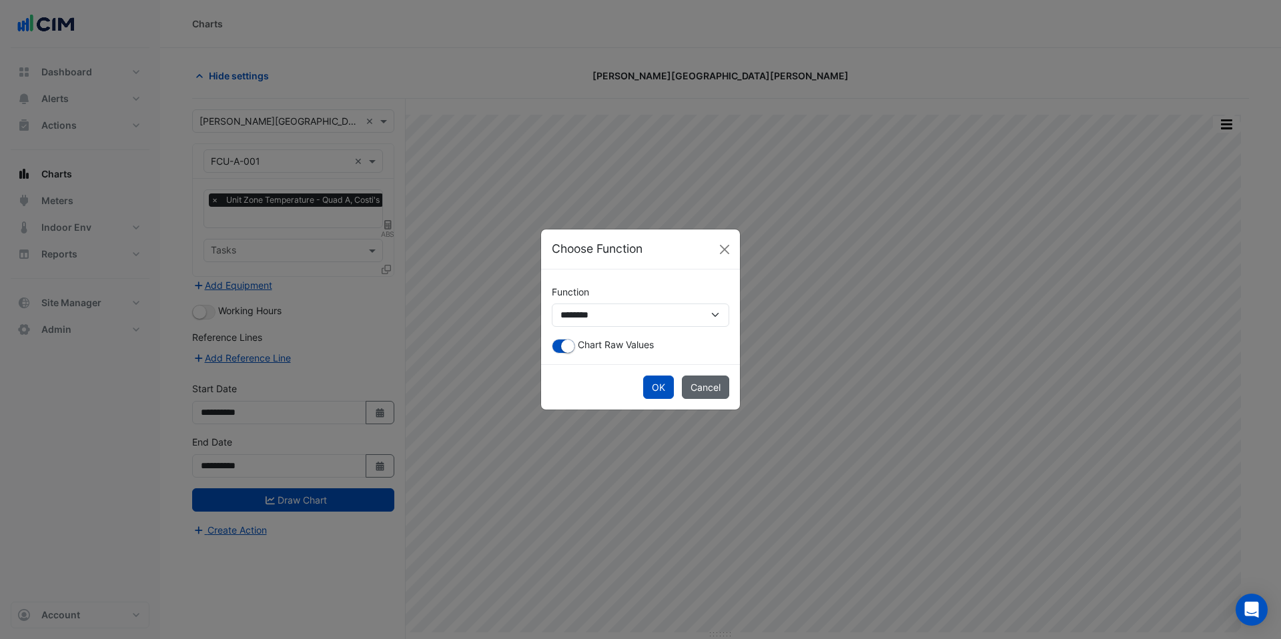
click at [697, 389] on button "Cancel" at bounding box center [705, 387] width 47 height 23
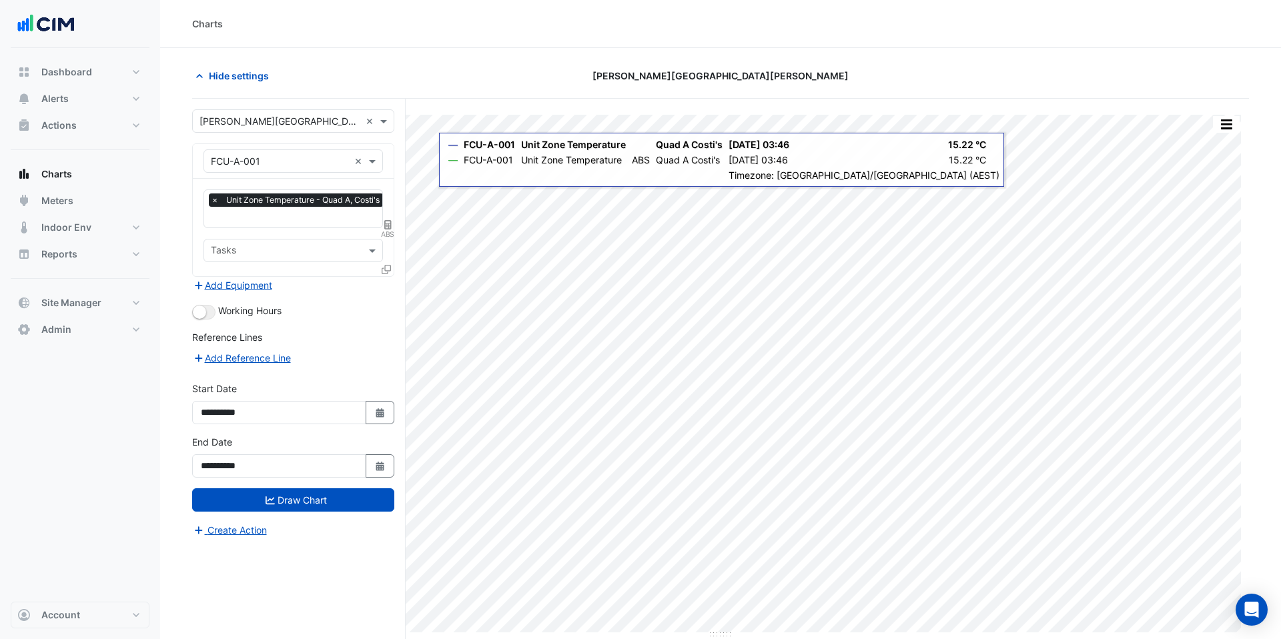
click at [387, 231] on span "ABS" at bounding box center [387, 234] width 13 height 11
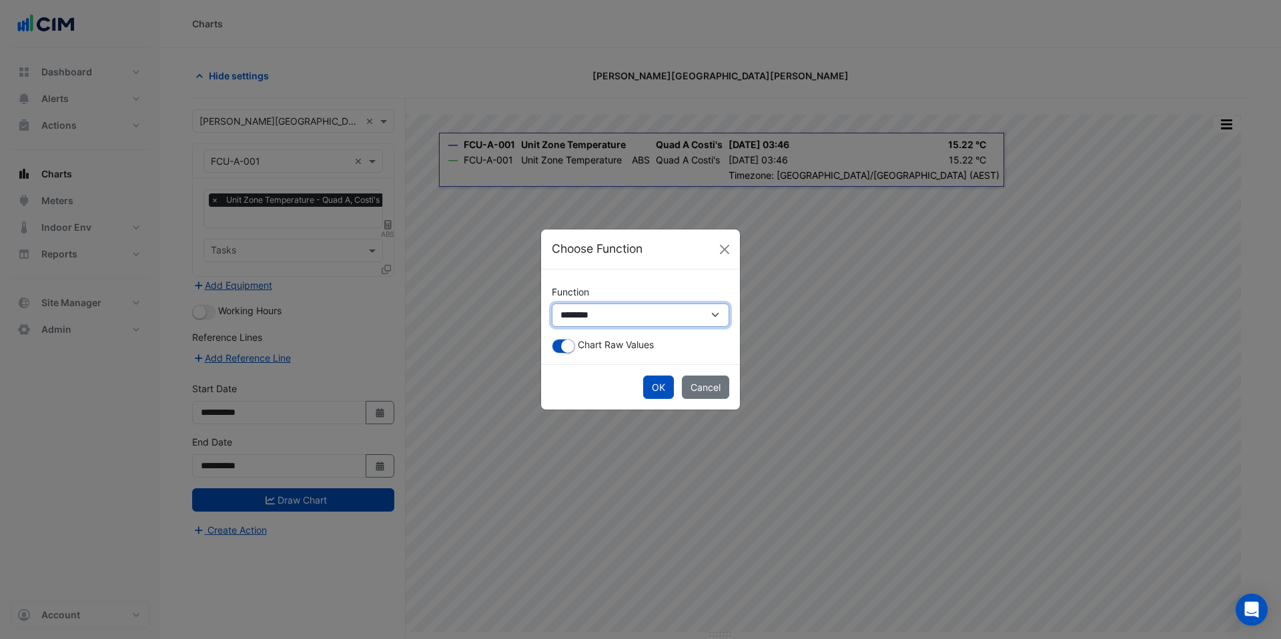
click at [624, 324] on select "**********" at bounding box center [640, 315] width 177 height 23
select select "******"
click at [552, 304] on select "**********" at bounding box center [640, 315] width 177 height 23
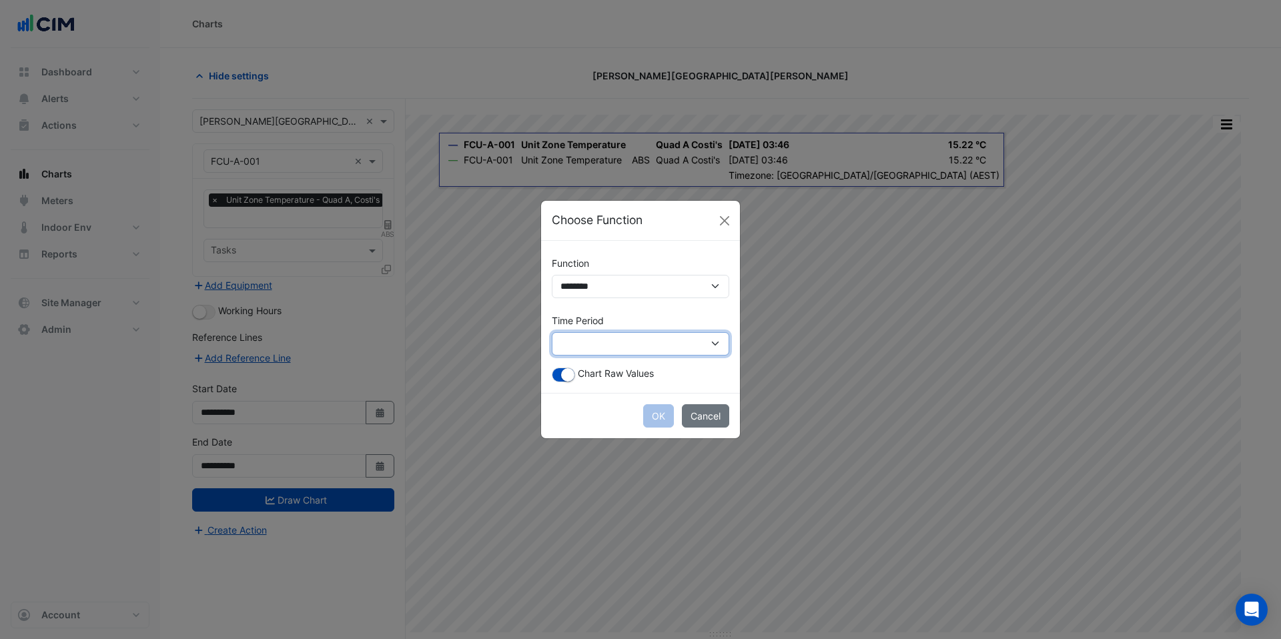
click at [629, 342] on select "**********" at bounding box center [640, 343] width 177 height 23
click at [552, 332] on select "**********" at bounding box center [640, 343] width 177 height 23
click at [646, 340] on select "**********" at bounding box center [640, 343] width 177 height 23
select select "*********"
click at [552, 332] on select "**********" at bounding box center [640, 343] width 177 height 23
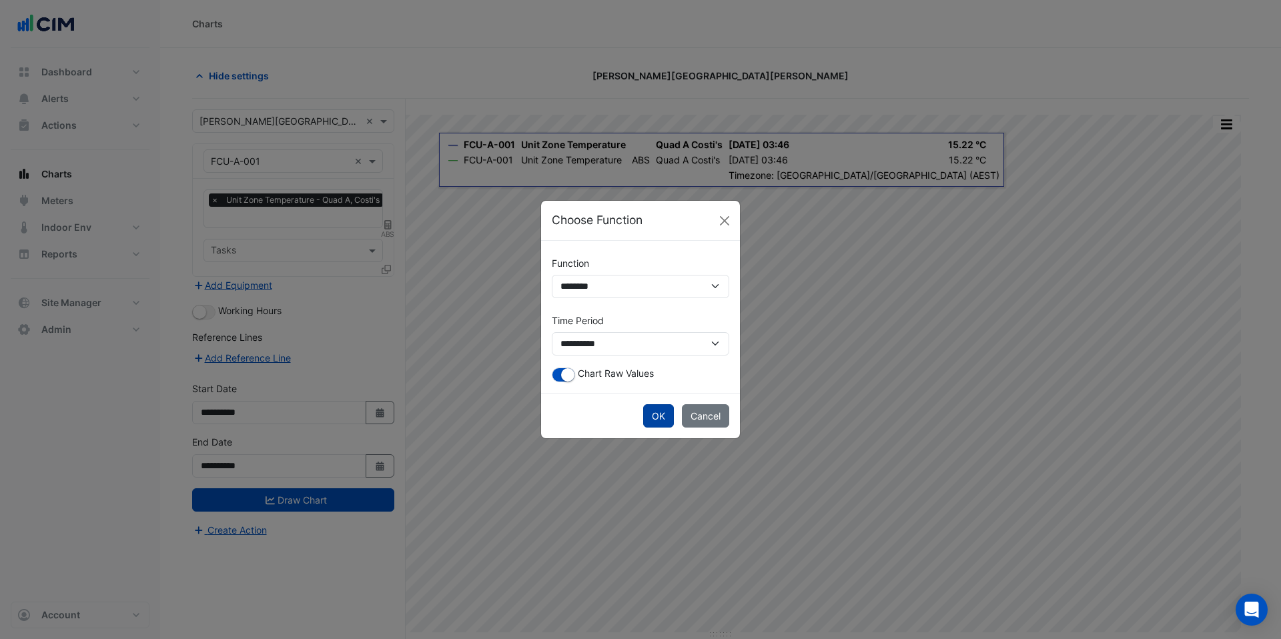
click at [667, 421] on button "OK" at bounding box center [658, 415] width 31 height 23
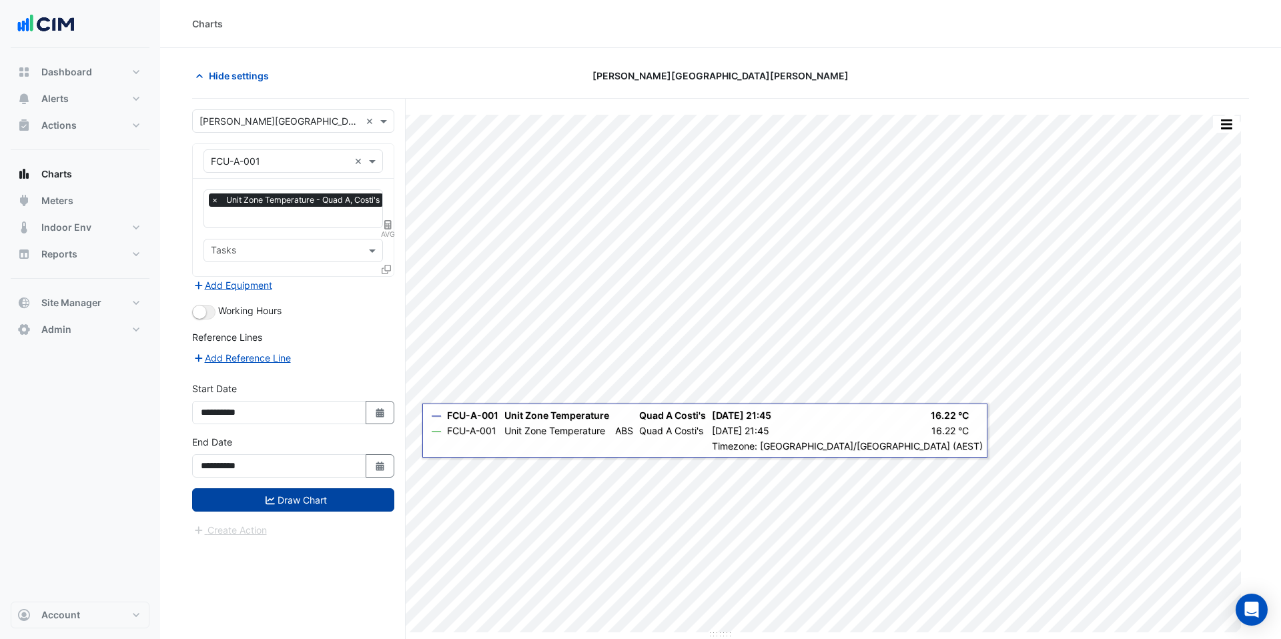
click at [336, 505] on button "Draw Chart" at bounding box center [293, 499] width 202 height 23
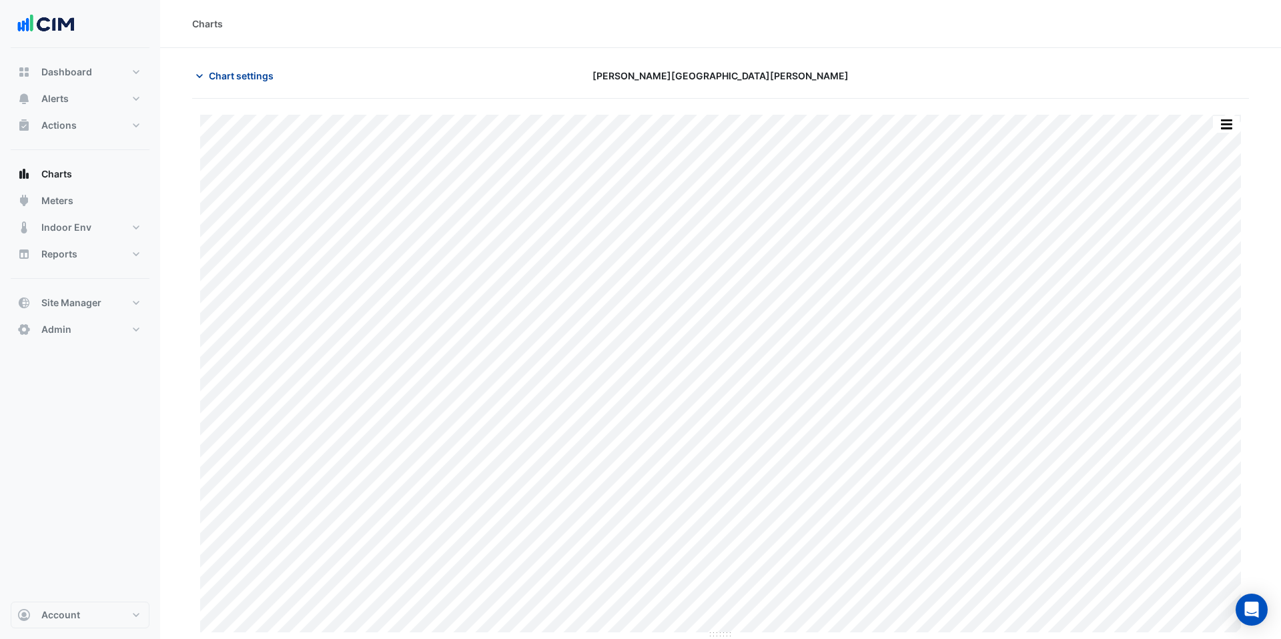
click at [236, 71] on span "Chart settings" at bounding box center [241, 76] width 65 height 14
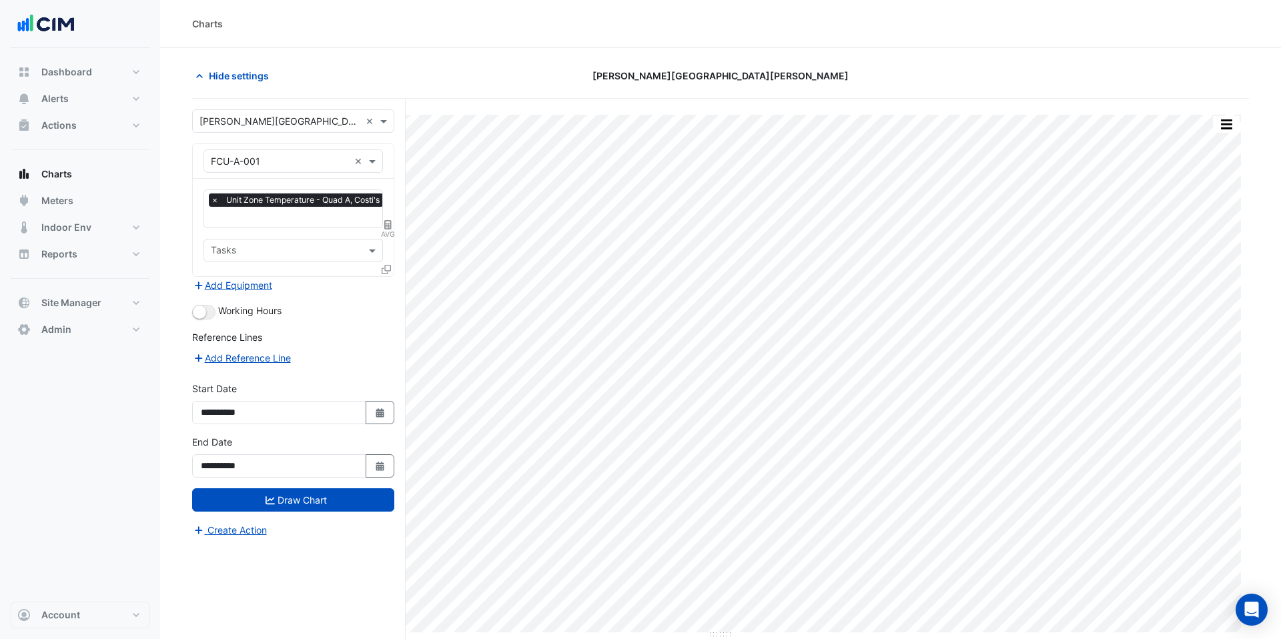
click at [494, 83] on div "Hide settings" at bounding box center [363, 75] width 358 height 23
click at [226, 78] on span "Hide settings" at bounding box center [239, 76] width 60 height 14
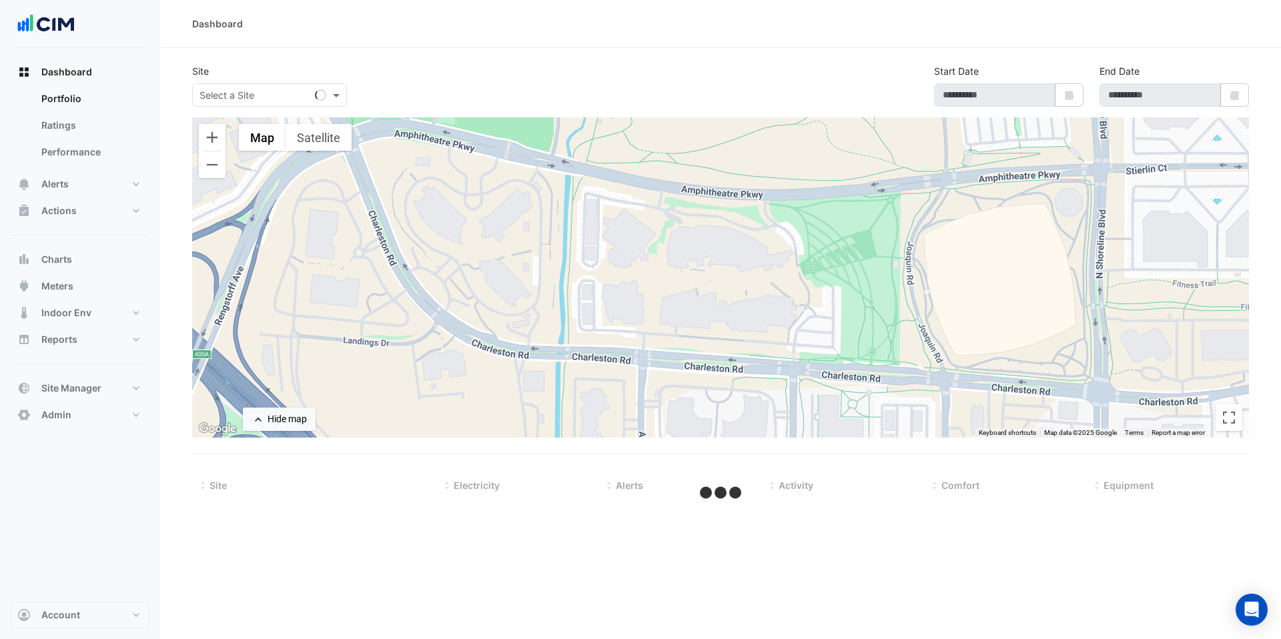
type input "**********"
select select "***"
